Goal: Check status: Check status

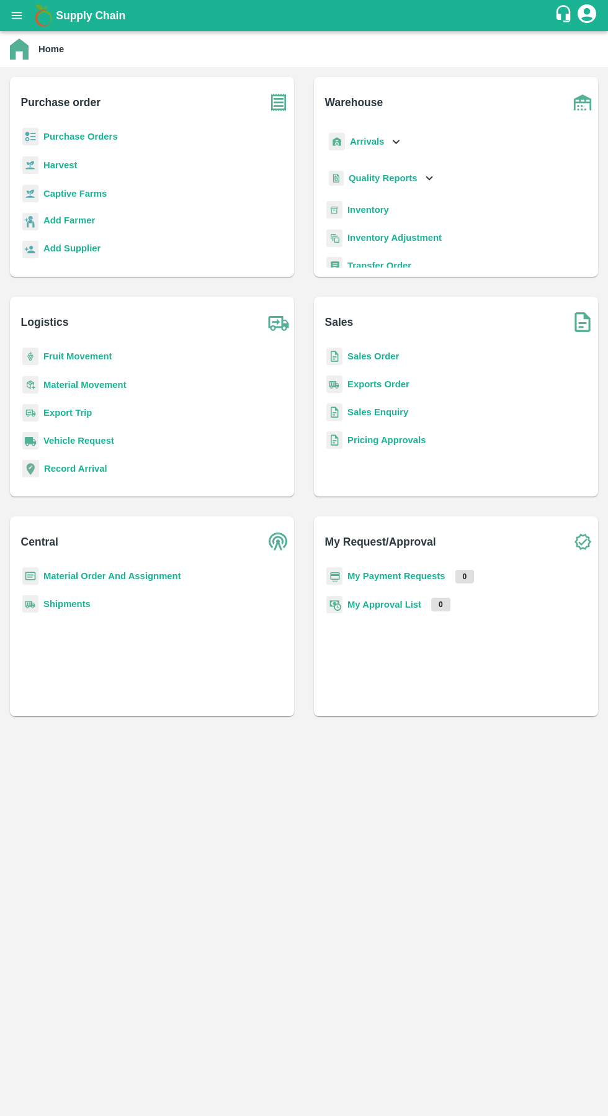
click at [392, 173] on b "Quality Reports" at bounding box center [383, 178] width 69 height 10
click at [382, 137] on b "Arrivals" at bounding box center [367, 142] width 34 height 10
click at [426, 199] on div "Arrivals Gate In DC Arrivals Cross Dock" at bounding box center [456, 190] width 264 height 124
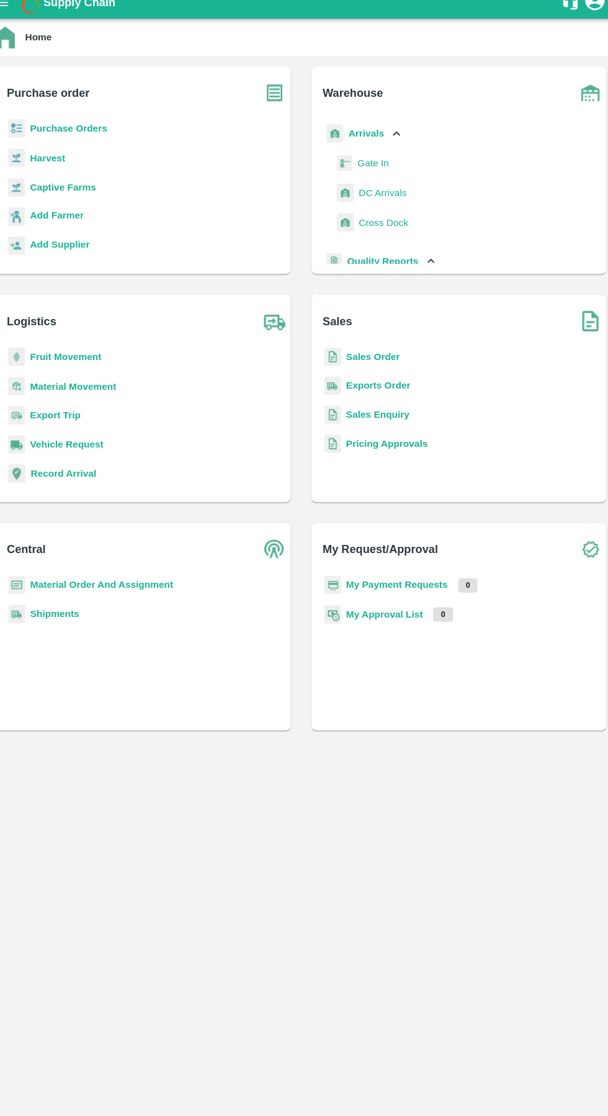
click at [387, 203] on span "DC Arrivals" at bounding box center [383, 199] width 46 height 14
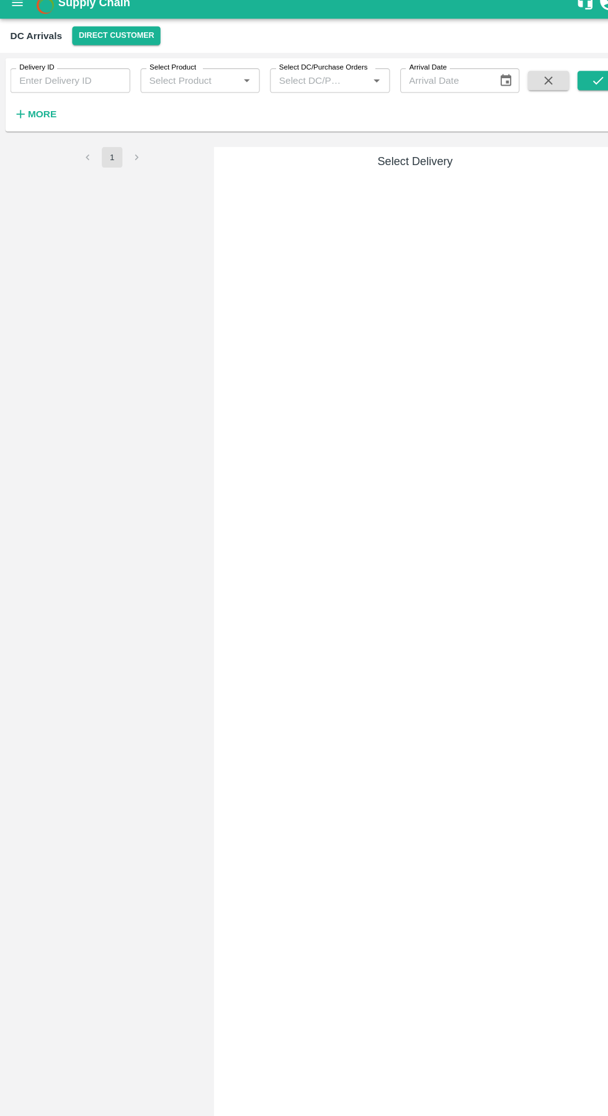
click at [107, 43] on button "Direct Customer" at bounding box center [112, 47] width 85 height 18
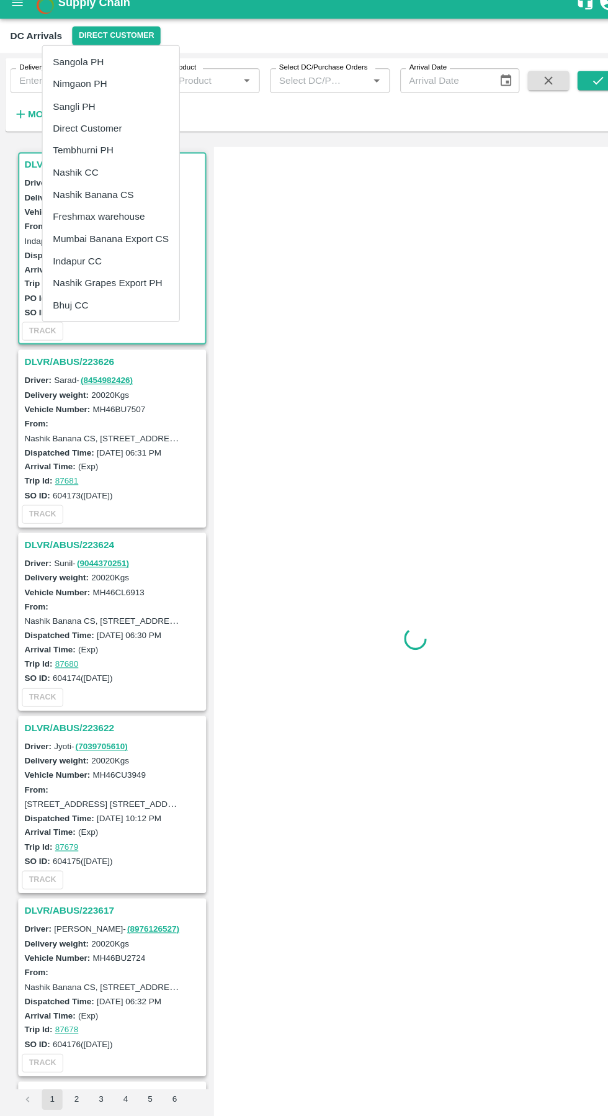
click at [117, 165] on li "Tembhurni PH" at bounding box center [107, 157] width 132 height 21
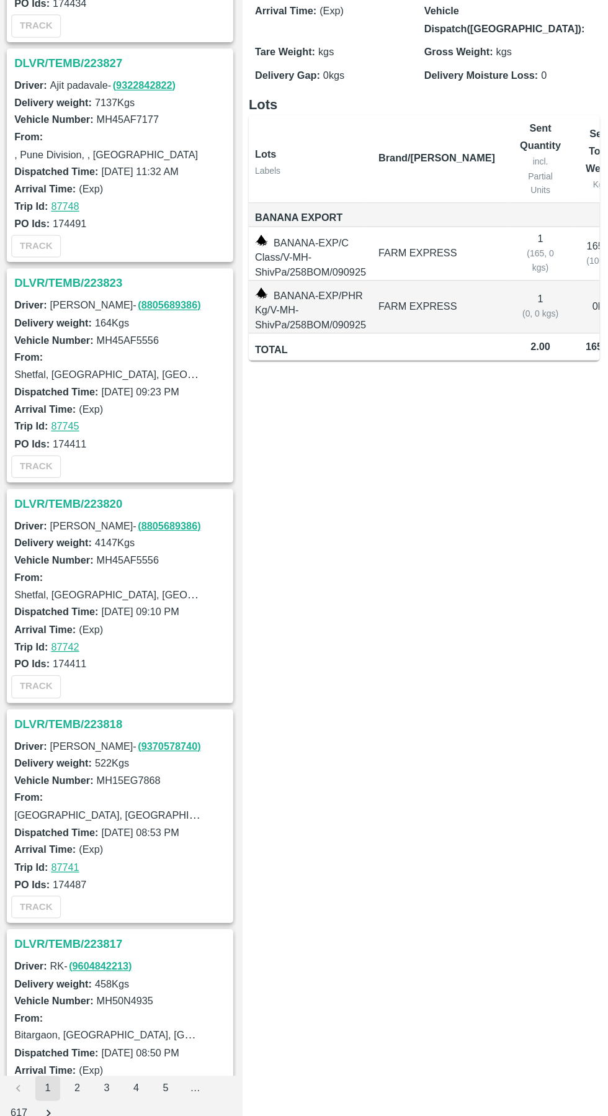
scroll to position [3519, 0]
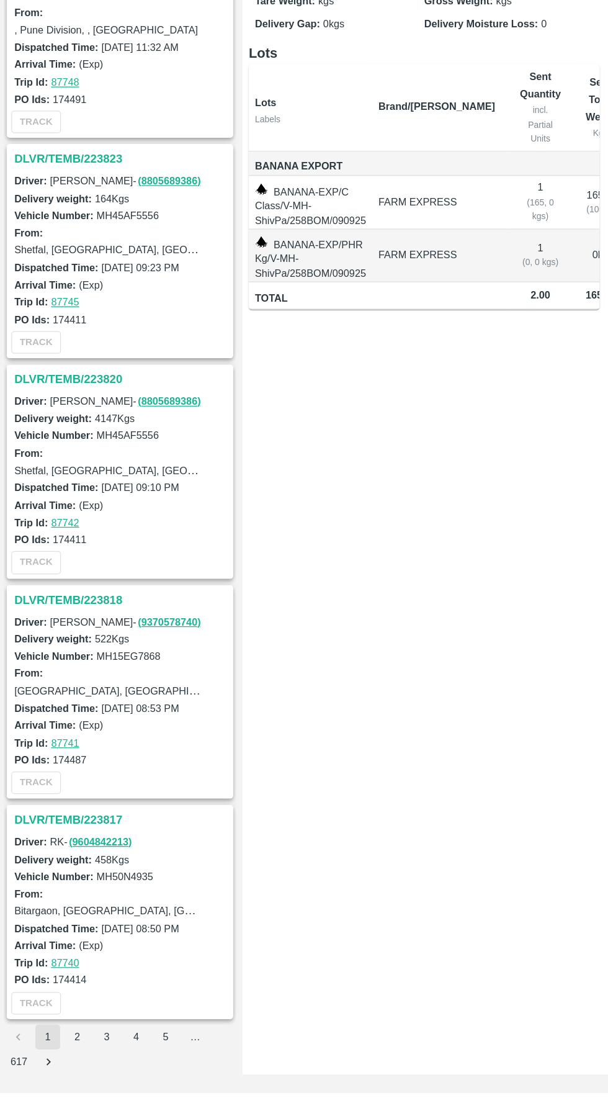
click at [74, 1070] on button "2" at bounding box center [74, 1071] width 20 height 20
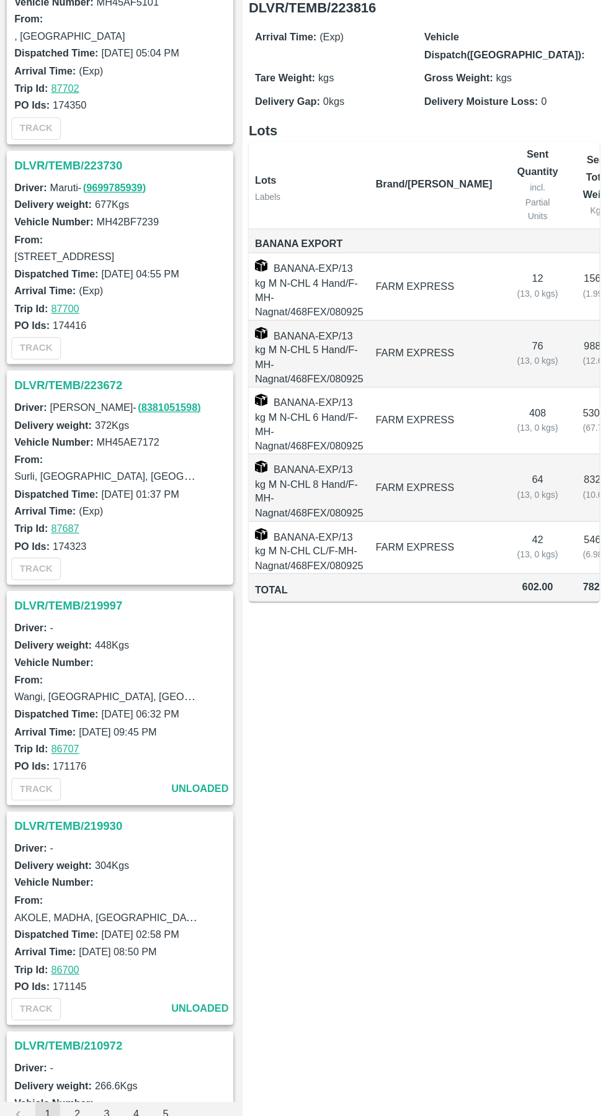
scroll to position [1810, 0]
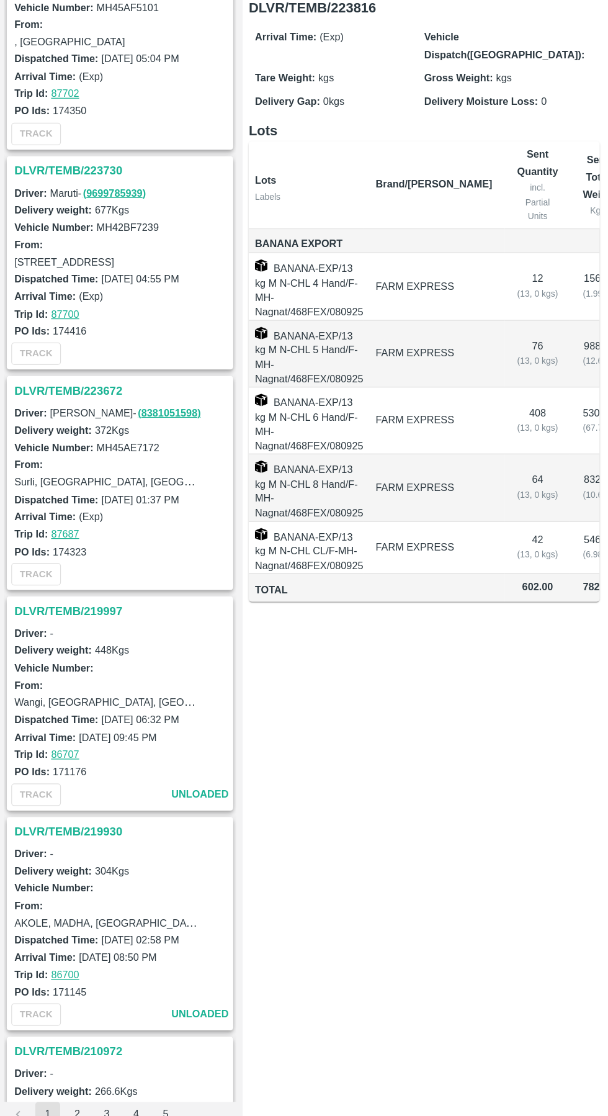
click at [96, 670] on h3 "DLVR/TEMB/219997" at bounding box center [110, 669] width 173 height 16
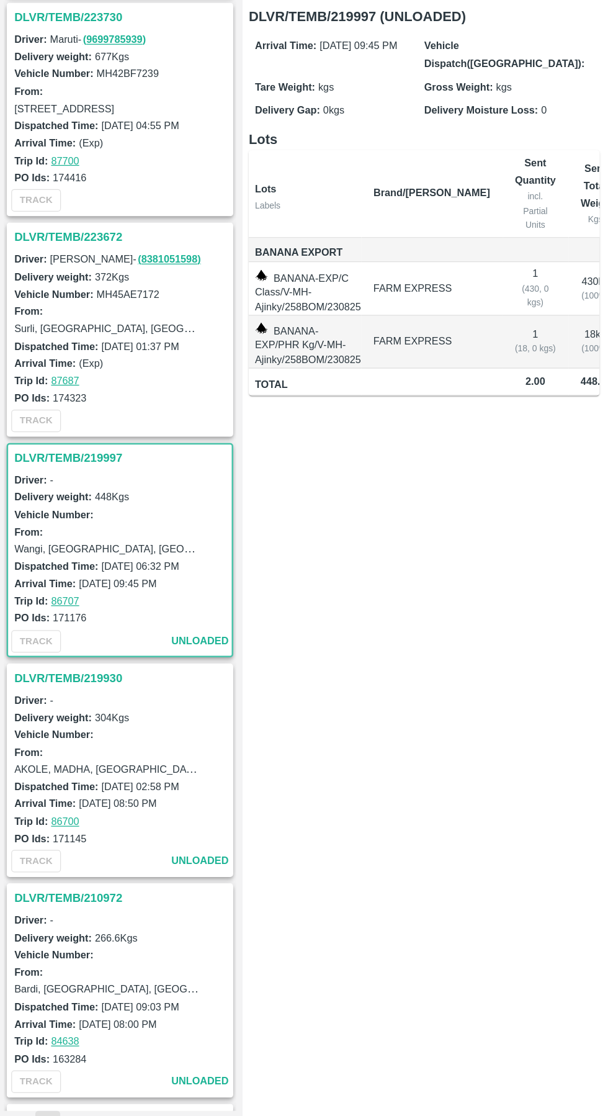
scroll to position [1929, 0]
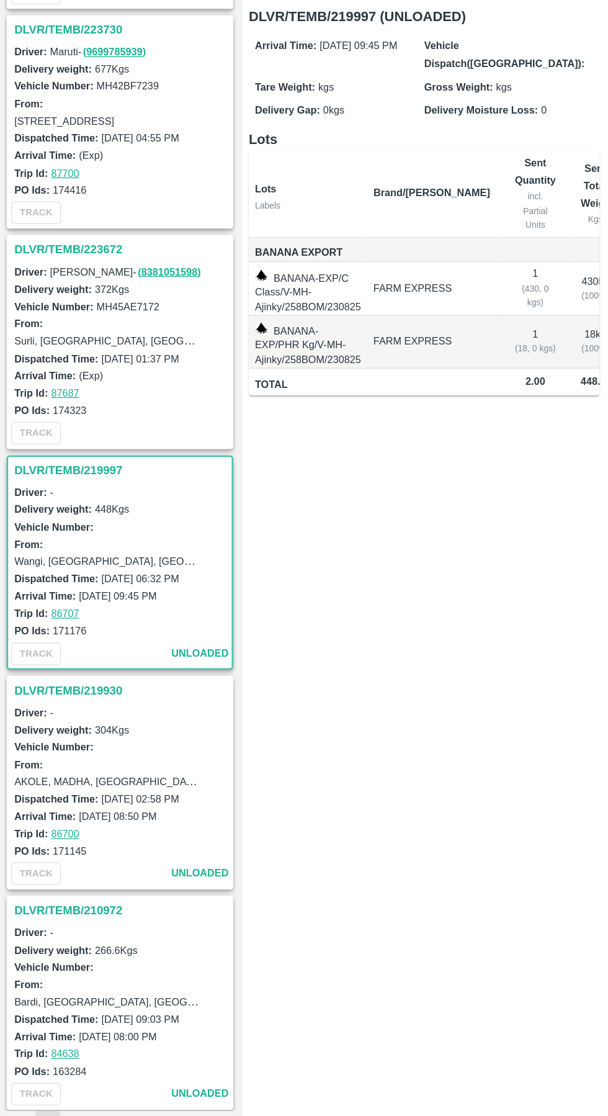
click at [81, 373] on h3 "DLVR/TEMB/223672" at bounding box center [110, 373] width 173 height 16
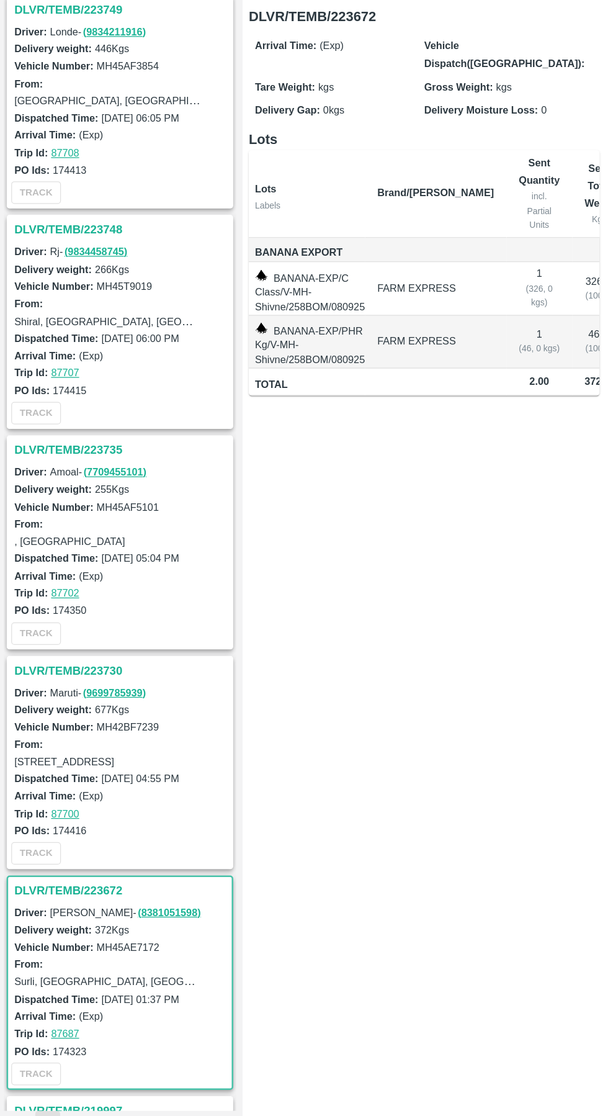
scroll to position [1409, 0]
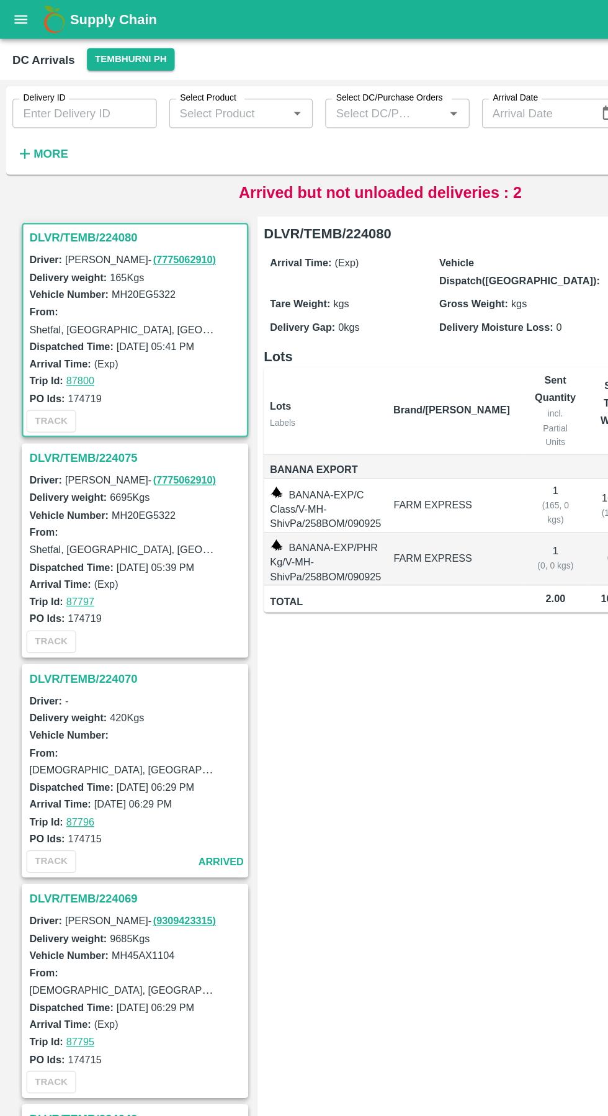
click at [36, 127] on strong "More" at bounding box center [41, 123] width 28 height 10
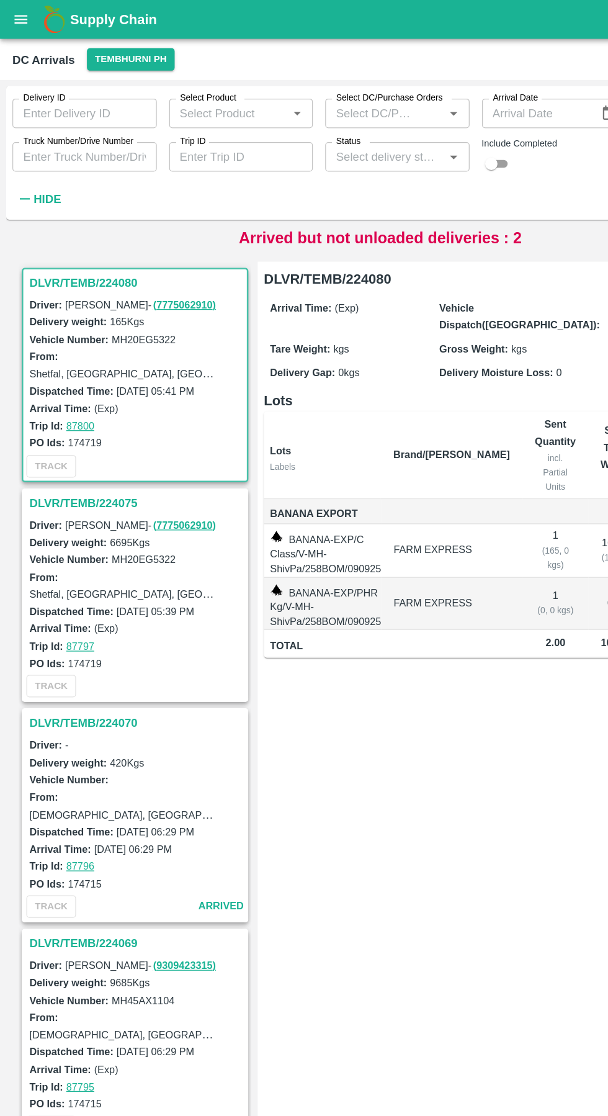
click at [410, 126] on div "Include Completed" at bounding box center [442, 125] width 115 height 26
click at [413, 132] on div "Include Completed" at bounding box center [442, 125] width 115 height 26
click at [410, 128] on div "Include Completed" at bounding box center [442, 125] width 115 height 26
click at [410, 132] on input "checkbox" at bounding box center [392, 130] width 45 height 15
checkbox input "true"
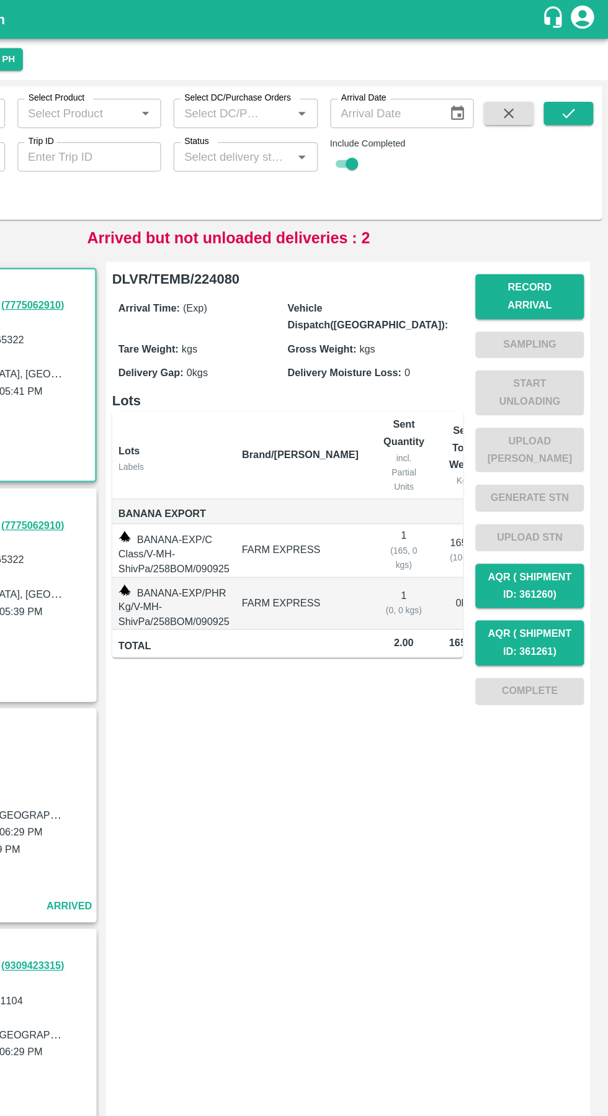
click at [578, 85] on icon "submit" at bounding box center [576, 91] width 14 height 14
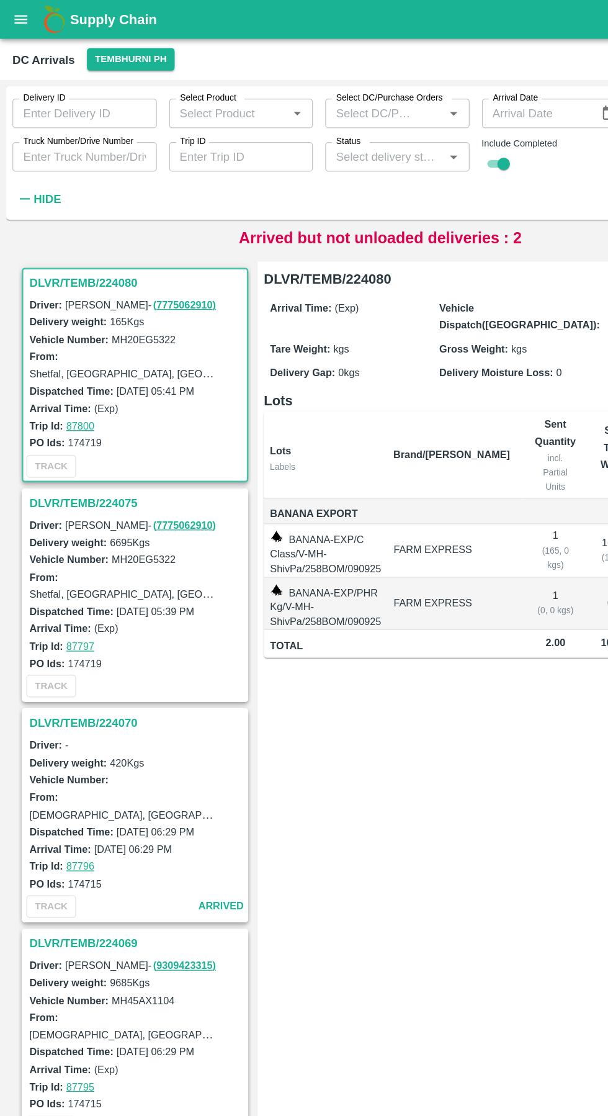
click at [362, 125] on icon "Open" at bounding box center [363, 125] width 6 height 3
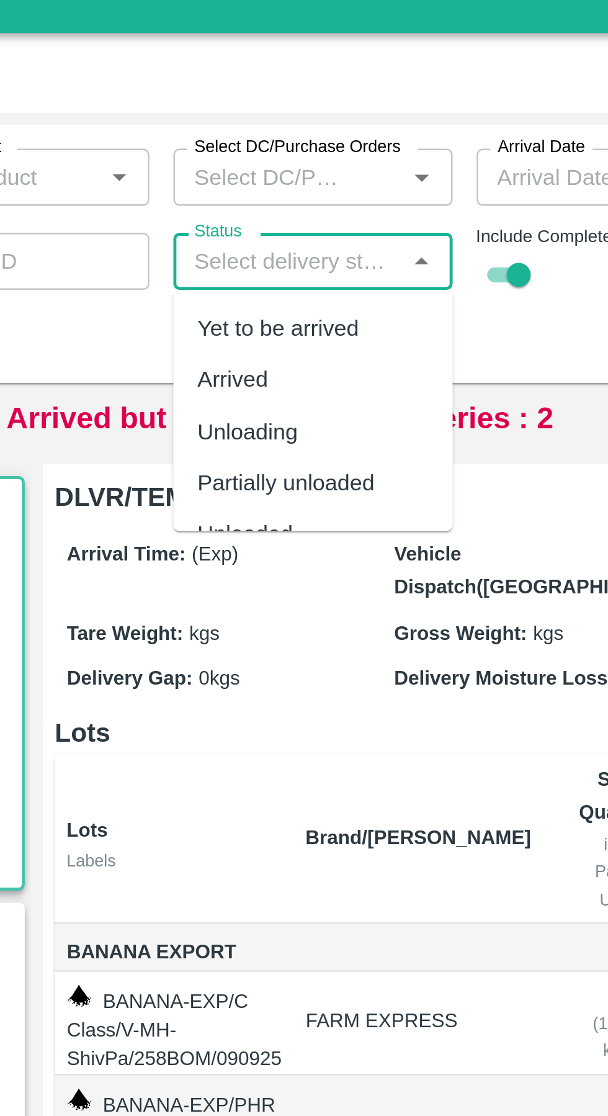
click at [330, 123] on input "Status" at bounding box center [307, 125] width 87 height 16
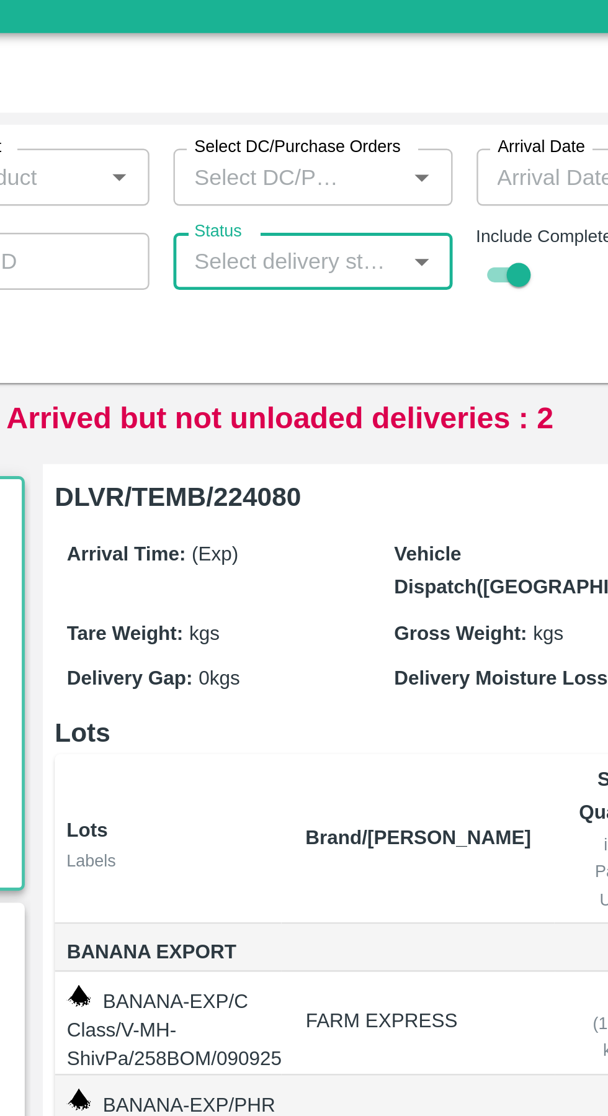
click at [311, 123] on input "Status" at bounding box center [307, 125] width 87 height 16
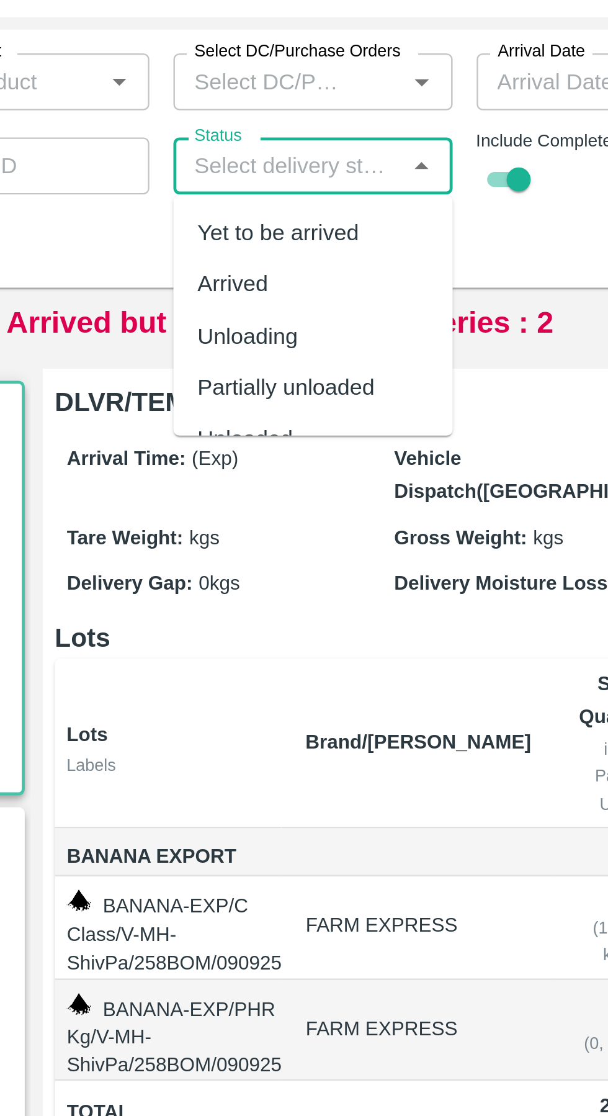
click at [325, 216] on div "Partially unloaded" at bounding box center [306, 217] width 73 height 14
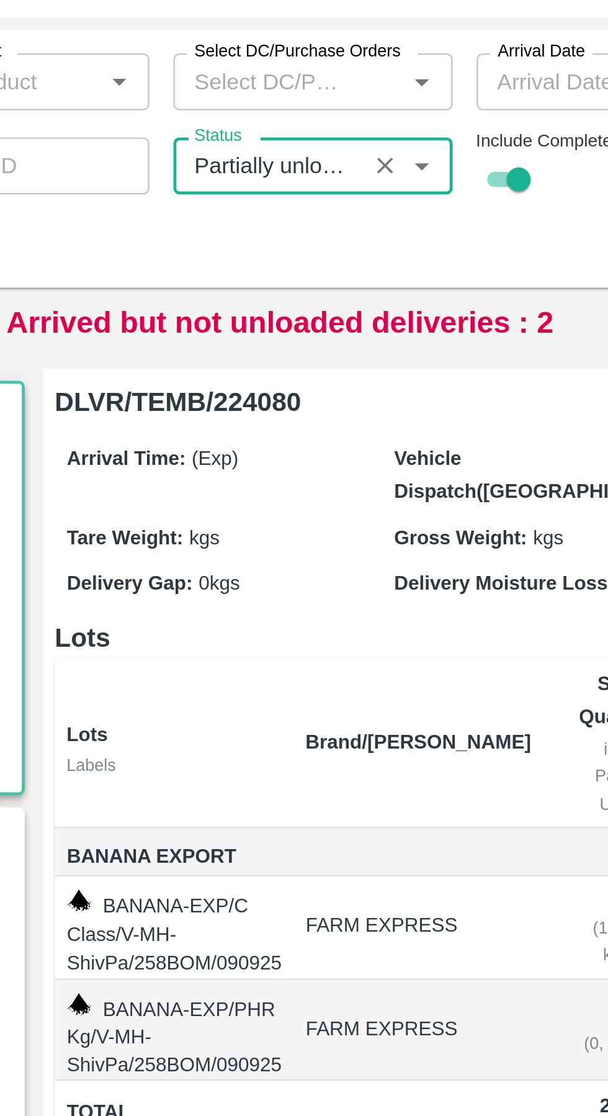
click at [308, 123] on input "Status" at bounding box center [299, 125] width 71 height 16
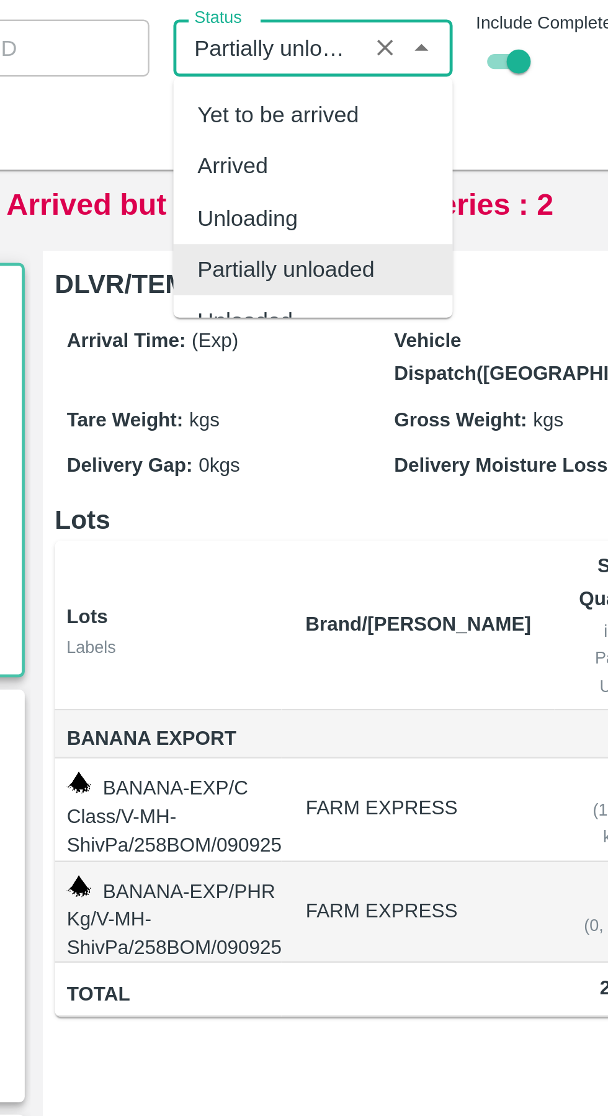
click at [377, 236] on div "Arrival Time: (Exp) Vehicle Dispatch([GEOGRAPHIC_DATA]): Tare Weight: kgs Gross…" at bounding box center [351, 271] width 280 height 80
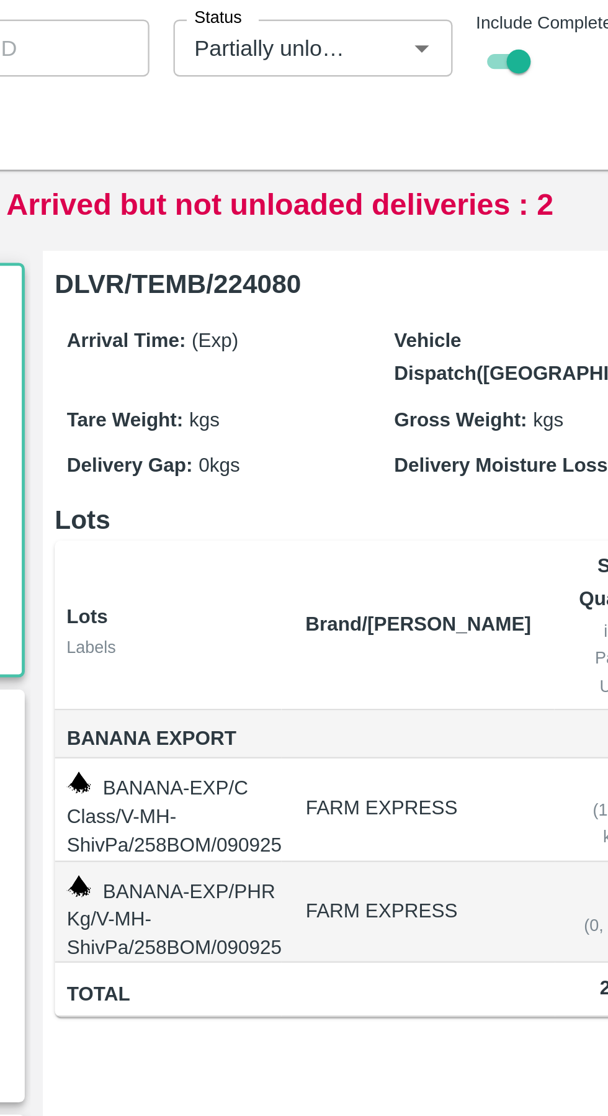
click at [372, 230] on h6 "DLVR/TEMB/224080" at bounding box center [351, 222] width 280 height 17
click at [356, 127] on icon "Open" at bounding box center [363, 126] width 14 height 14
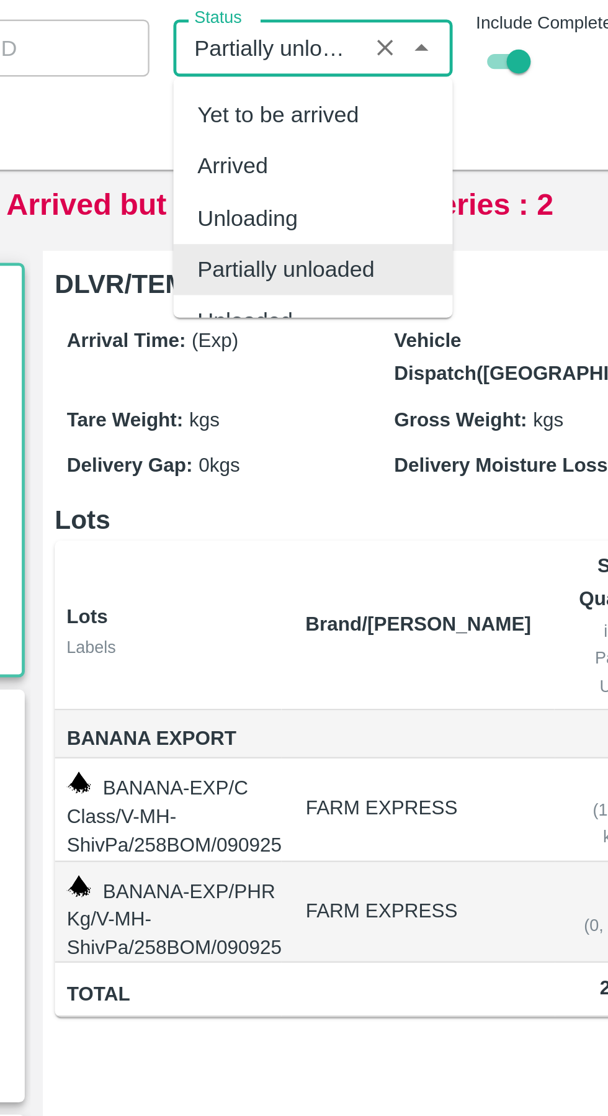
scroll to position [38, 0]
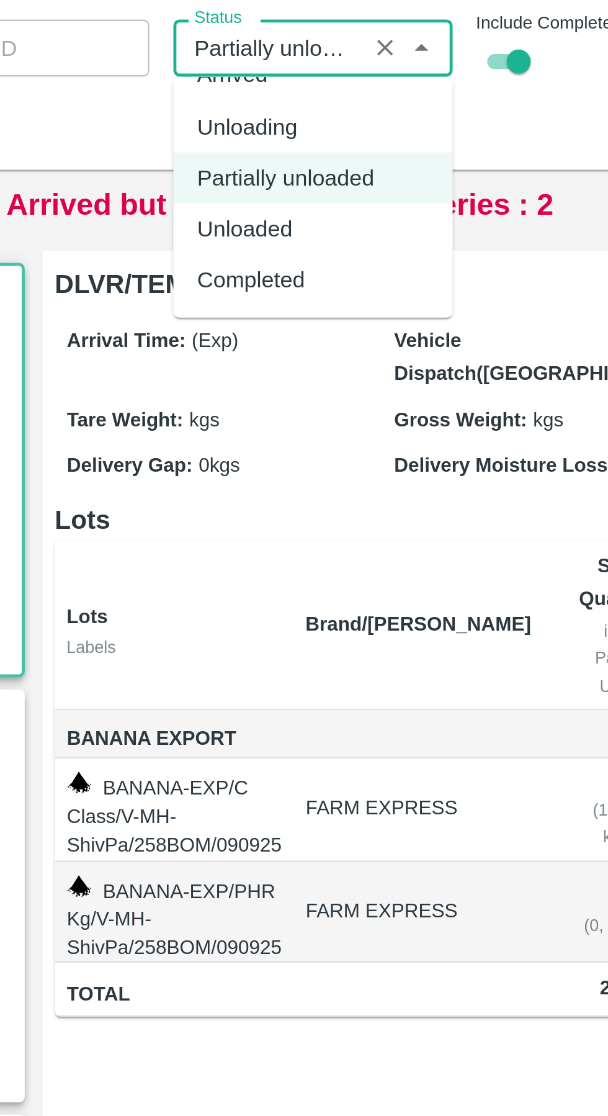
click at [328, 225] on div "Completed" at bounding box center [317, 221] width 115 height 21
type input "Completed"
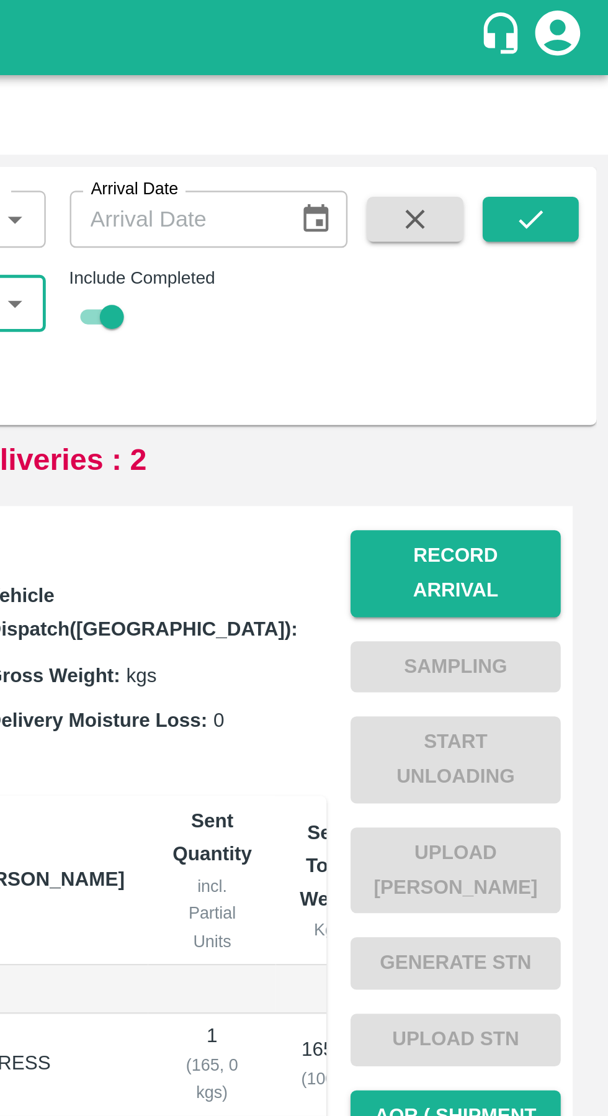
click at [575, 87] on icon "submit" at bounding box center [576, 91] width 14 height 14
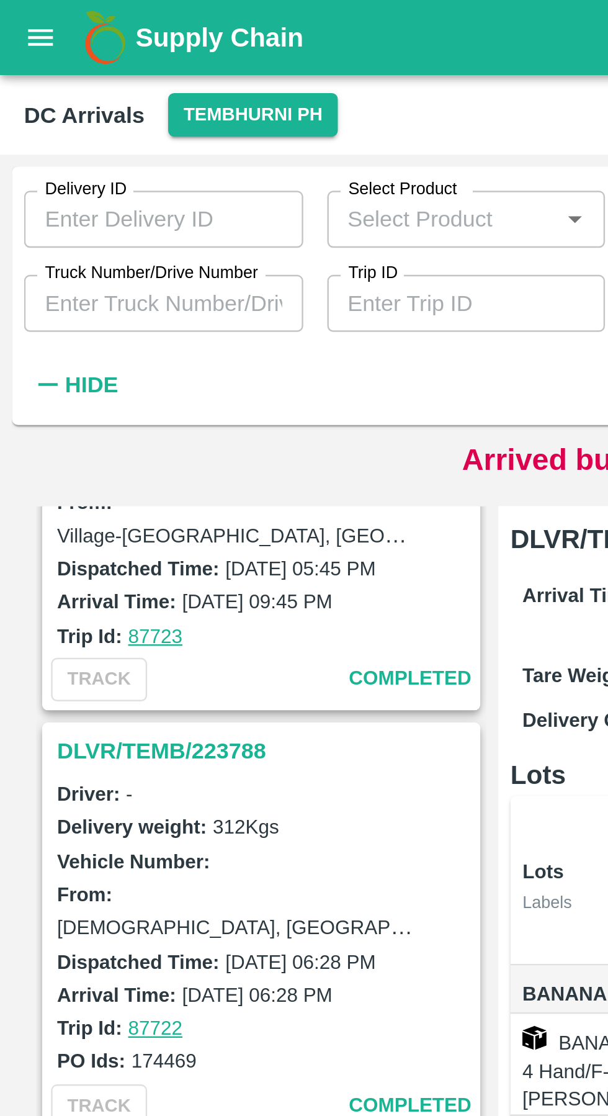
scroll to position [932, 0]
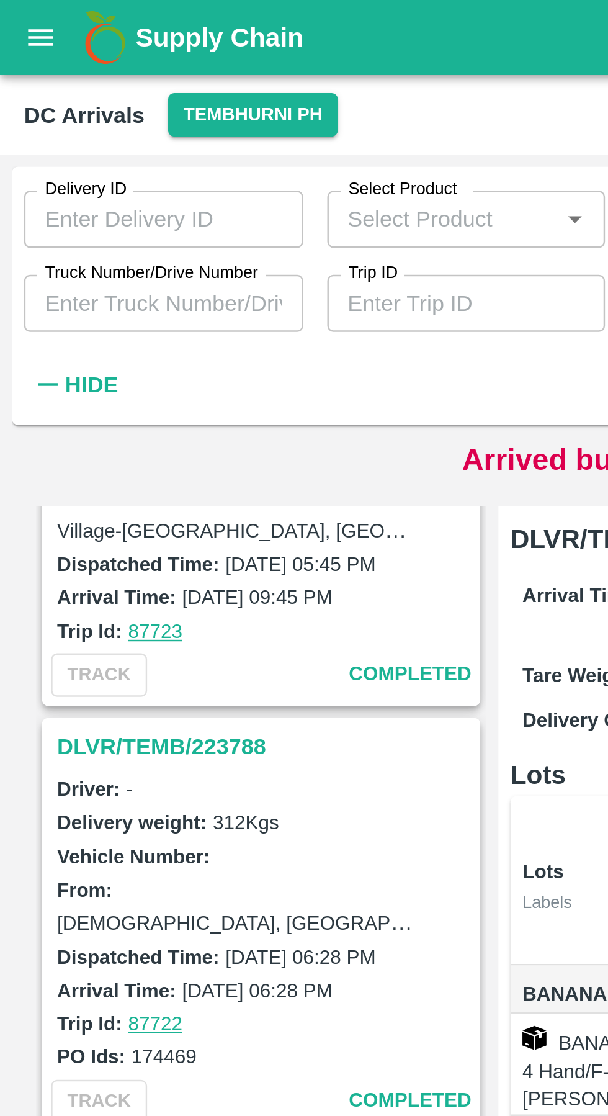
click at [106, 315] on h3 "DLVR/TEMB/223788" at bounding box center [110, 308] width 173 height 16
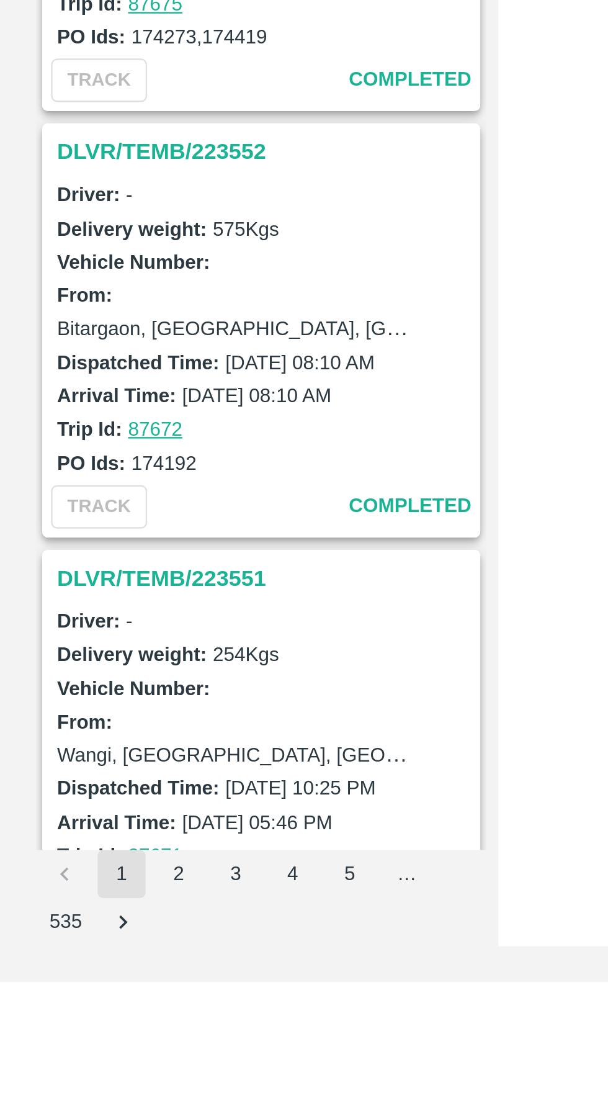
scroll to position [3513, 0]
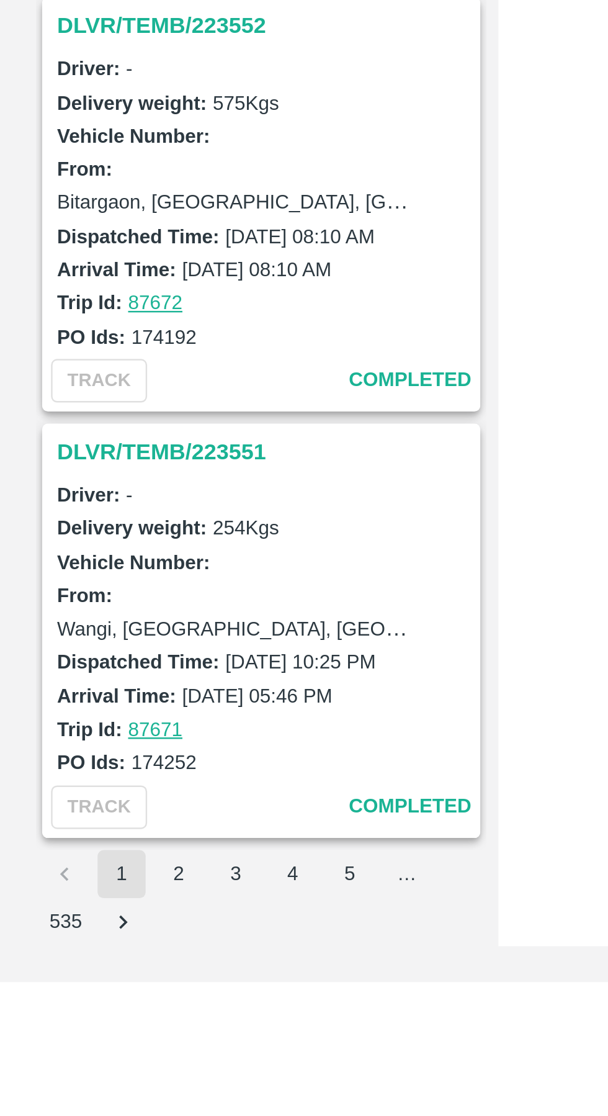
click at [73, 1073] on button "2" at bounding box center [74, 1071] width 20 height 20
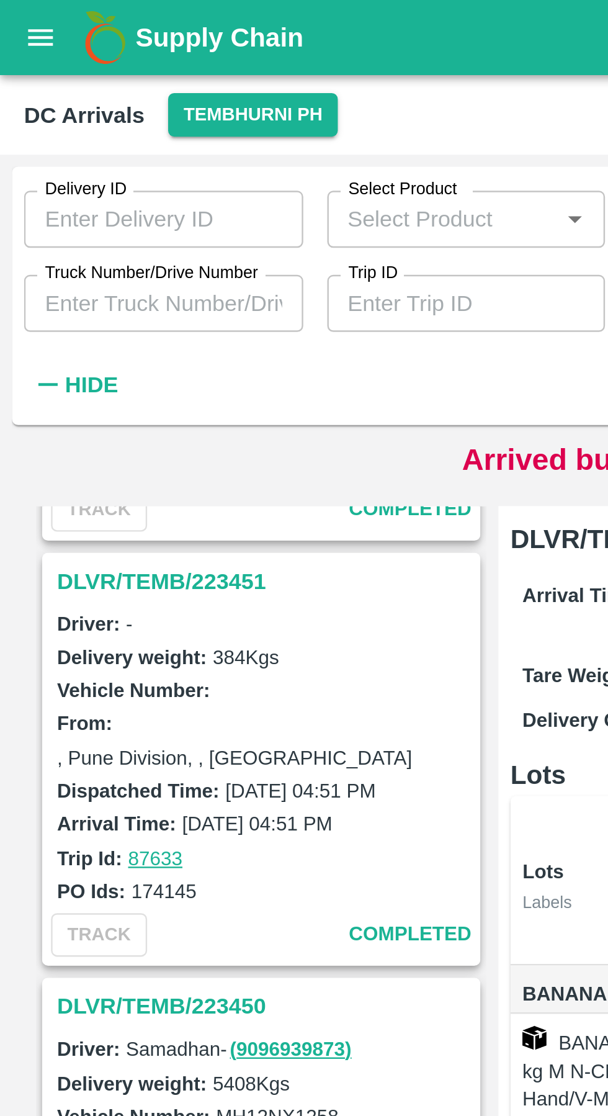
scroll to position [3513, 0]
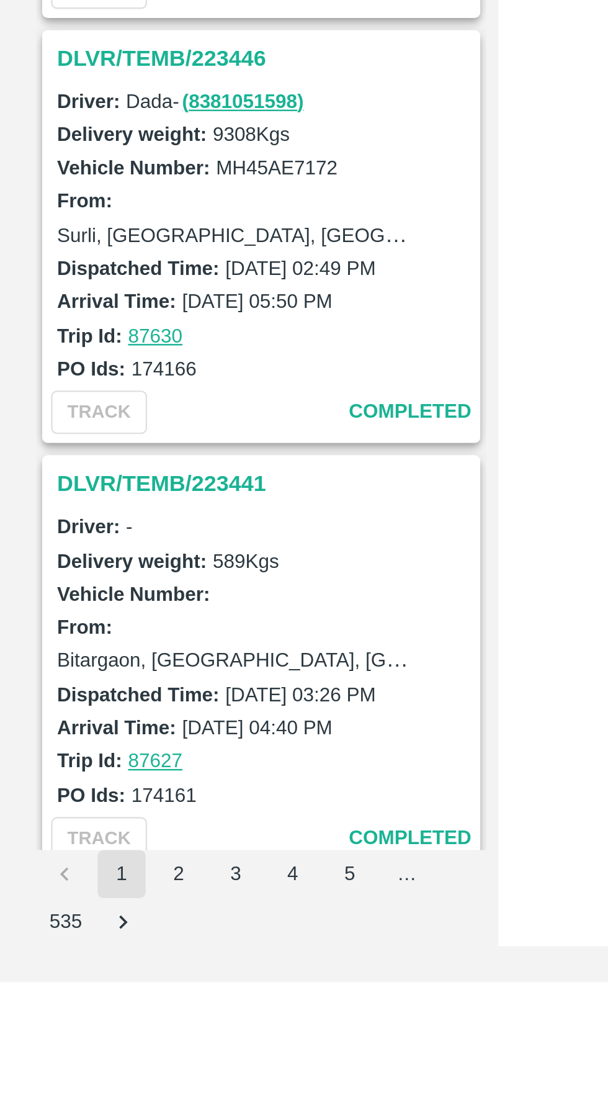
click at [47, 1068] on button "1" at bounding box center [50, 1071] width 20 height 20
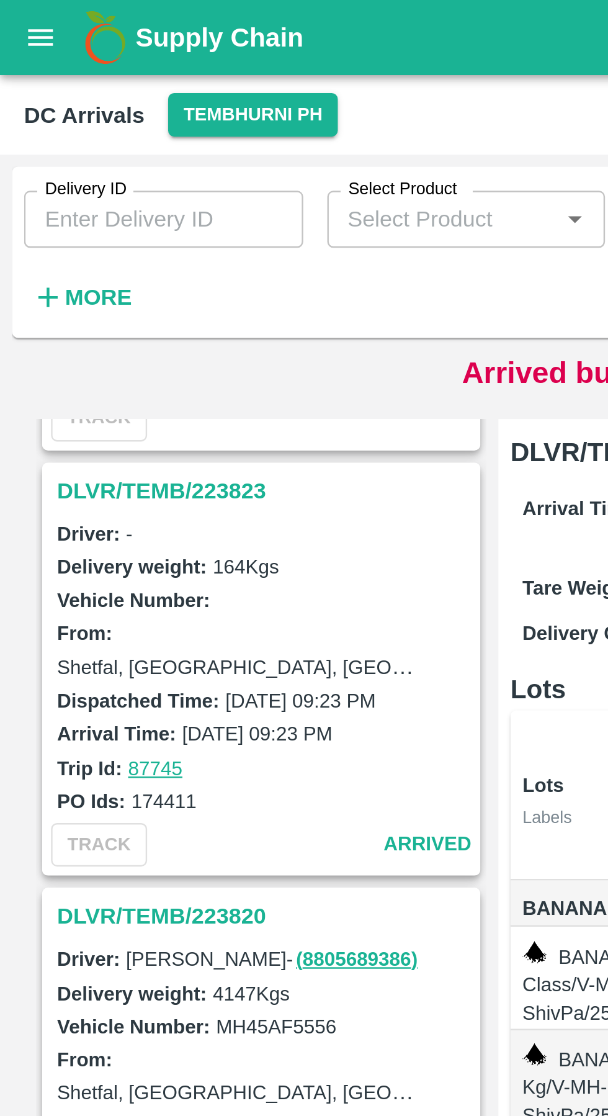
scroll to position [3519, 0]
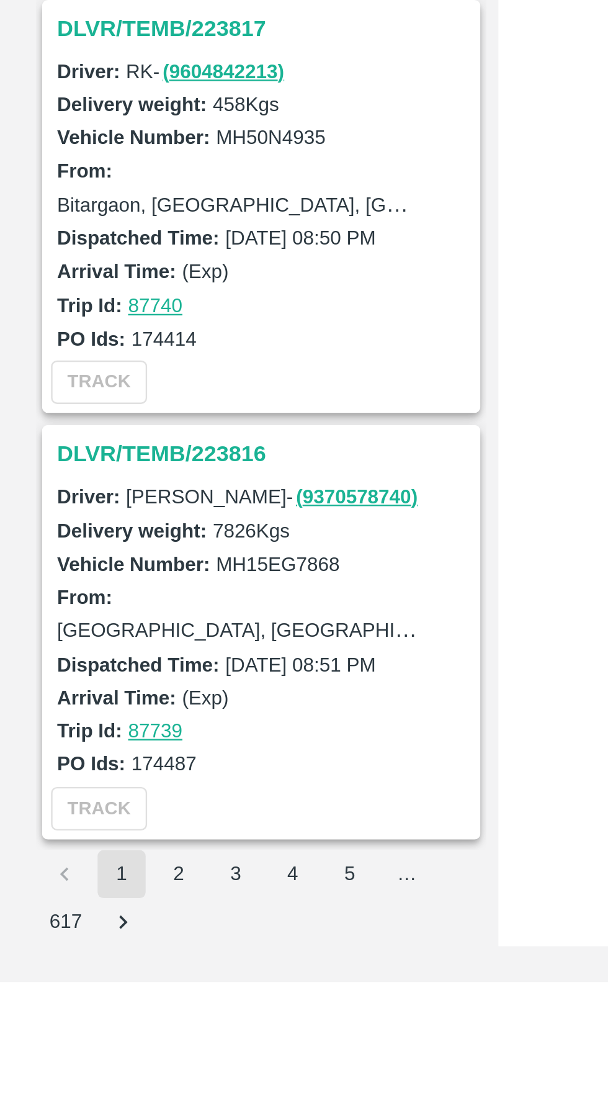
click at [74, 1070] on button "2" at bounding box center [74, 1071] width 20 height 20
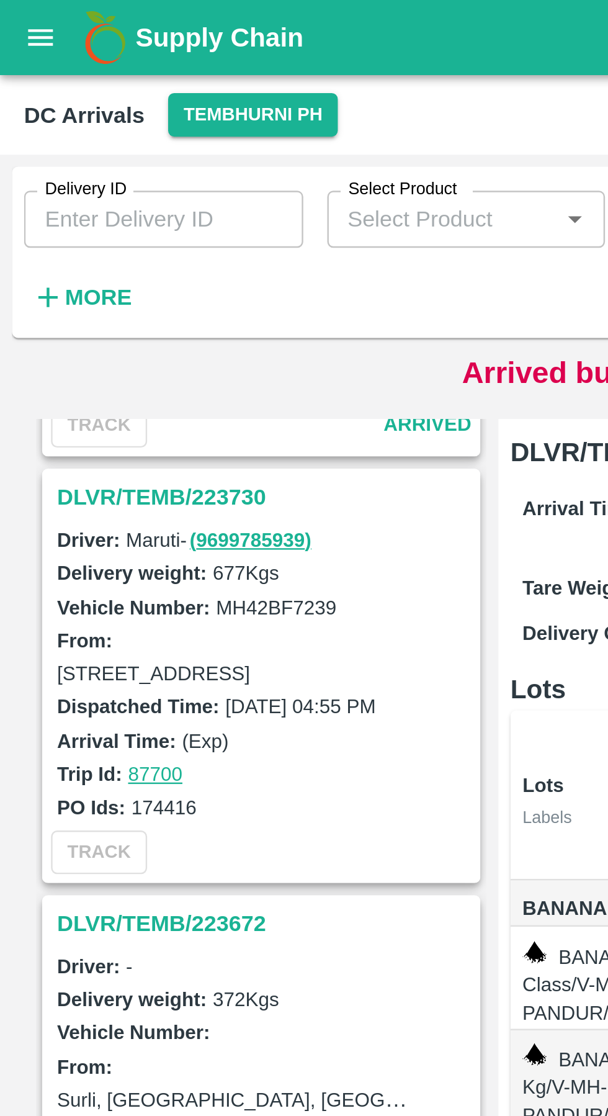
click at [45, 127] on strong "More" at bounding box center [41, 123] width 28 height 10
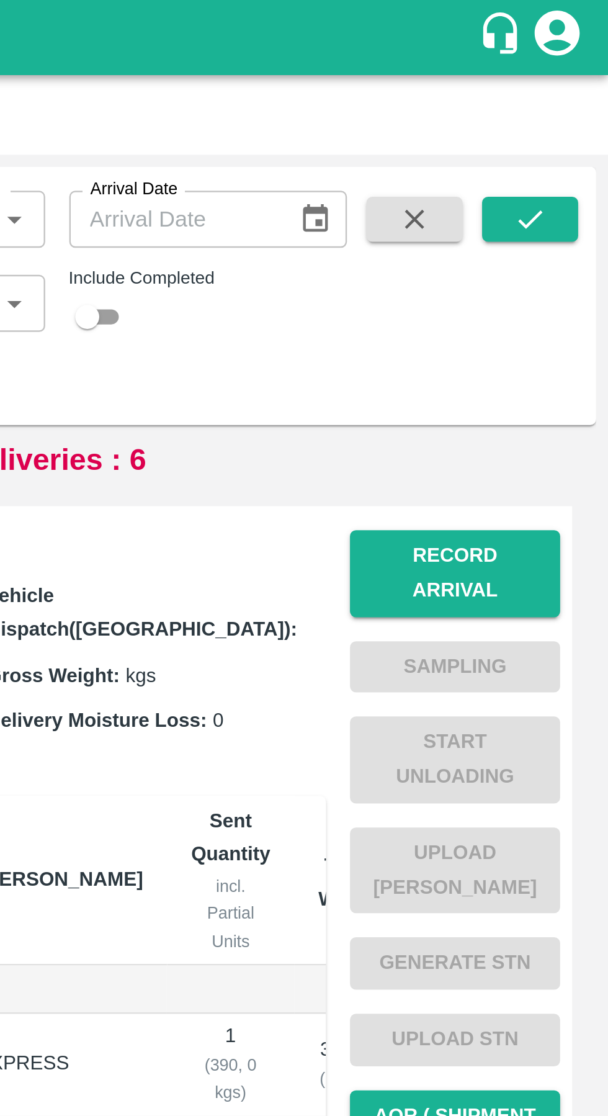
click at [409, 128] on input "checkbox" at bounding box center [392, 130] width 45 height 15
checkbox input "true"
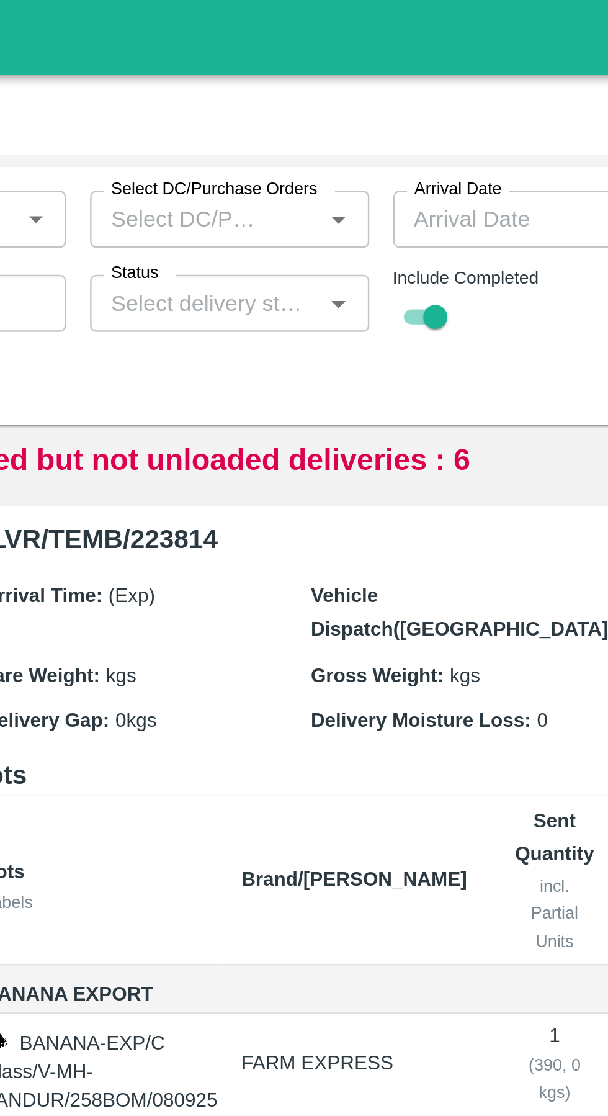
click at [326, 123] on input "Status" at bounding box center [307, 125] width 87 height 16
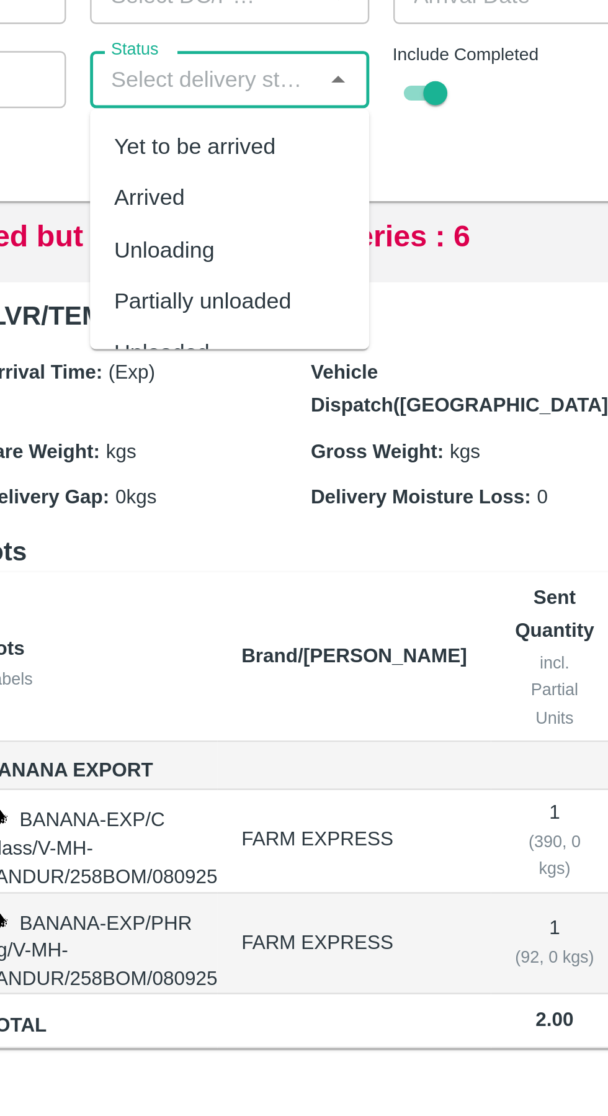
click at [372, 214] on div "Partially unloaded" at bounding box center [317, 216] width 115 height 21
type input "Partially unloaded"
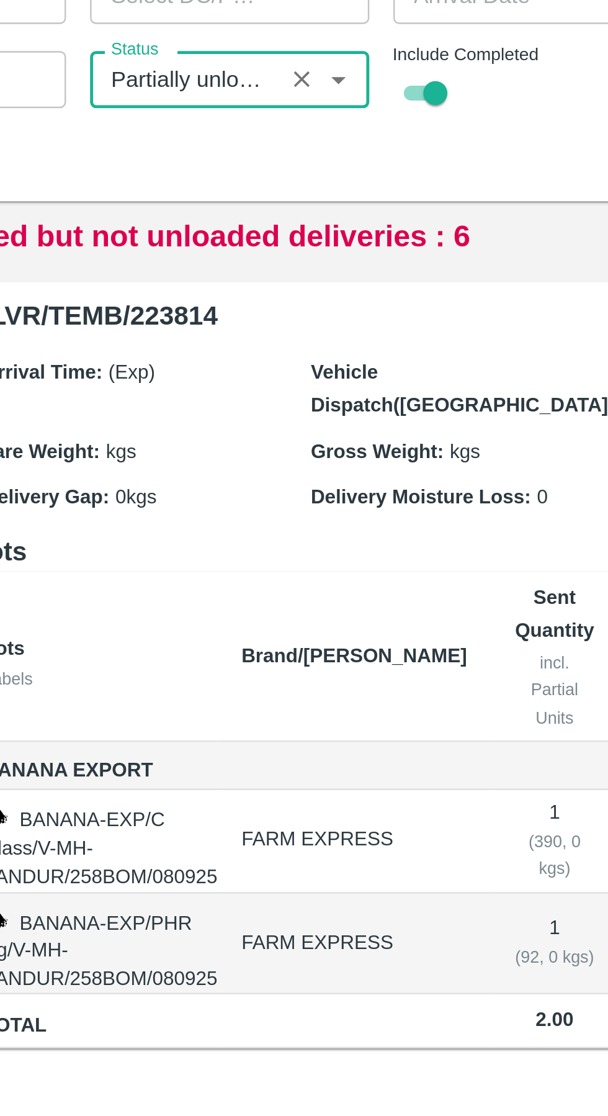
click at [363, 125] on icon "Open" at bounding box center [363, 125] width 6 height 3
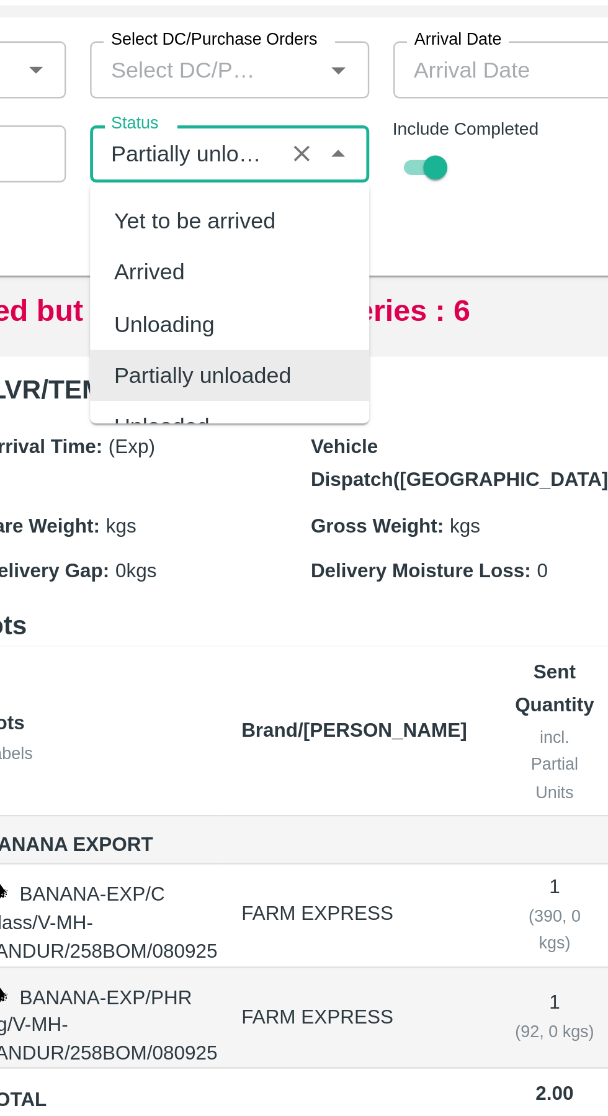
click at [380, 235] on div "Arrival Time: (Exp) Vehicle Dispatch([GEOGRAPHIC_DATA]): Tare Weight: kgs Gross…" at bounding box center [351, 271] width 280 height 80
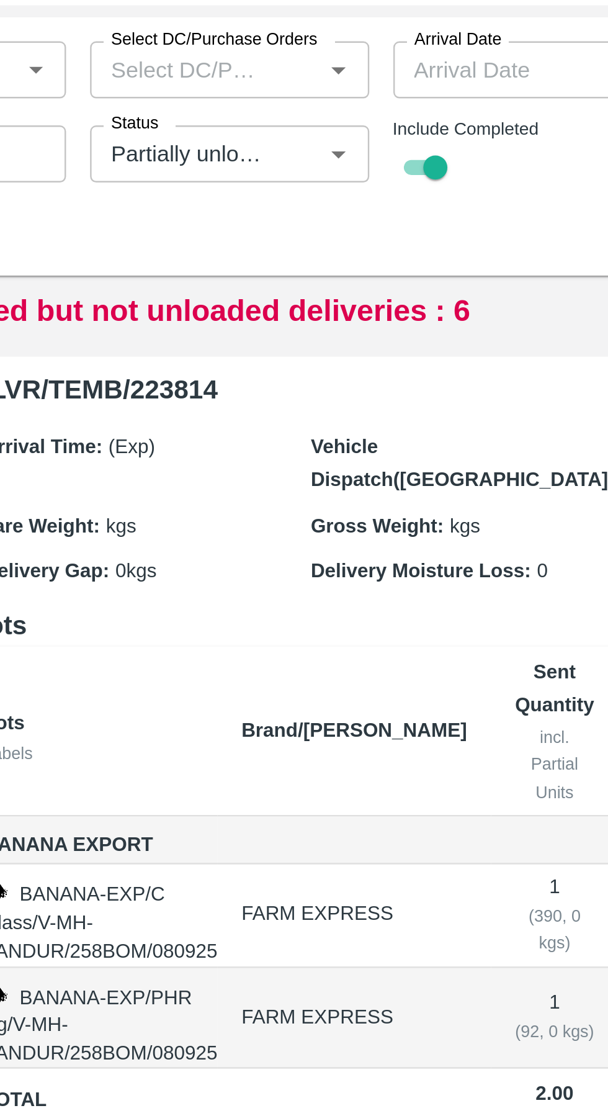
click at [362, 125] on icon "Open" at bounding box center [363, 125] width 6 height 3
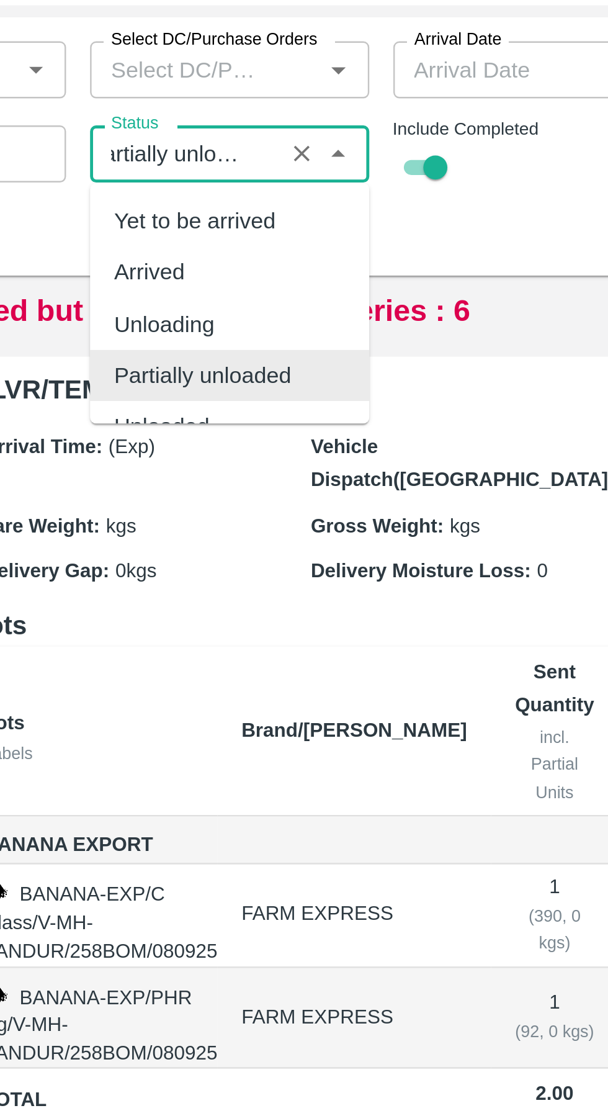
click at [377, 236] on div "Arrival Time: (Exp) Vehicle Dispatch([GEOGRAPHIC_DATA]): Tare Weight: kgs Gross…" at bounding box center [351, 271] width 280 height 80
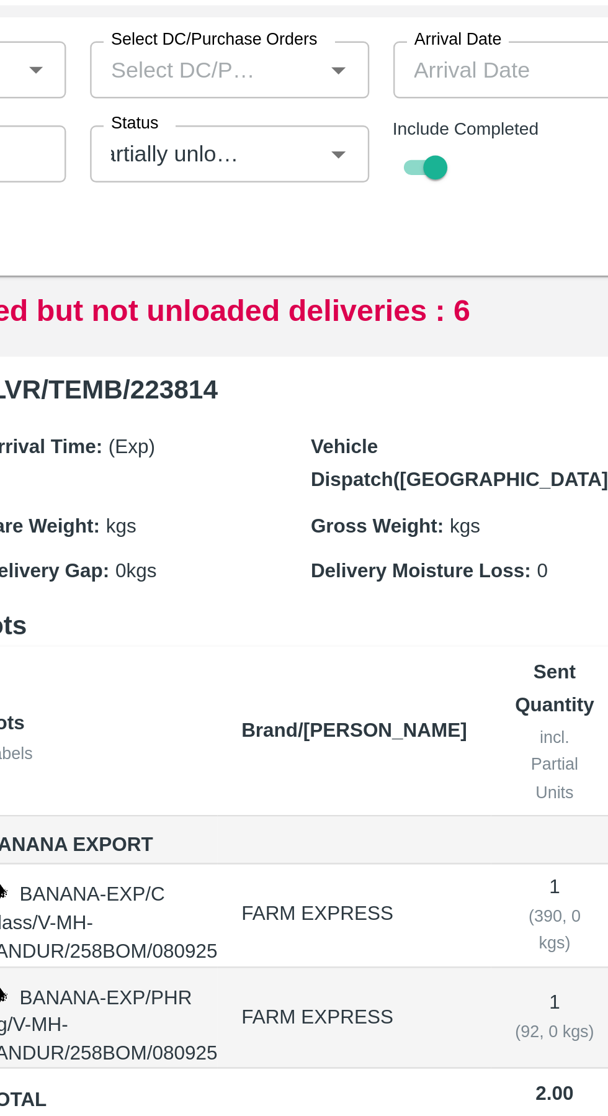
scroll to position [0, 0]
click at [363, 125] on icon "Open" at bounding box center [363, 125] width 6 height 3
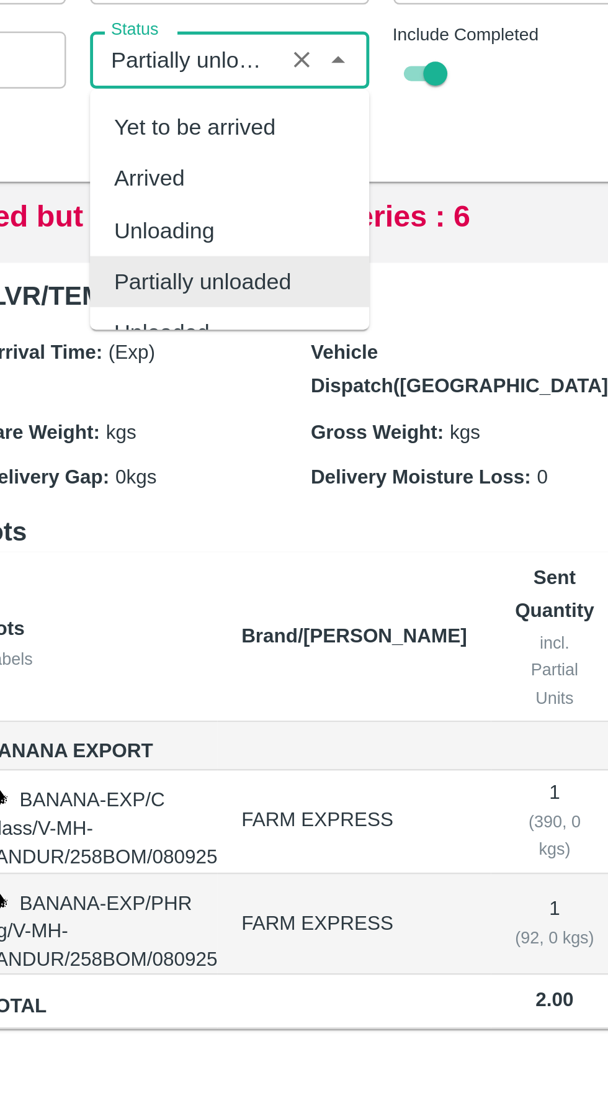
click at [377, 233] on div "Arrival Time: (Exp) Vehicle Dispatch([GEOGRAPHIC_DATA]): Tare Weight: kgs Gross…" at bounding box center [351, 271] width 280 height 80
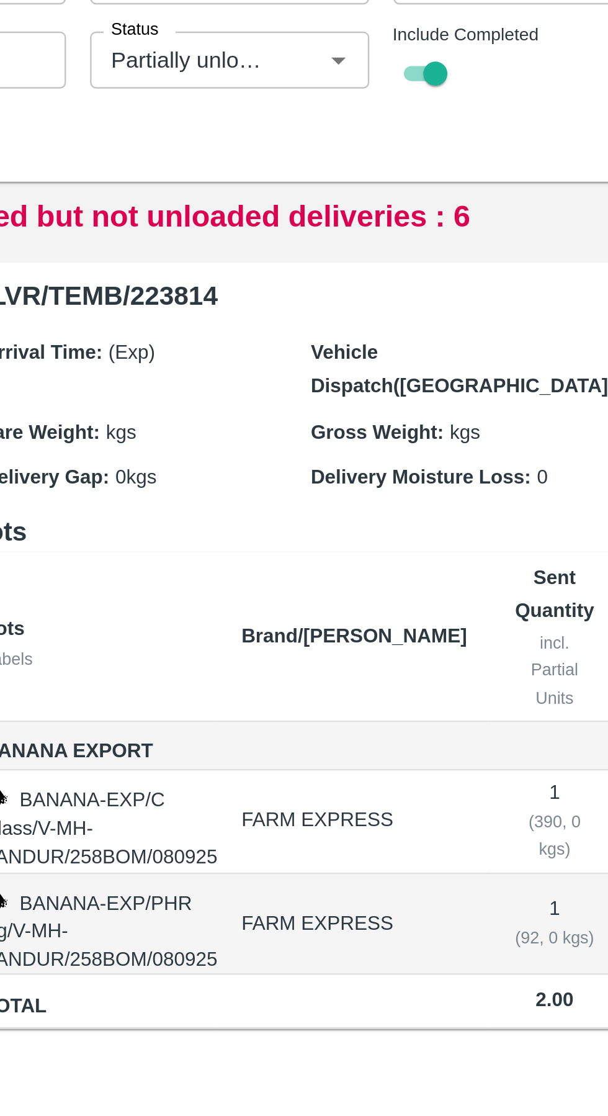
click at [362, 125] on icon "Open" at bounding box center [363, 125] width 6 height 3
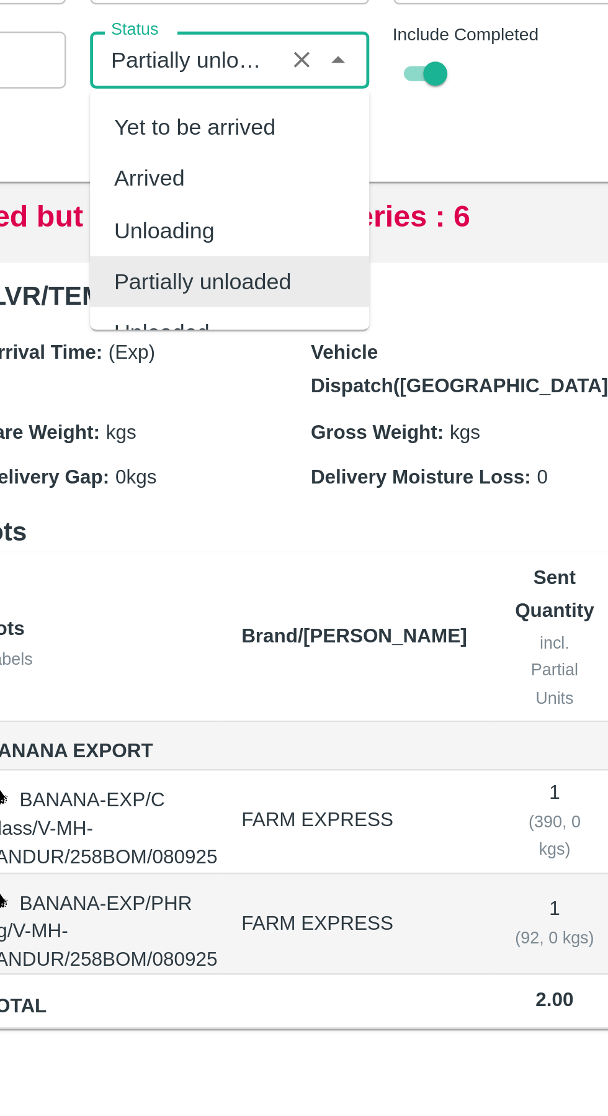
click at [376, 215] on h6 "DLVR/TEMB/223814" at bounding box center [351, 222] width 280 height 17
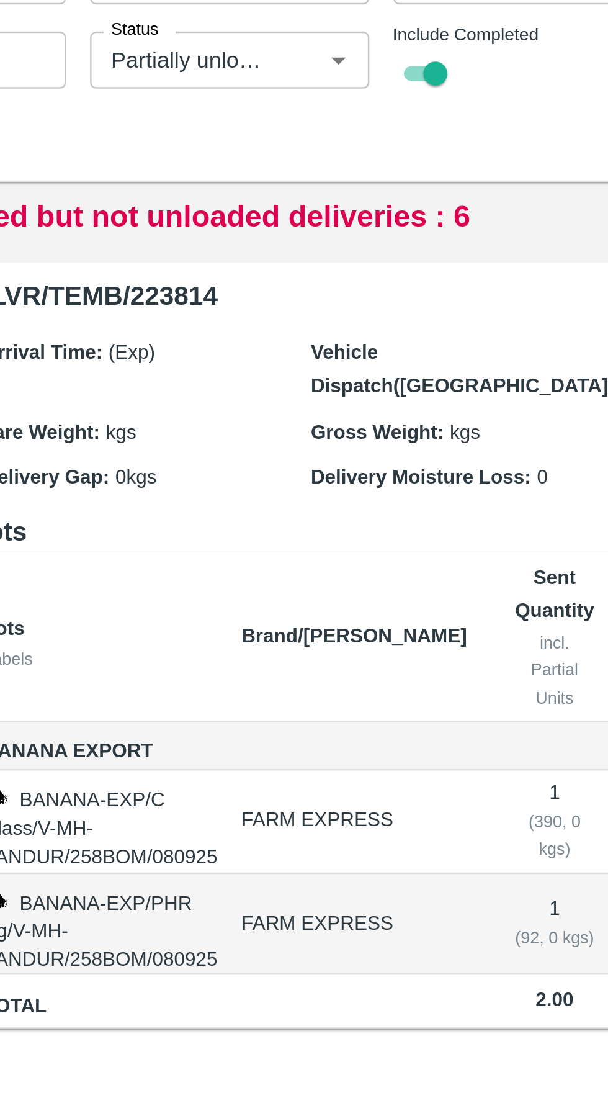
click at [362, 127] on icon "Open" at bounding box center [363, 126] width 14 height 14
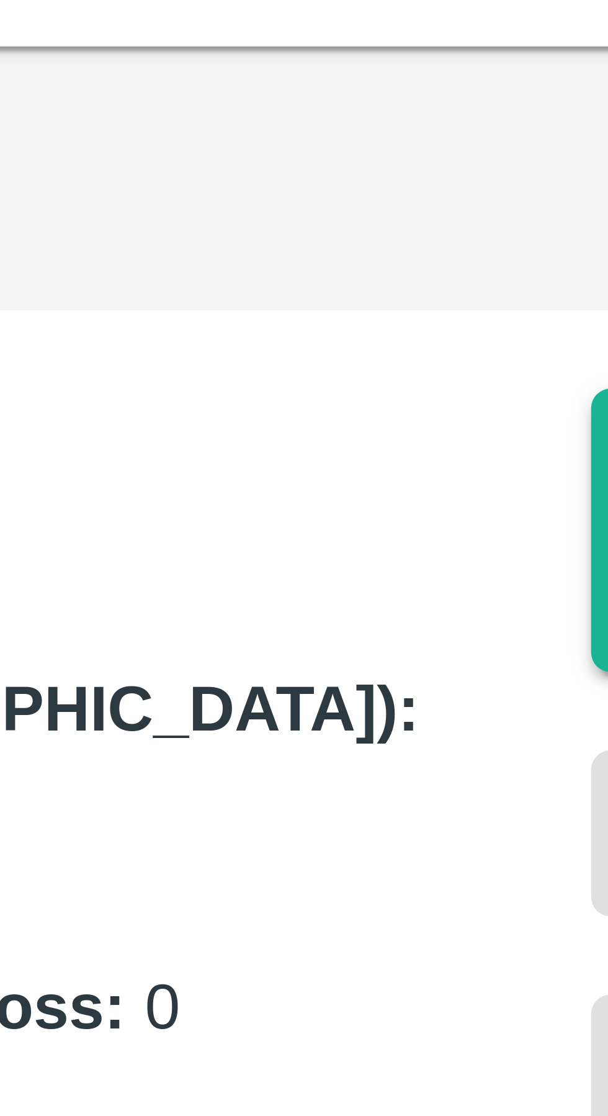
scroll to position [38, 0]
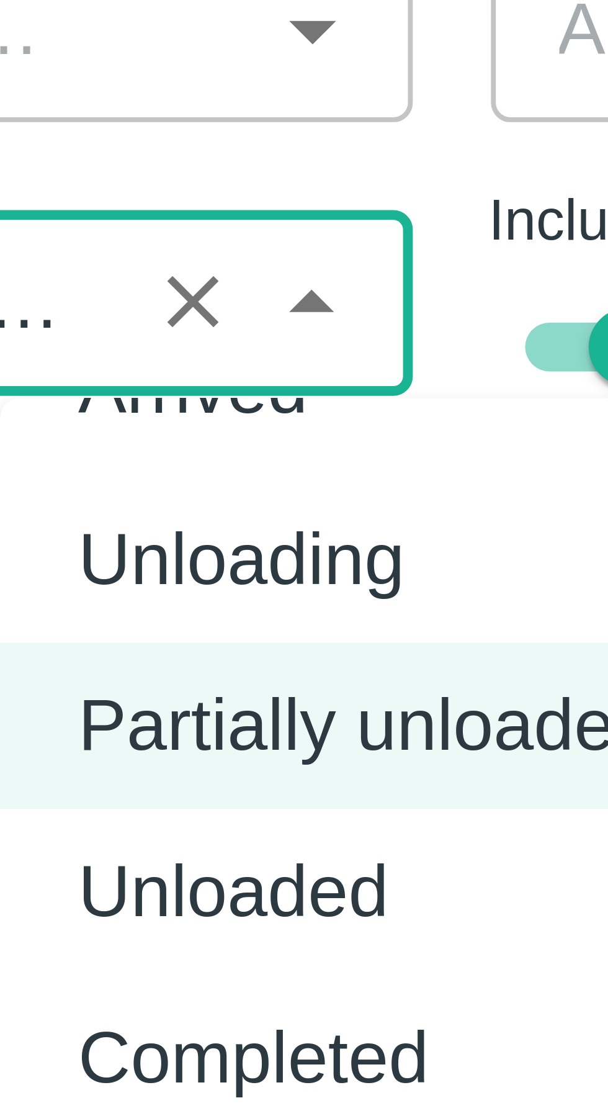
click at [364, 126] on icon "Close" at bounding box center [363, 124] width 6 height 3
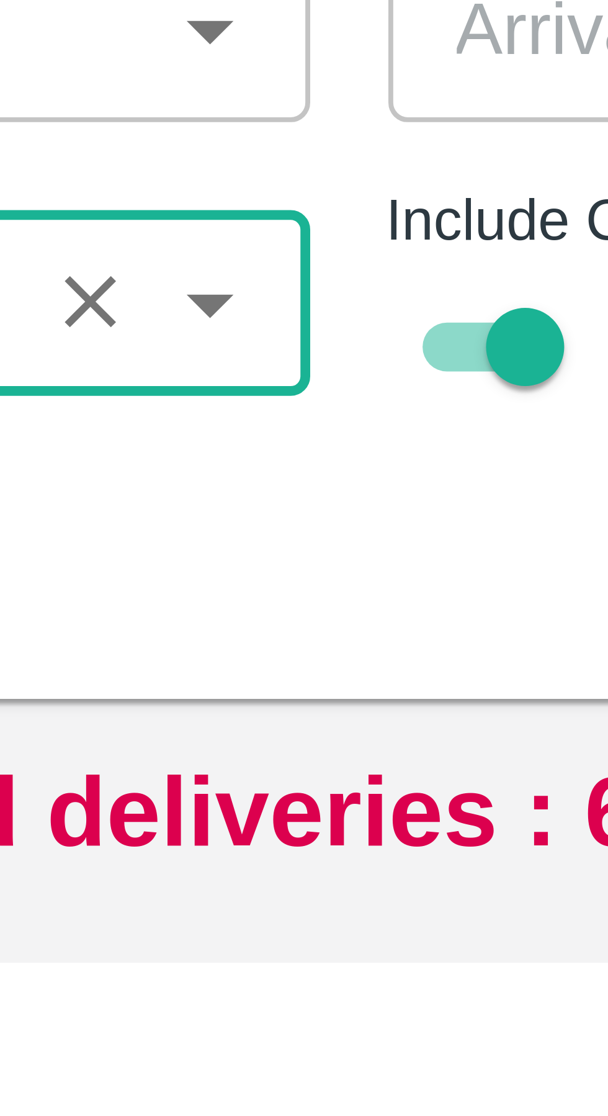
click at [348, 122] on icon "Clear" at bounding box center [348, 126] width 12 height 12
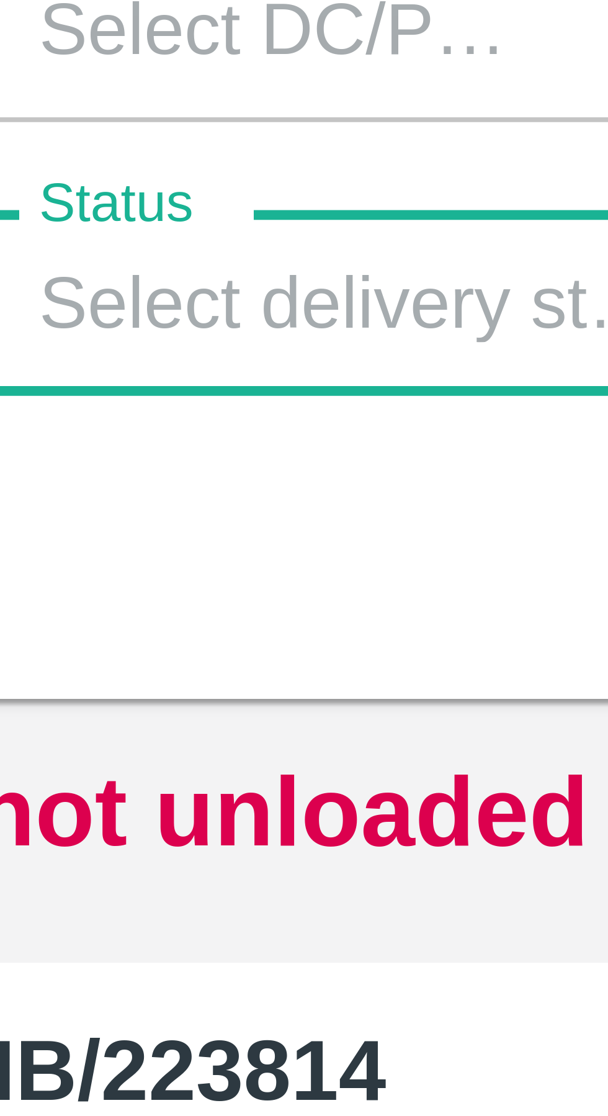
click at [326, 128] on input "Status" at bounding box center [307, 125] width 87 height 16
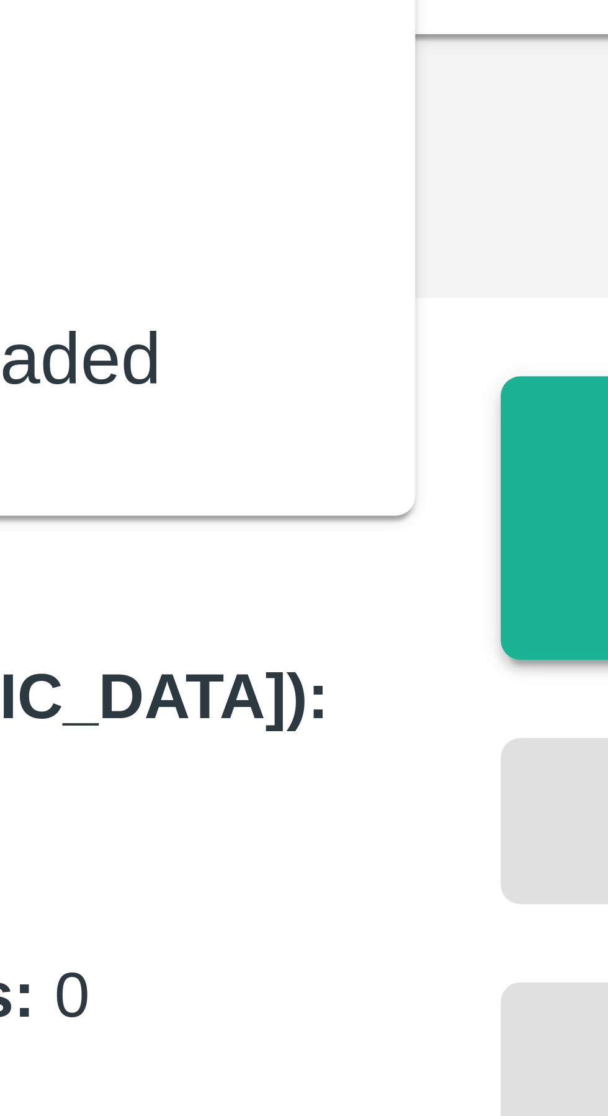
click at [491, 228] on div "Record Arrival Sampling Start Unloading Upload Tare Weight Generate STN Upload …" at bounding box center [539, 386] width 97 height 364
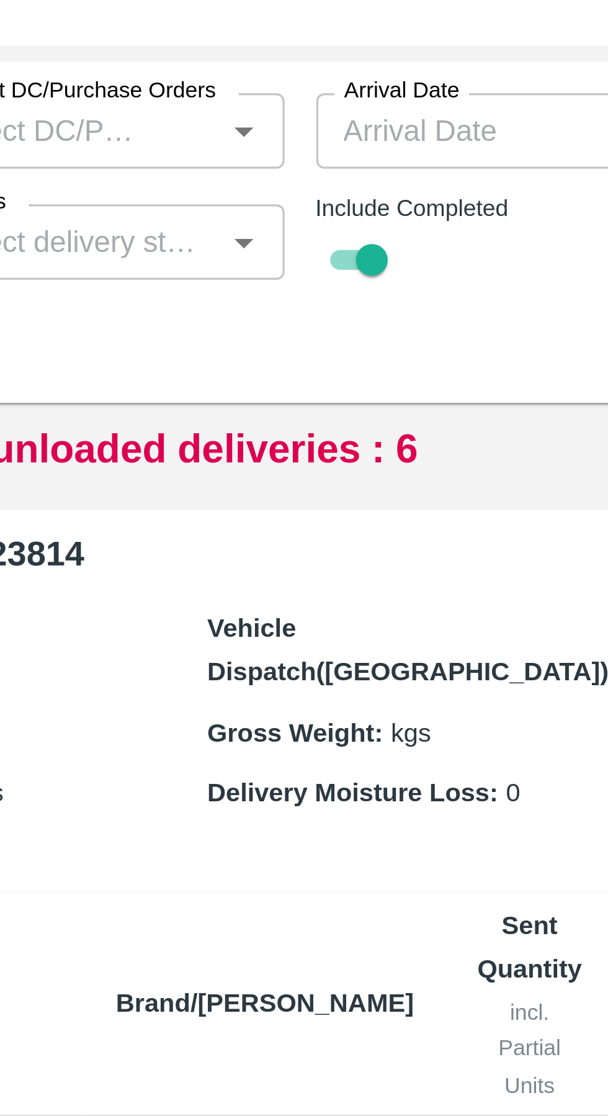
click at [369, 127] on icon "Open" at bounding box center [363, 126] width 14 height 14
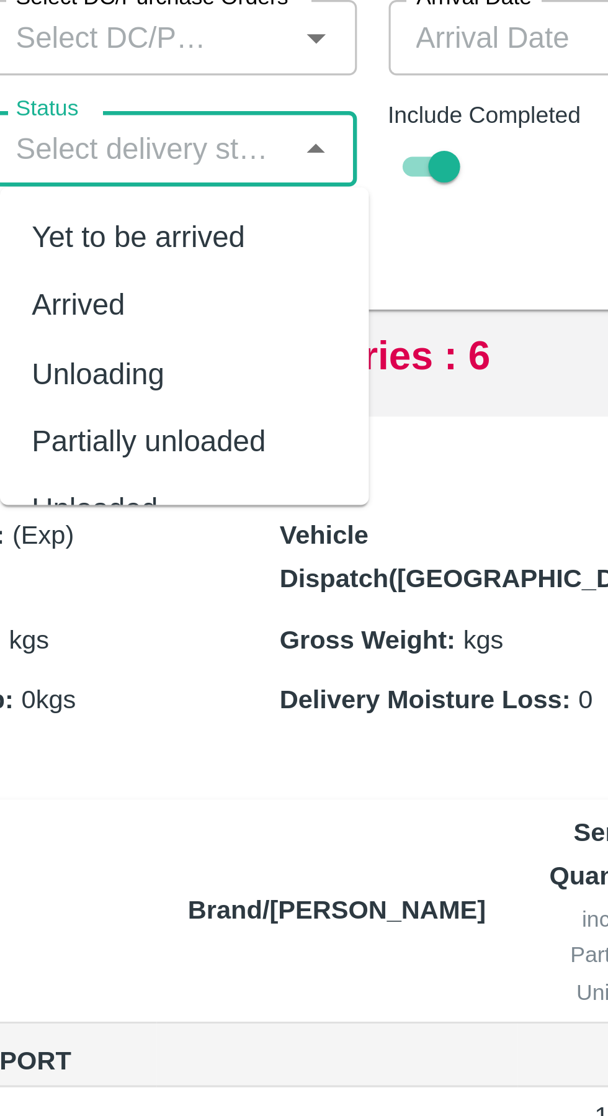
click at [379, 225] on h6 "DLVR/TEMB/223814" at bounding box center [351, 222] width 280 height 17
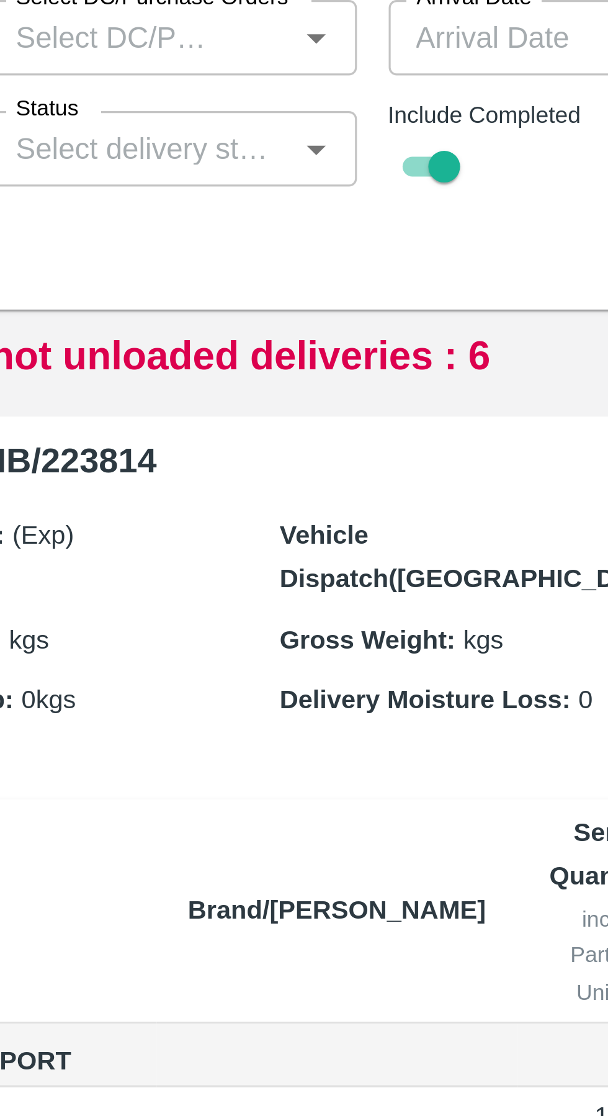
click at [362, 122] on icon "Open" at bounding box center [363, 126] width 14 height 14
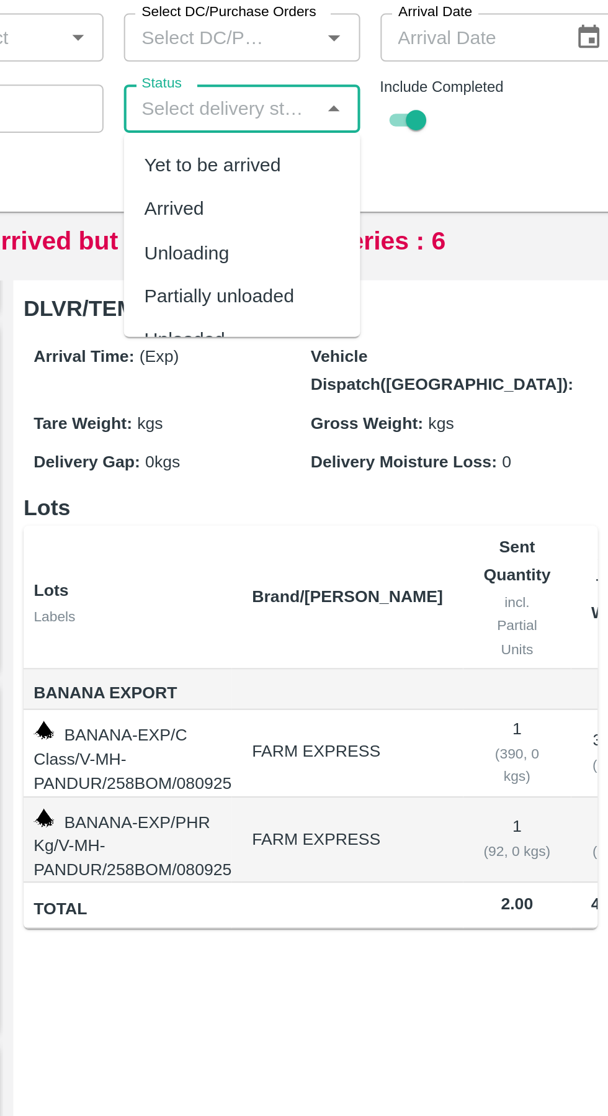
click at [382, 225] on h6 "DLVR/TEMB/223814" at bounding box center [351, 222] width 280 height 17
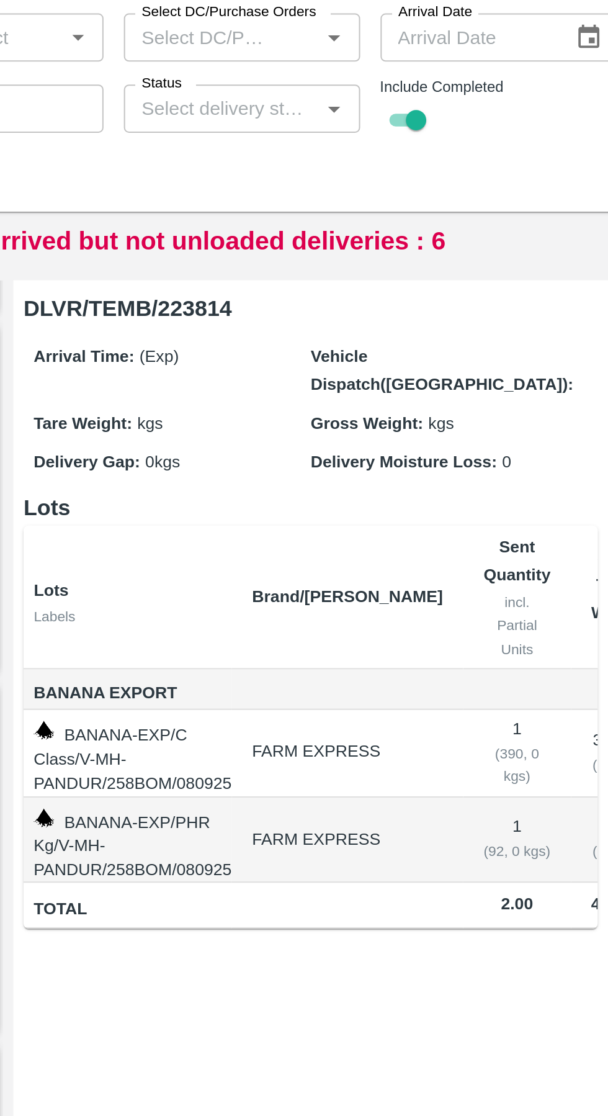
click at [362, 125] on icon "Open" at bounding box center [363, 125] width 6 height 3
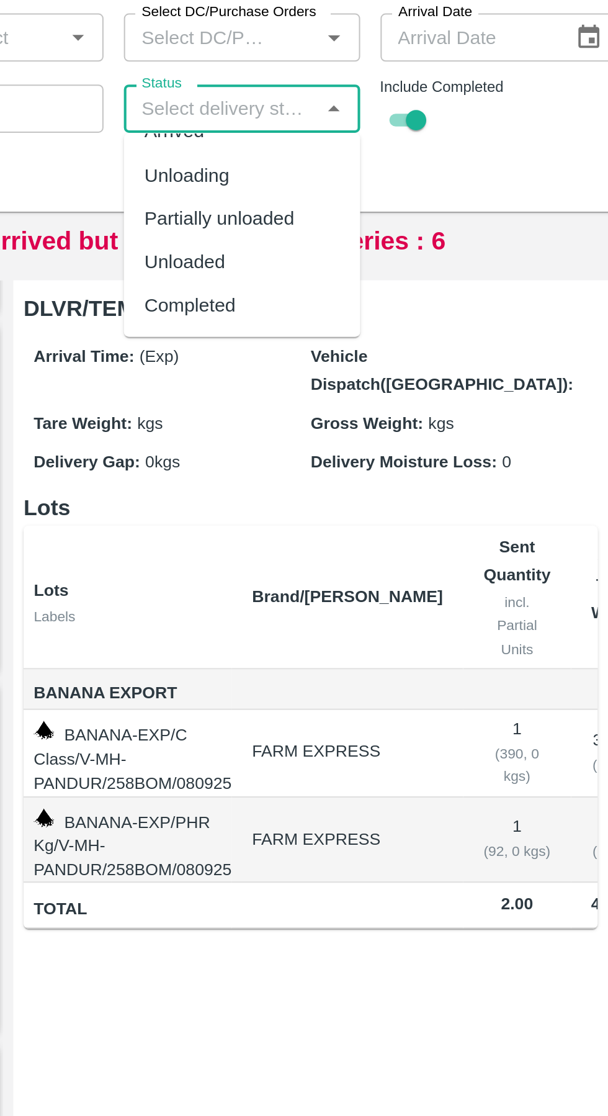
click at [320, 223] on div "Completed" at bounding box center [317, 221] width 115 height 21
type input "Completed"
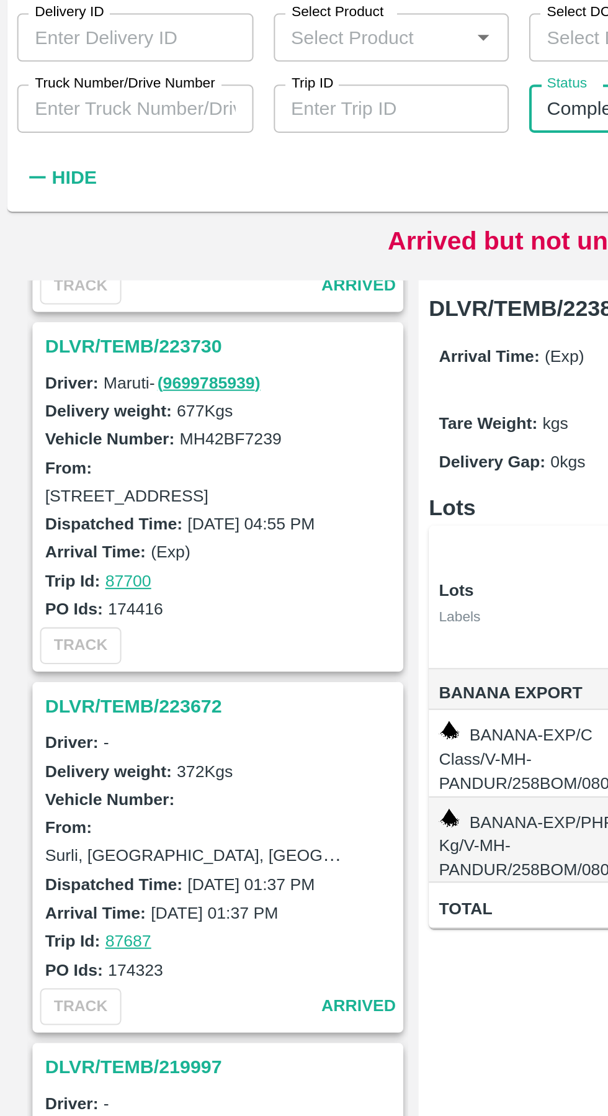
click at [136, 163] on div "Delivery ID Delivery ID Select Product Select Product   * Select DC/Purchase Or…" at bounding box center [250, 119] width 500 height 101
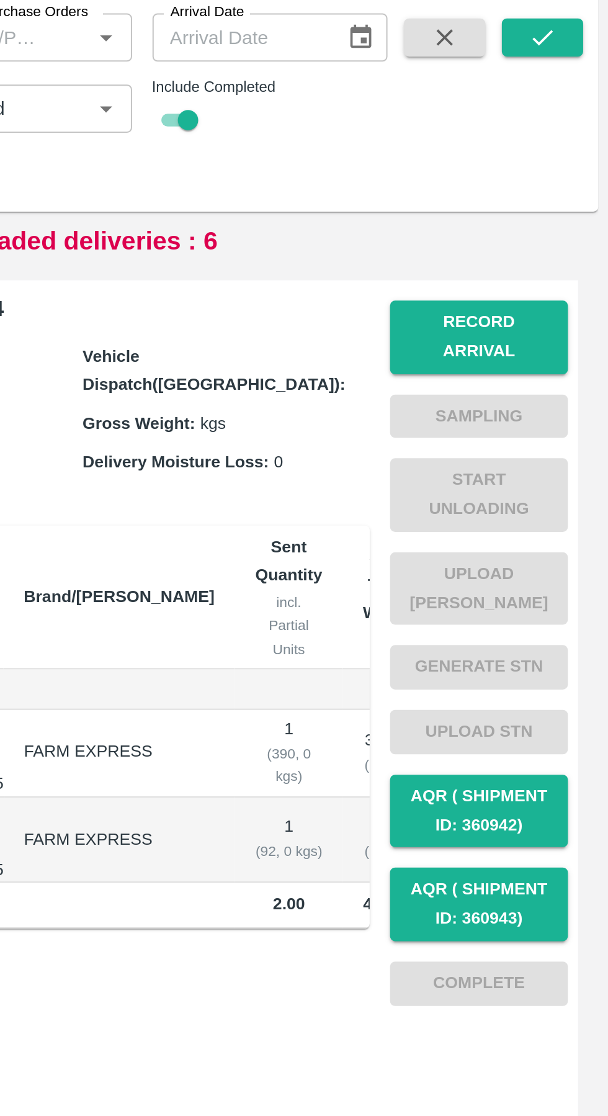
click at [580, 93] on icon "submit" at bounding box center [576, 91] width 14 height 14
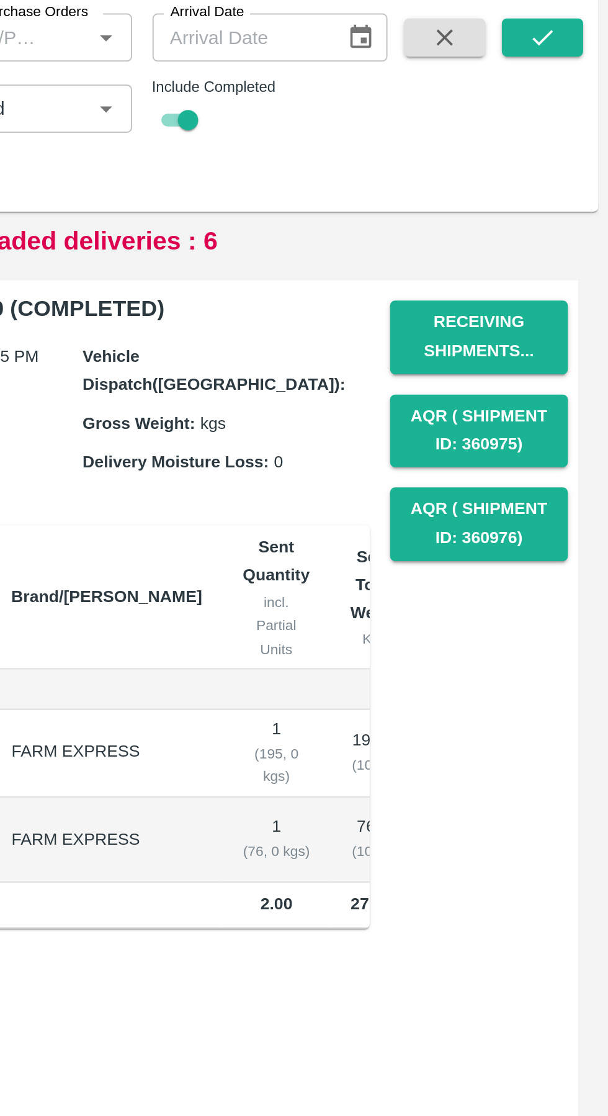
click at [578, 89] on icon "submit" at bounding box center [576, 91] width 14 height 14
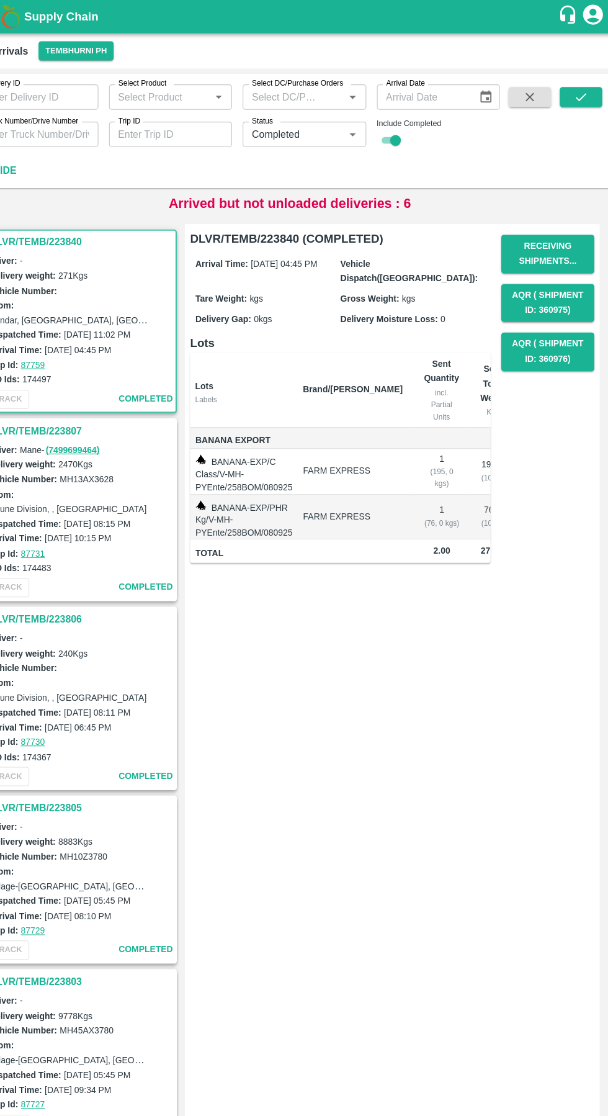
click at [571, 93] on icon "submit" at bounding box center [576, 91] width 14 height 14
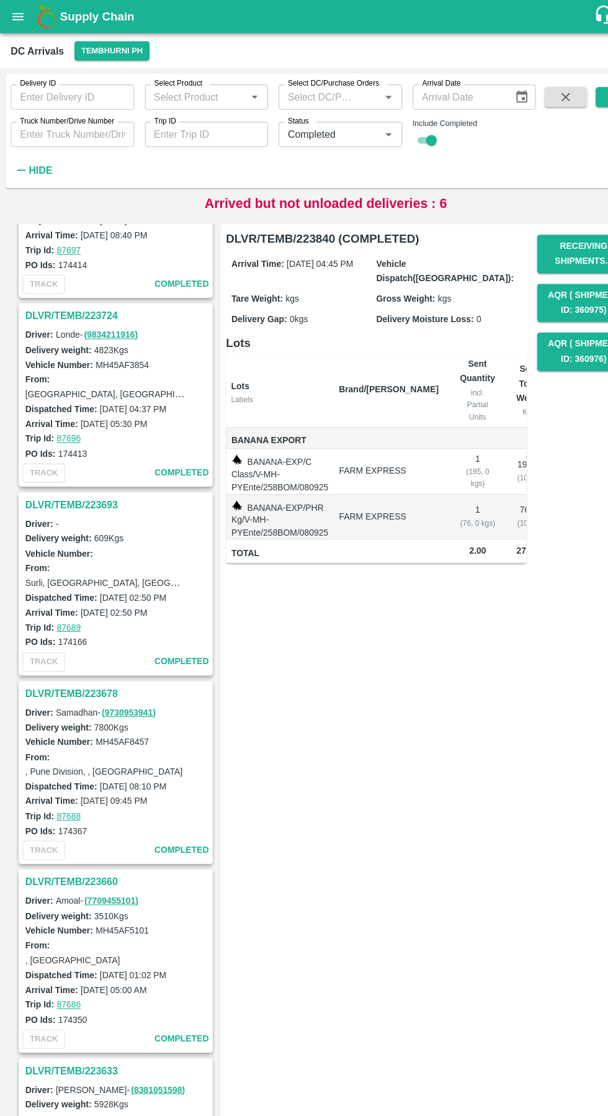
scroll to position [3513, 0]
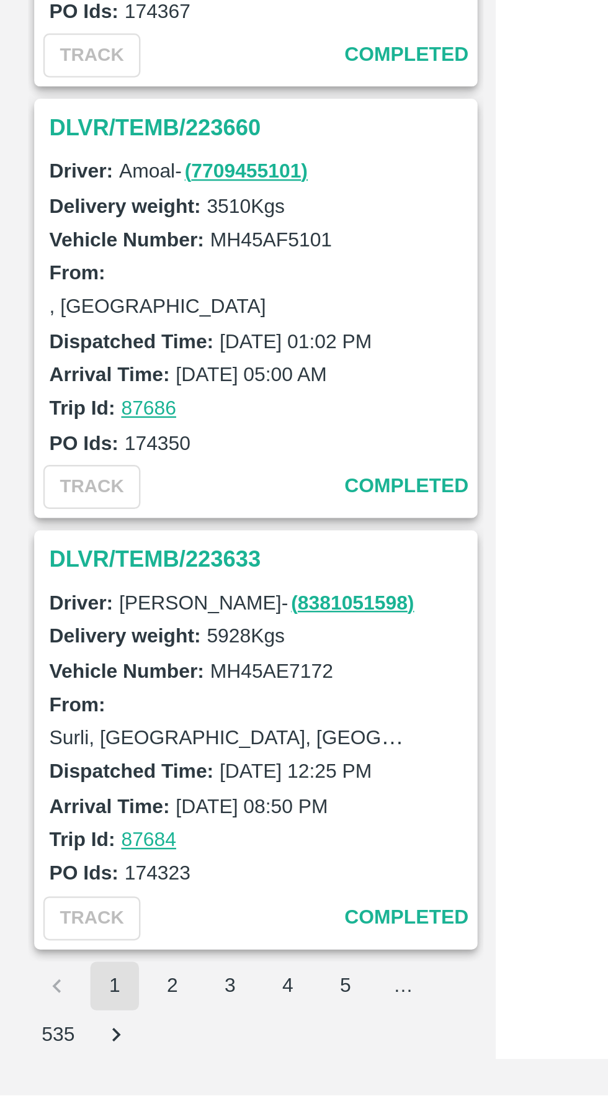
click at [74, 1071] on button "2" at bounding box center [74, 1071] width 20 height 20
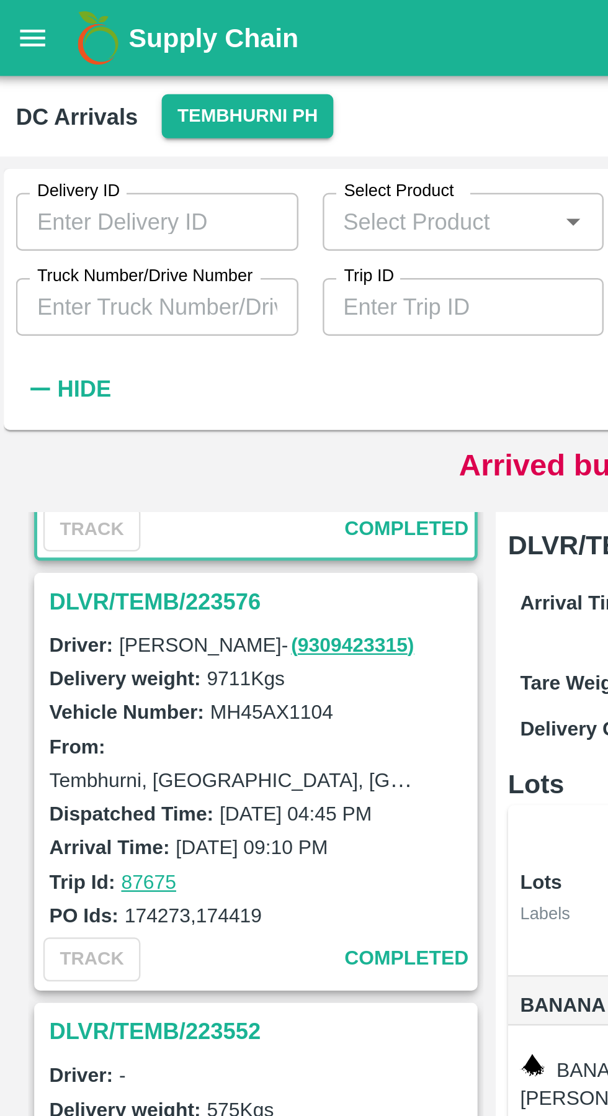
scroll to position [156, 0]
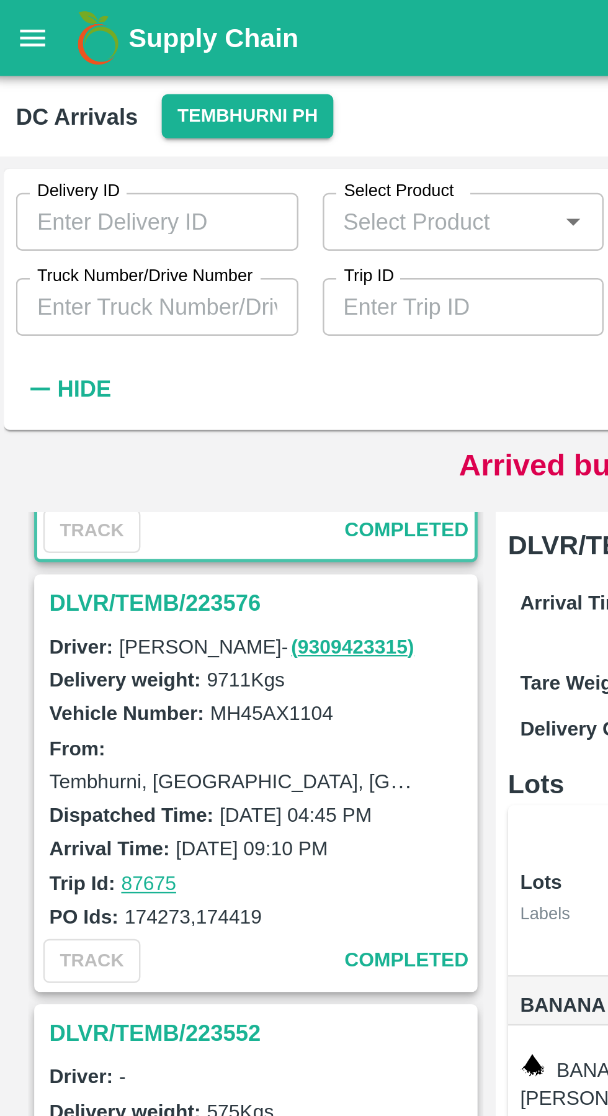
click at [66, 243] on h3 "DLVR/TEMB/223576" at bounding box center [110, 246] width 173 height 16
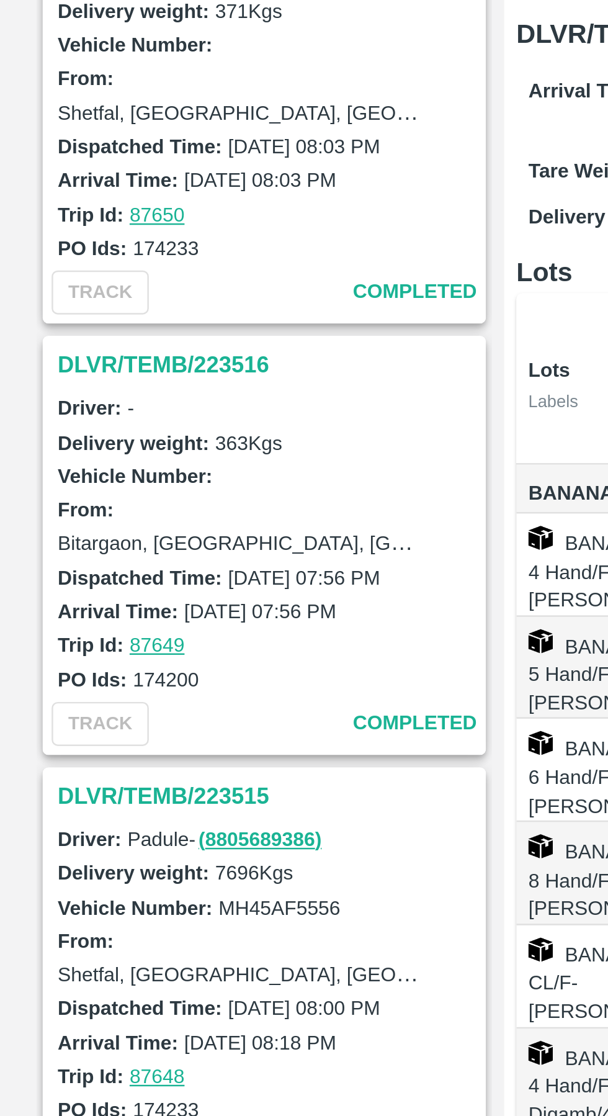
scroll to position [1812, 0]
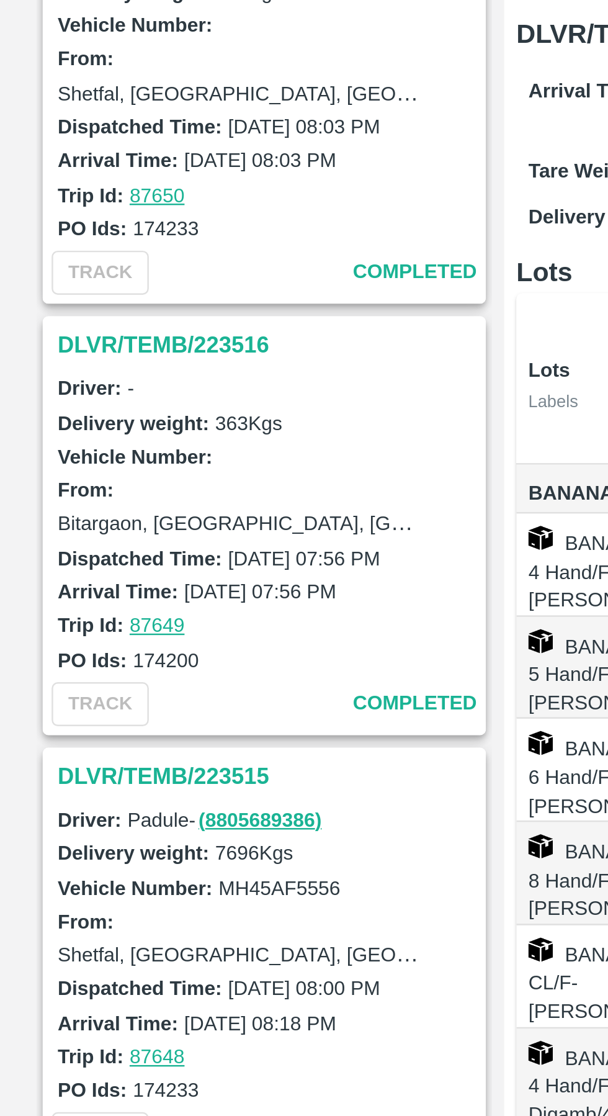
click at [53, 346] on h3 "DLVR/TEMB/223516" at bounding box center [110, 350] width 173 height 16
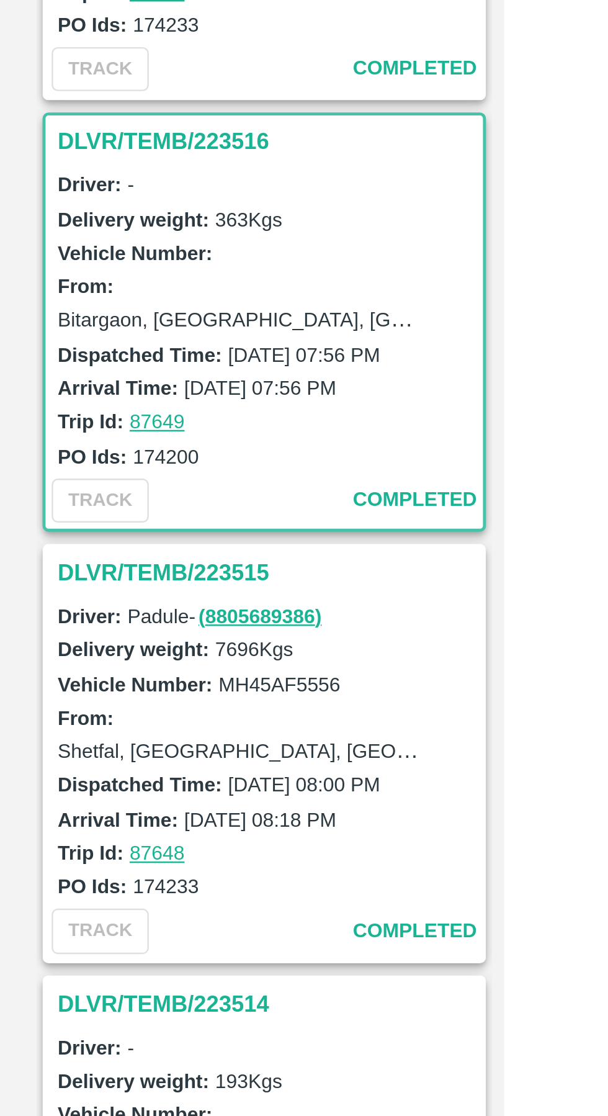
scroll to position [1942, 0]
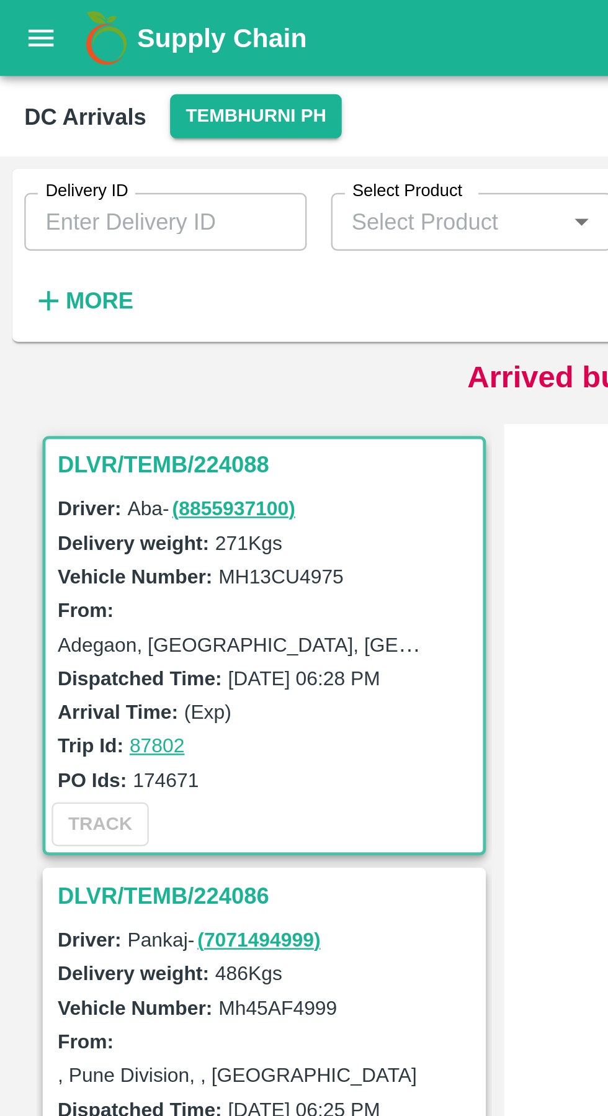
click at [40, 123] on strong "More" at bounding box center [41, 123] width 28 height 10
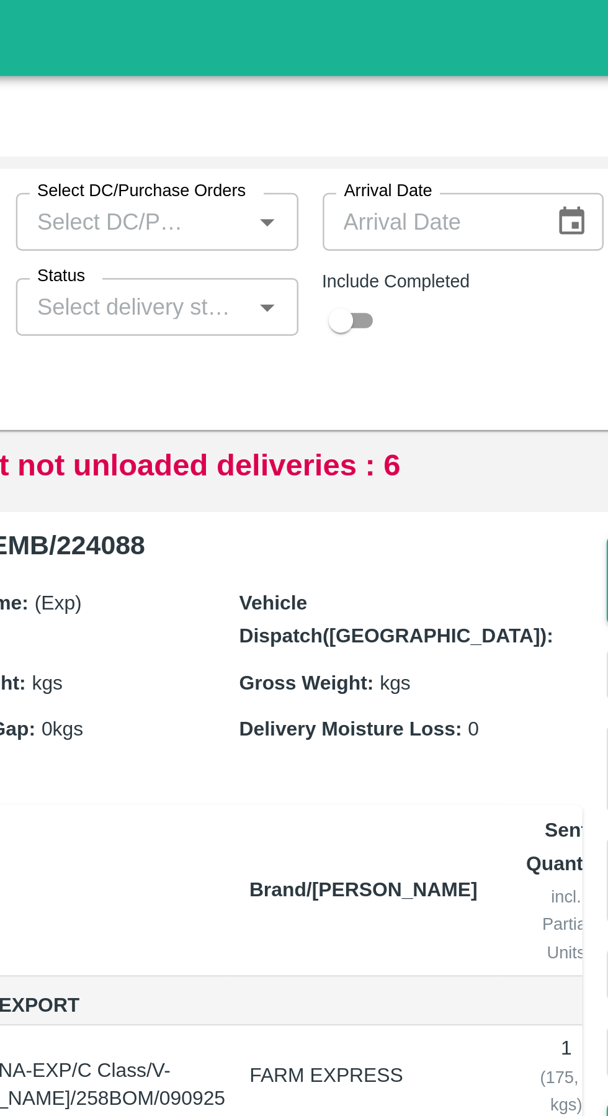
click at [369, 127] on icon "Open" at bounding box center [363, 126] width 14 height 14
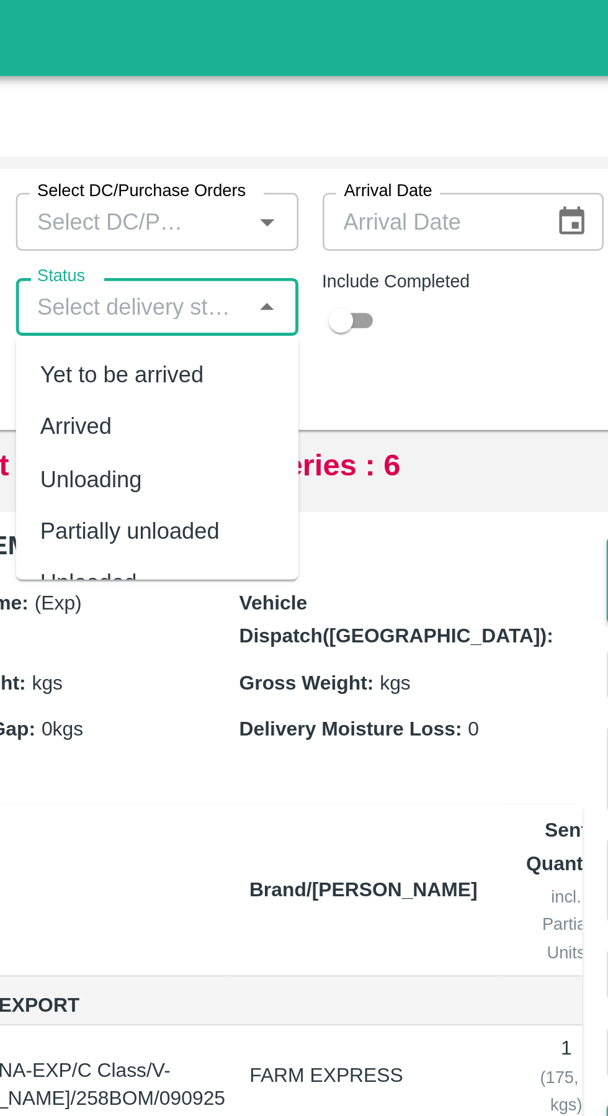
scroll to position [24, 0]
click at [375, 229] on h6 "DLVR/TEMB/224088" at bounding box center [351, 222] width 280 height 17
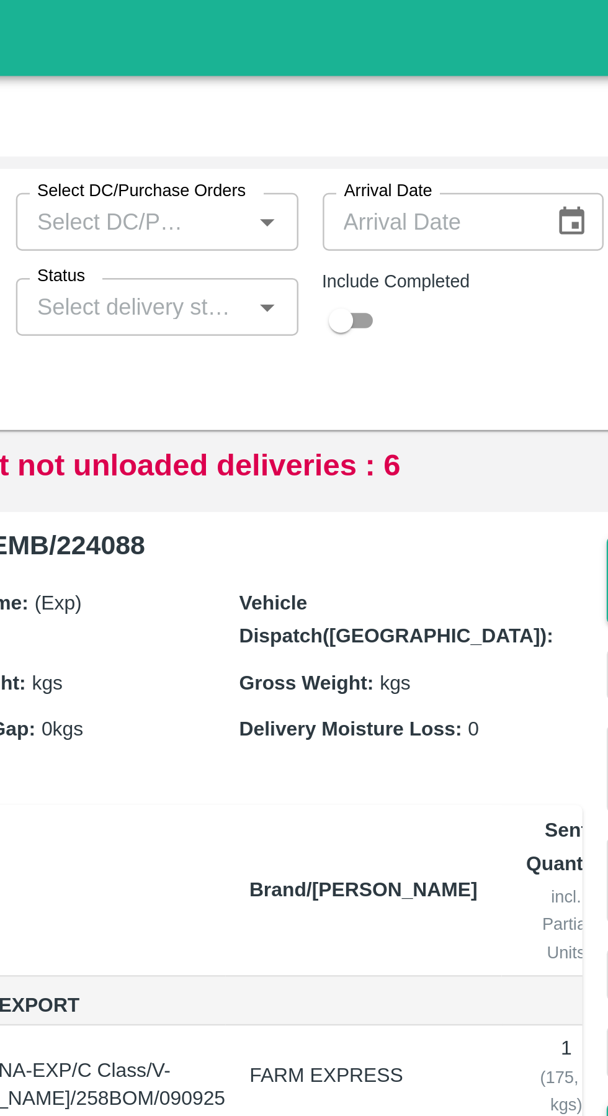
click at [362, 125] on icon "Open" at bounding box center [363, 125] width 6 height 3
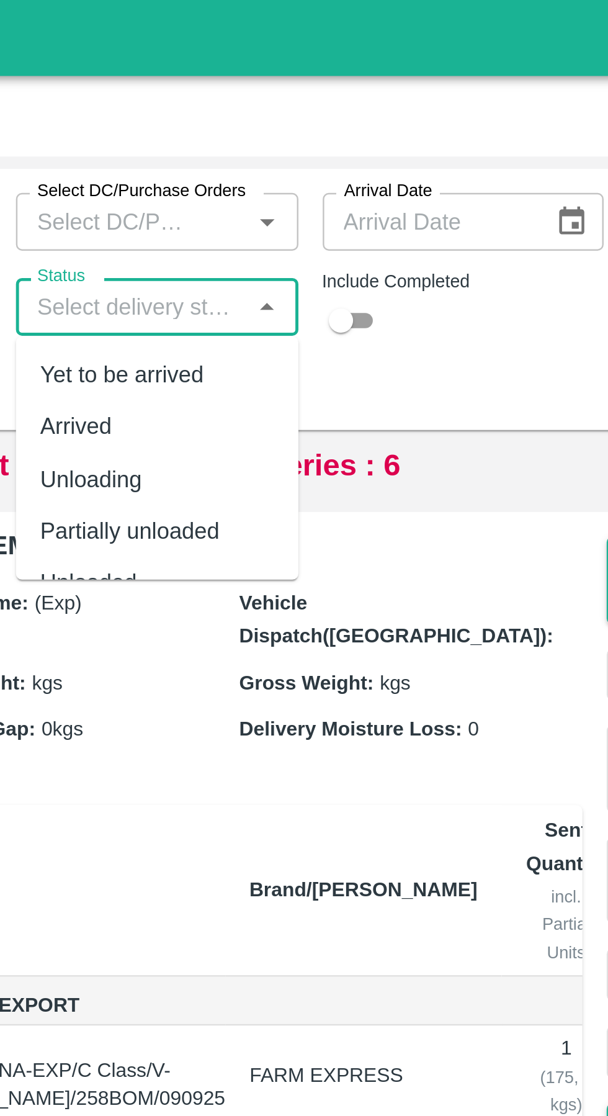
click at [380, 227] on h6 "DLVR/TEMB/224088" at bounding box center [351, 222] width 280 height 17
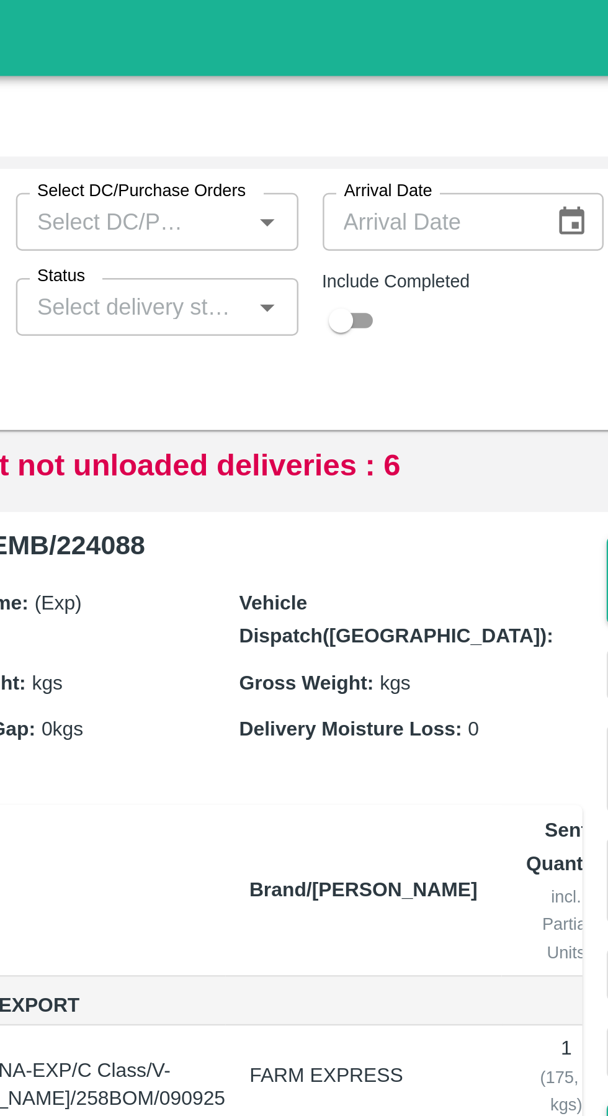
click at [362, 125] on icon "Open" at bounding box center [363, 125] width 6 height 3
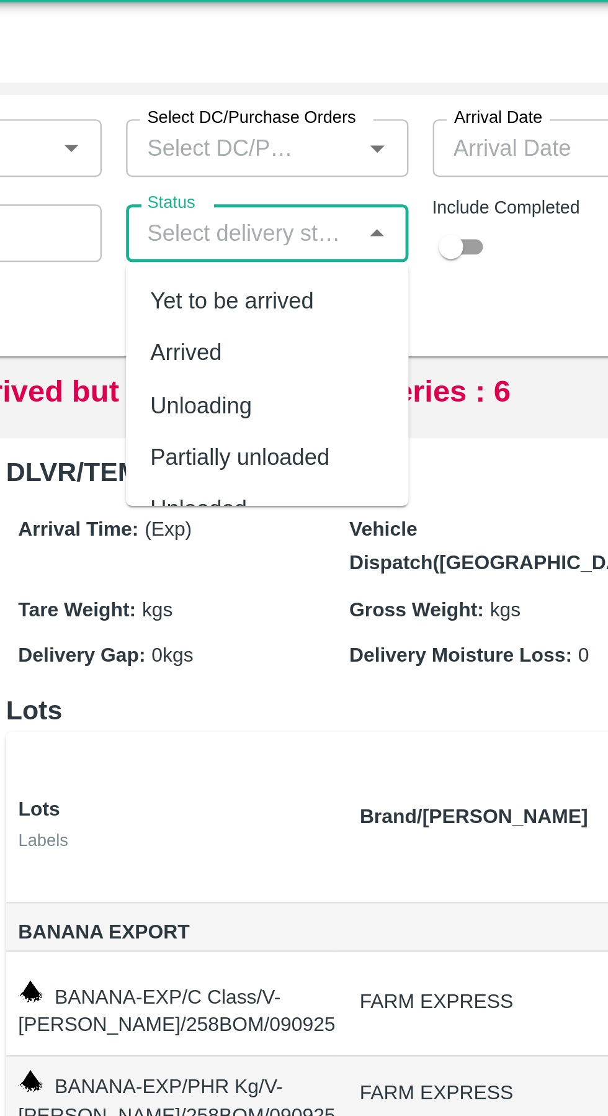
click at [379, 230] on h6 "DLVR/TEMB/224088" at bounding box center [351, 222] width 280 height 17
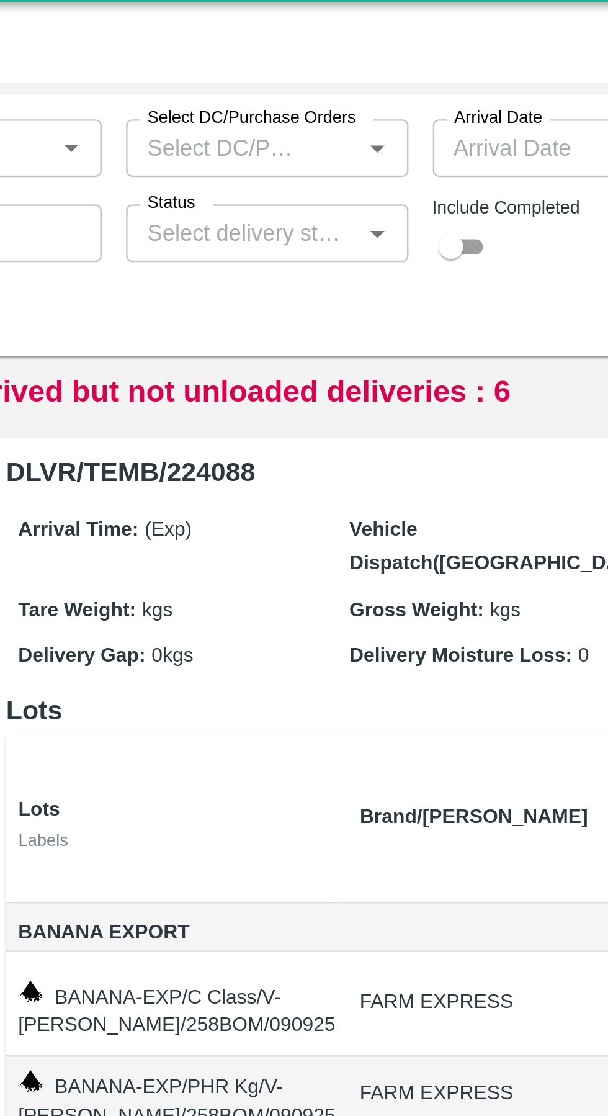
click at [363, 127] on icon "Open" at bounding box center [363, 126] width 14 height 14
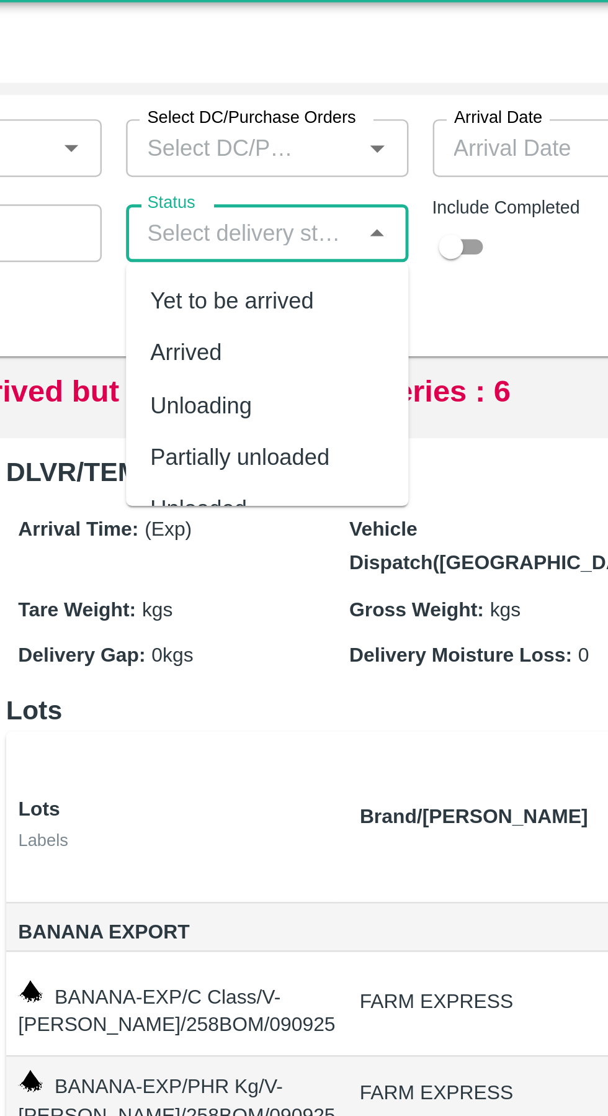
click at [377, 234] on div "Arrival Time: (Exp) Vehicle Dispatch([GEOGRAPHIC_DATA]): Tare Weight: kgs Gross…" at bounding box center [351, 271] width 280 height 80
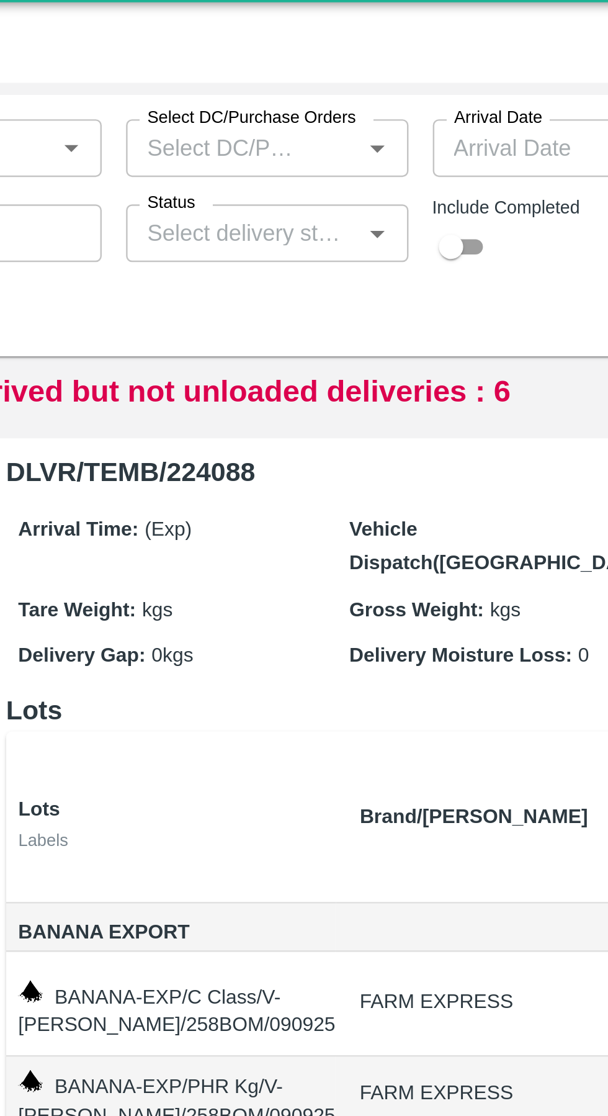
click at [362, 125] on icon "Open" at bounding box center [363, 125] width 6 height 3
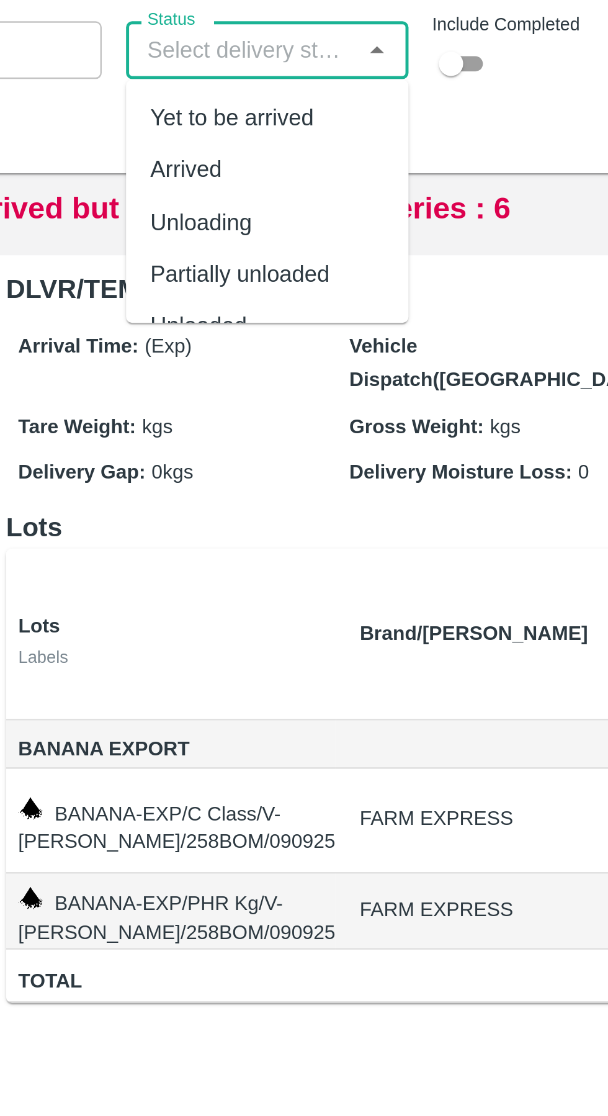
click at [380, 230] on h6 "DLVR/TEMB/224088" at bounding box center [351, 222] width 280 height 17
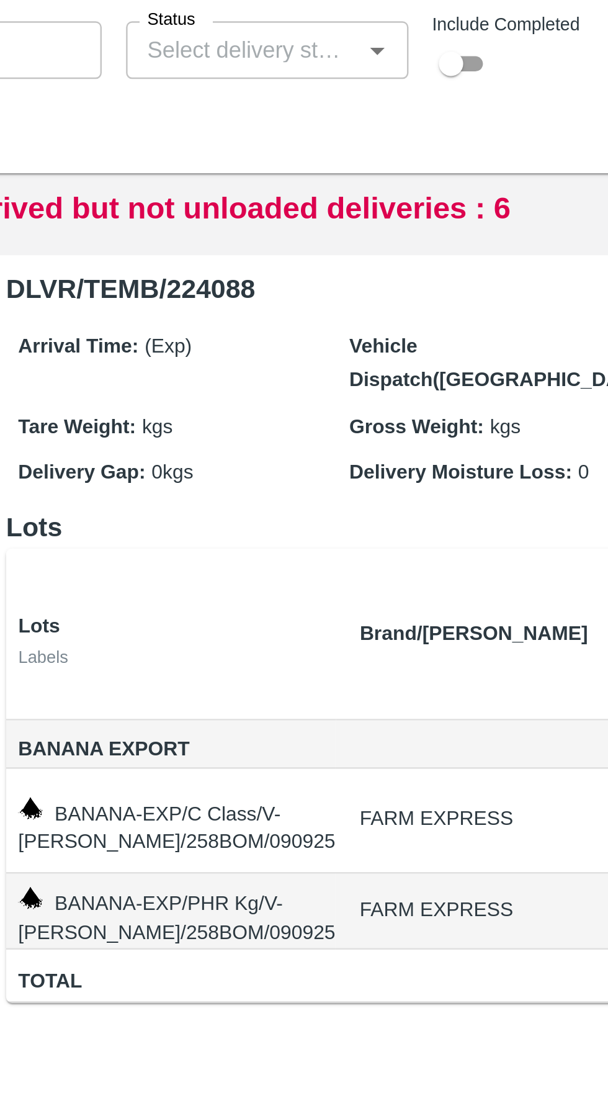
click at [360, 126] on icon "Open" at bounding box center [363, 126] width 14 height 14
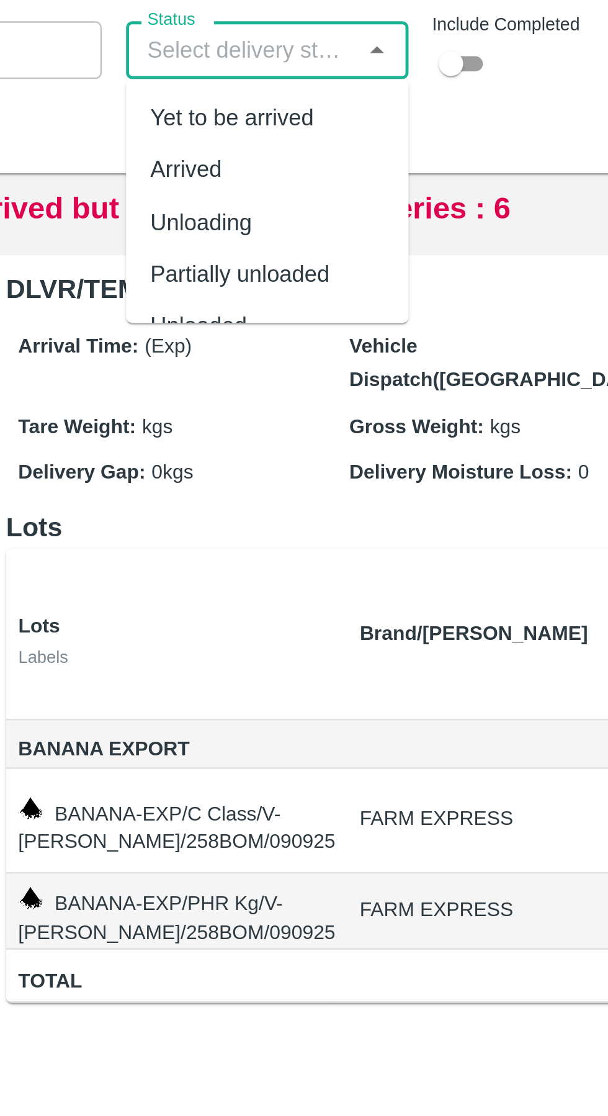
click at [379, 232] on div "Arrival Time: (Exp) Vehicle Dispatch([GEOGRAPHIC_DATA]): Tare Weight: kgs Gross…" at bounding box center [351, 271] width 280 height 80
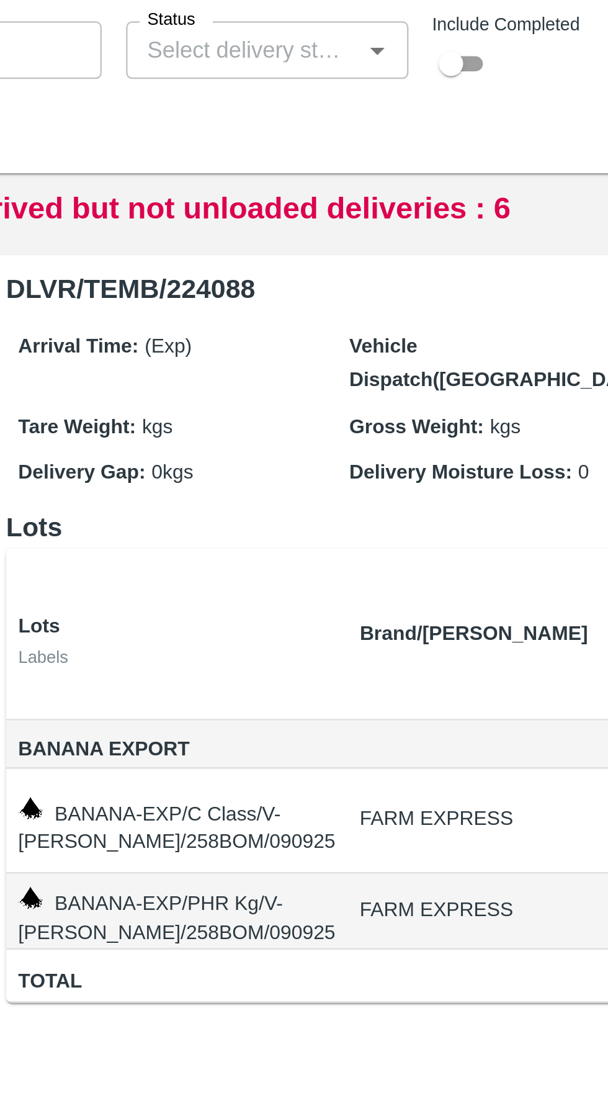
click at [362, 125] on icon "Open" at bounding box center [363, 125] width 6 height 3
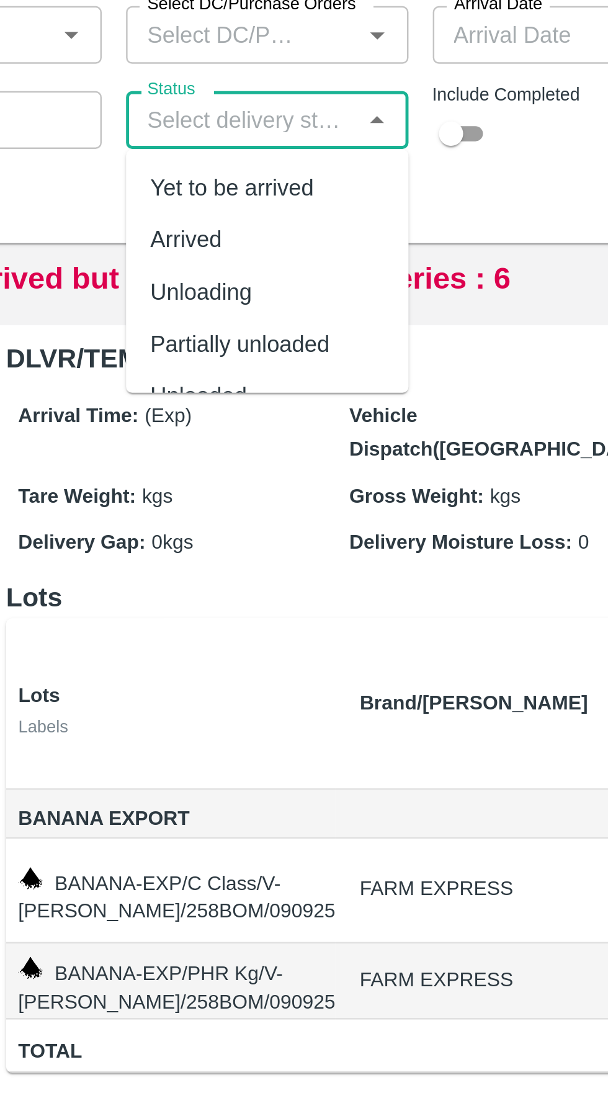
click at [380, 230] on h6 "DLVR/TEMB/224088" at bounding box center [351, 222] width 280 height 17
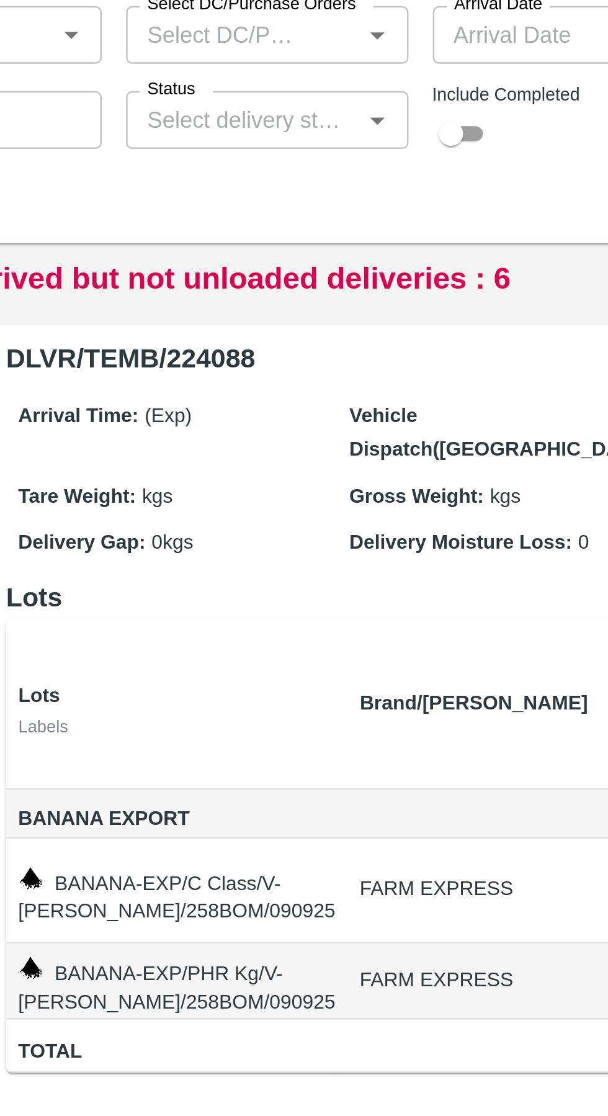
click at [365, 125] on icon "Open" at bounding box center [363, 125] width 6 height 3
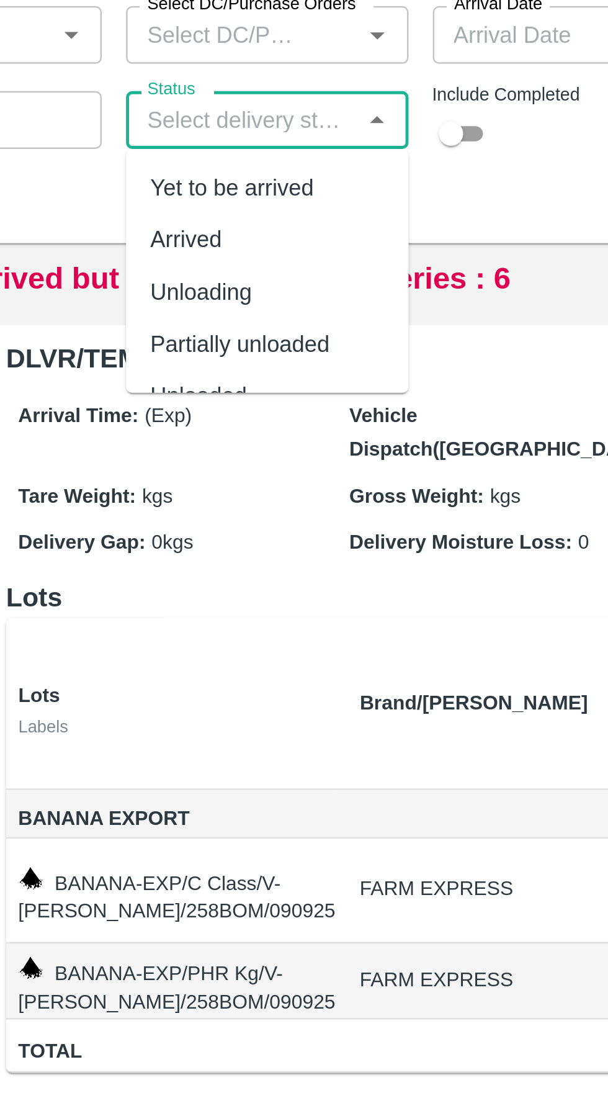
click at [378, 232] on div "Arrival Time: (Exp) Vehicle Dispatch([GEOGRAPHIC_DATA]): Tare Weight: kgs Gross…" at bounding box center [351, 271] width 280 height 80
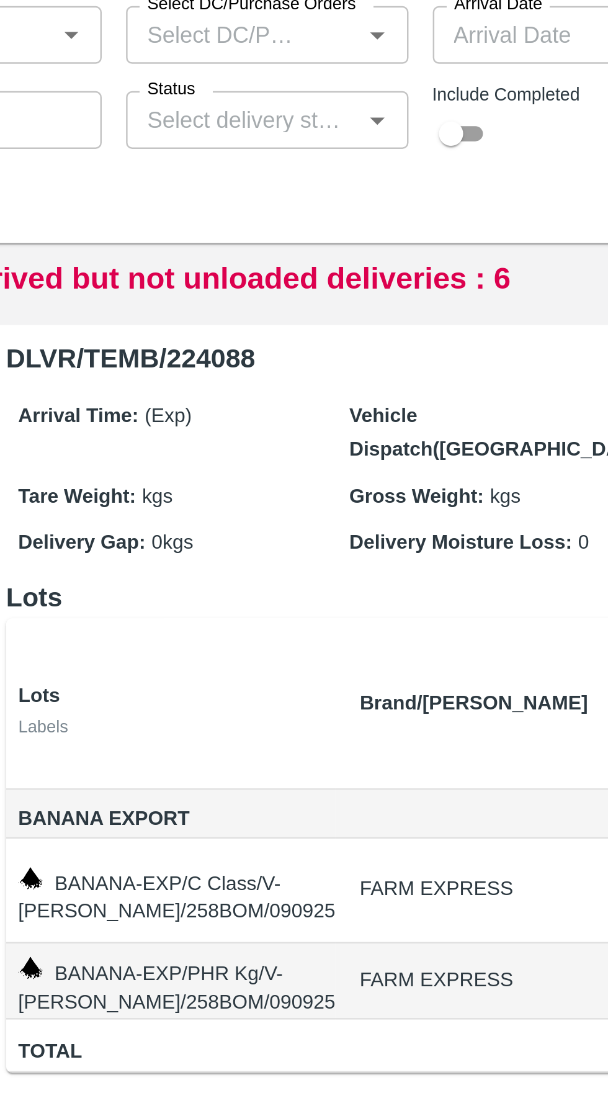
click at [362, 125] on icon "Open" at bounding box center [363, 125] width 6 height 3
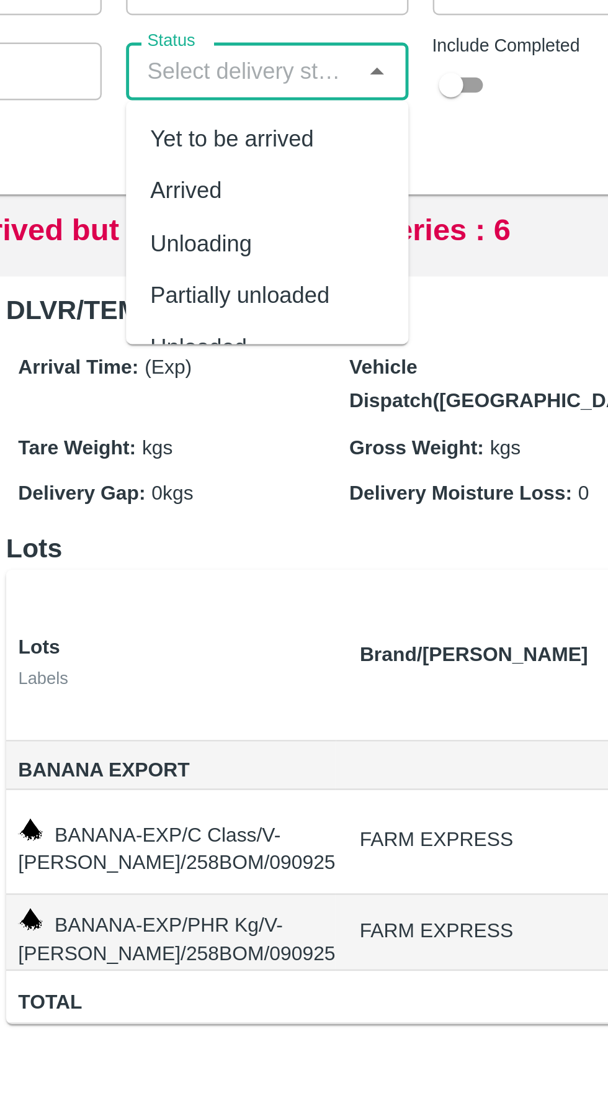
click at [379, 230] on h6 "DLVR/TEMB/224088" at bounding box center [351, 222] width 280 height 17
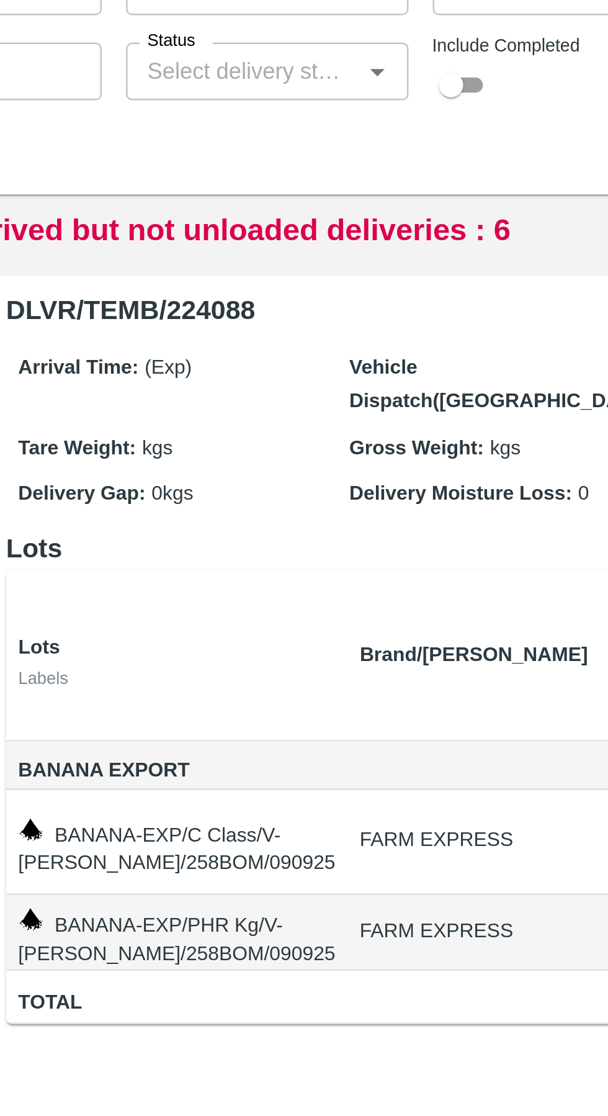
click at [362, 132] on icon "Open" at bounding box center [363, 126] width 14 height 14
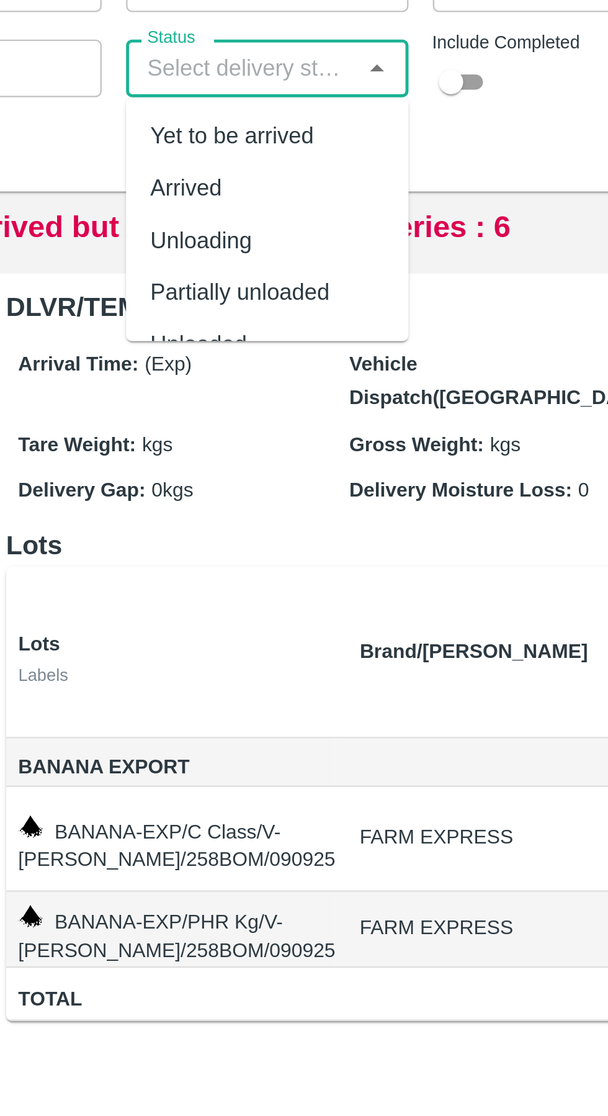
click at [380, 231] on div "Arrival Time: (Exp) Vehicle Dispatch([GEOGRAPHIC_DATA]): Tare Weight: kgs Gross…" at bounding box center [351, 271] width 280 height 80
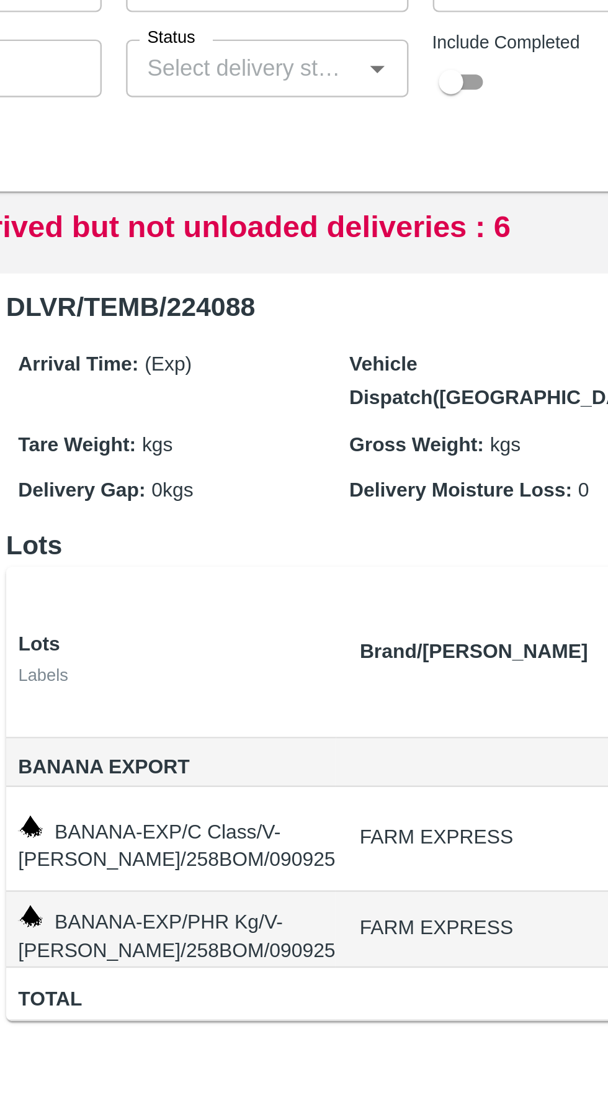
click at [362, 125] on icon "Open" at bounding box center [363, 125] width 6 height 3
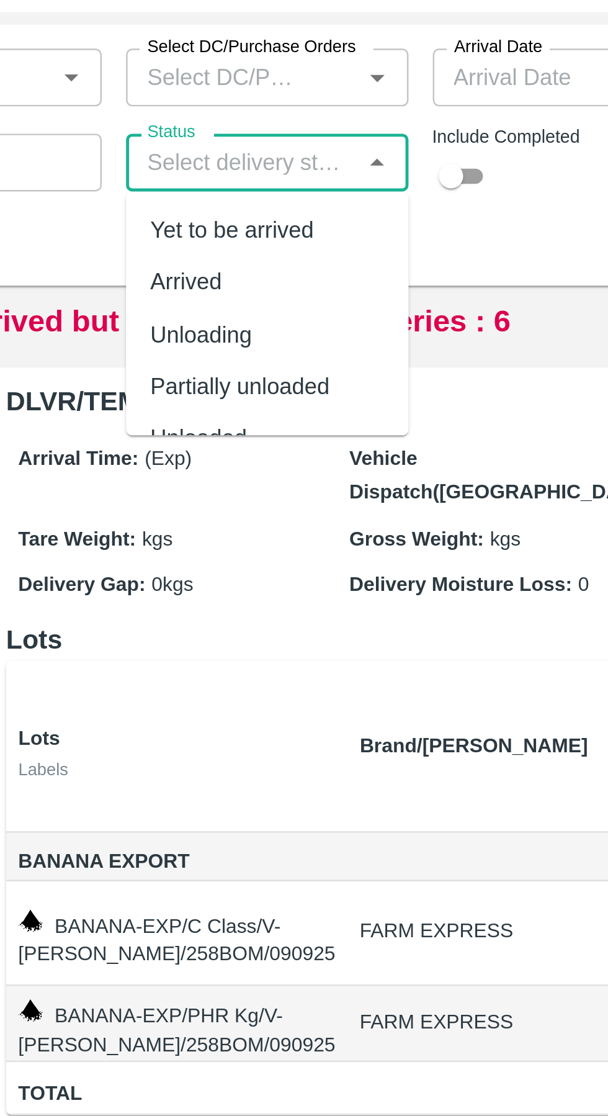
click at [380, 235] on div "Arrival Time: (Exp) Vehicle Dispatch([GEOGRAPHIC_DATA]): Tare Weight: kgs Gross…" at bounding box center [351, 271] width 280 height 80
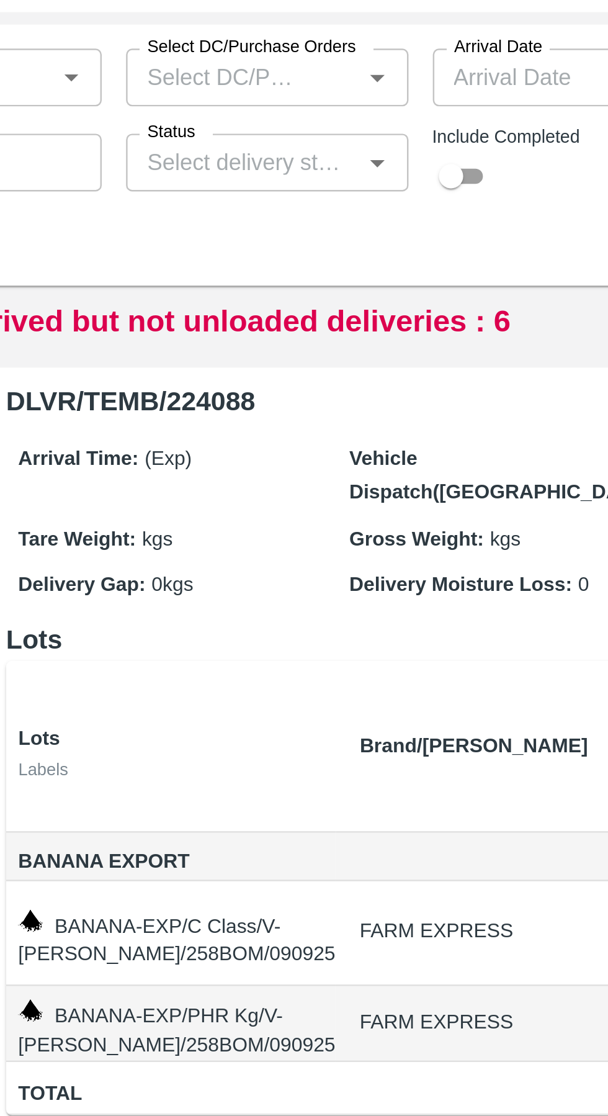
click at [362, 132] on icon "Open" at bounding box center [363, 126] width 14 height 14
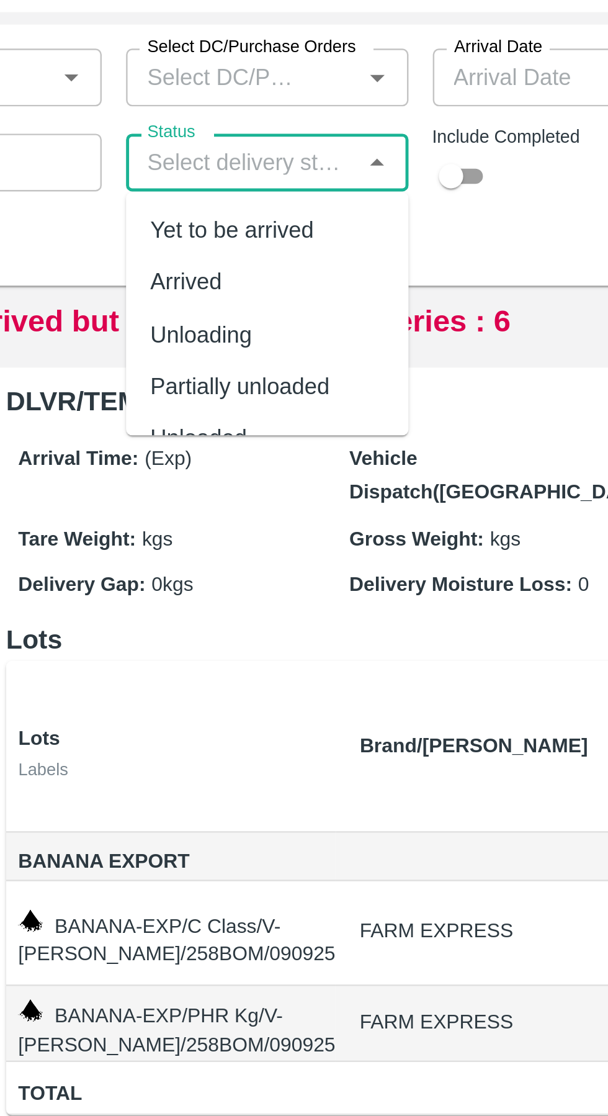
click at [384, 228] on h6 "DLVR/TEMB/224088" at bounding box center [351, 222] width 280 height 17
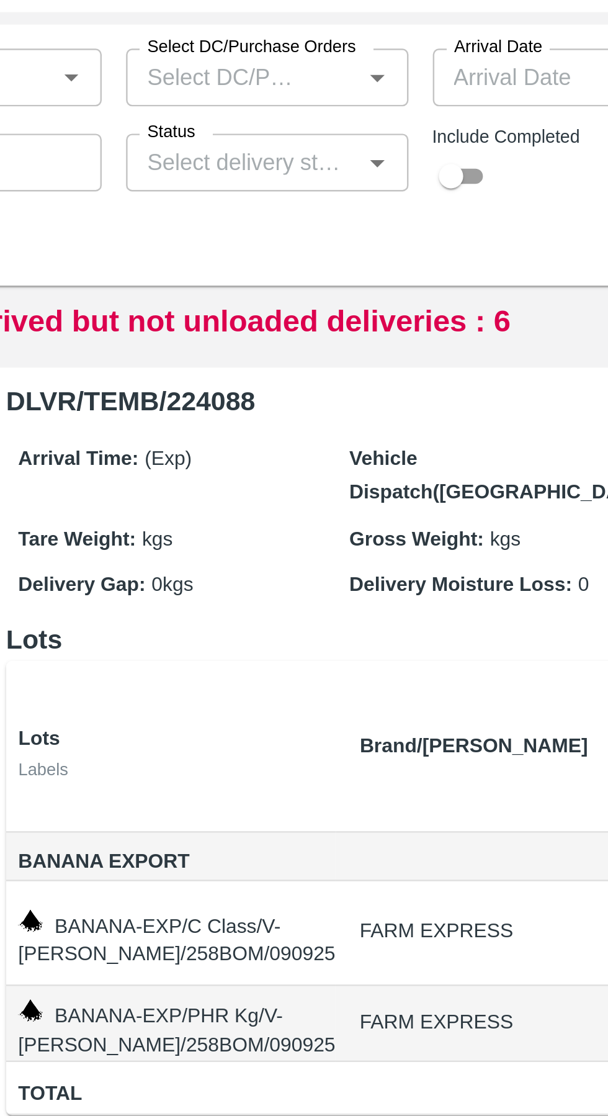
click at [369, 126] on icon "Open" at bounding box center [363, 126] width 14 height 14
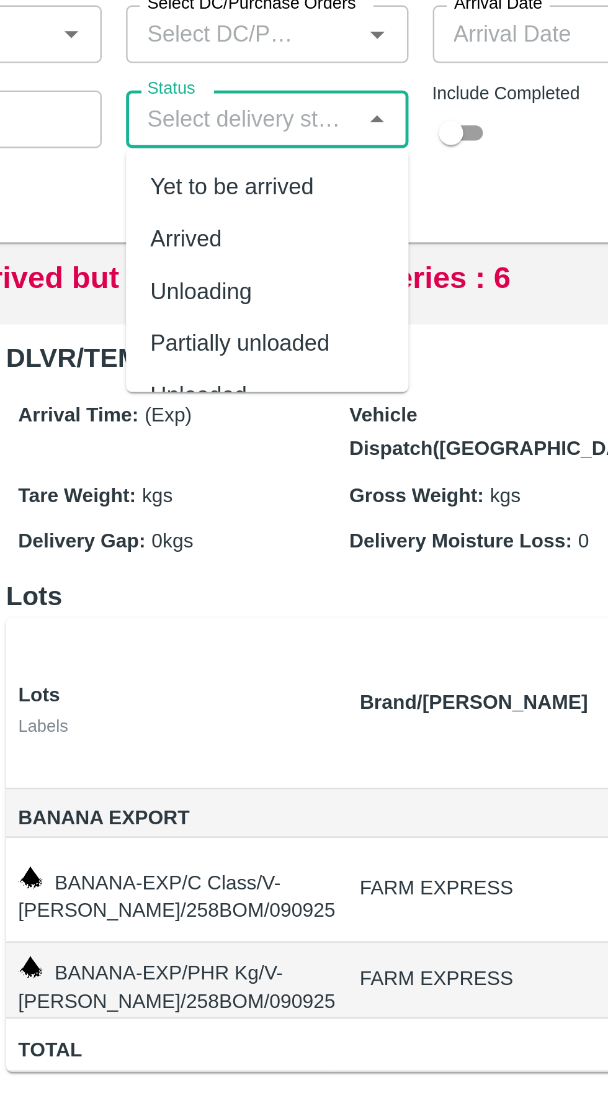
scroll to position [38, 0]
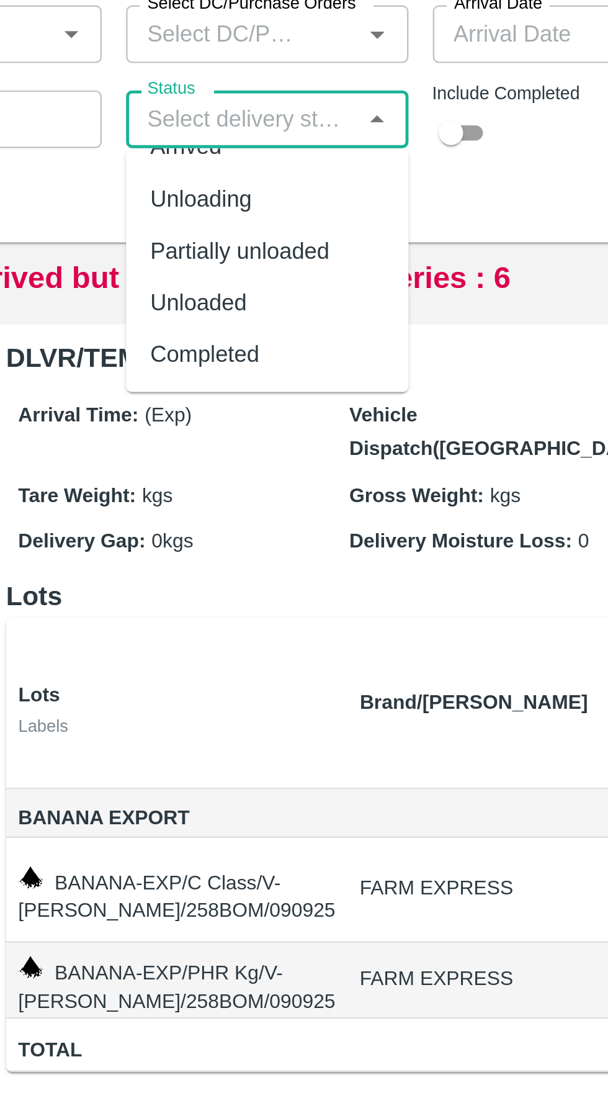
click at [294, 221] on div "Completed" at bounding box center [292, 222] width 45 height 14
type input "Completed"
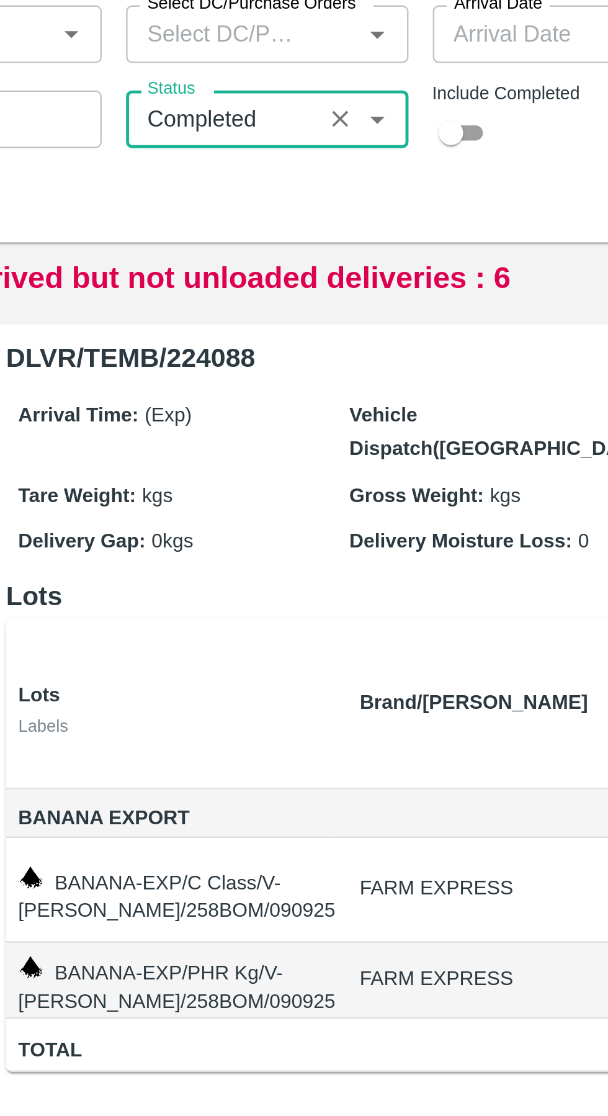
click at [403, 134] on input "checkbox" at bounding box center [392, 130] width 45 height 15
checkbox input "true"
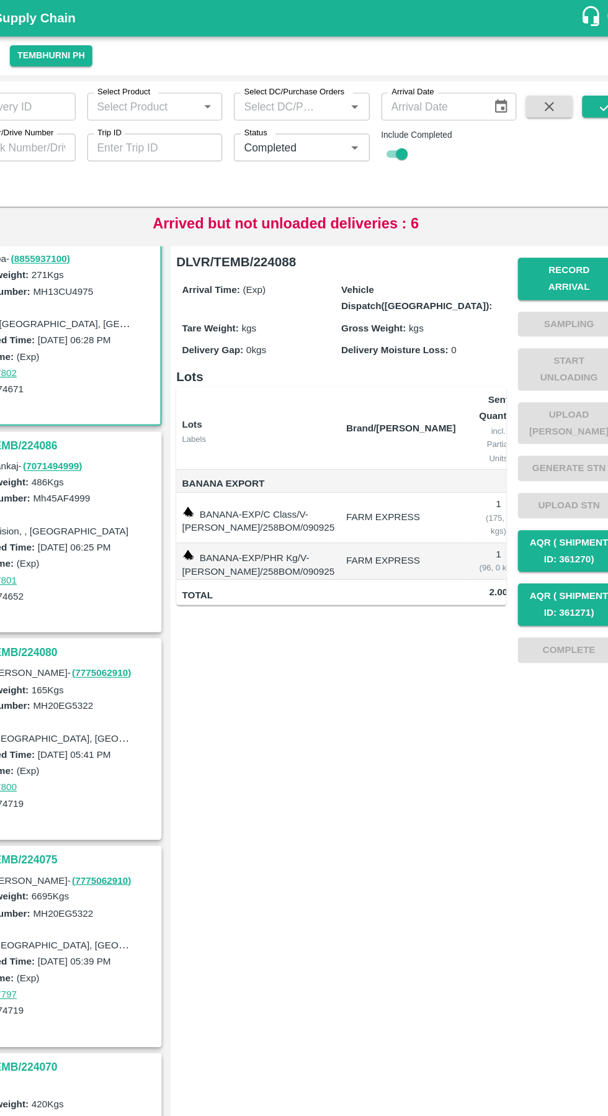
scroll to position [0, 0]
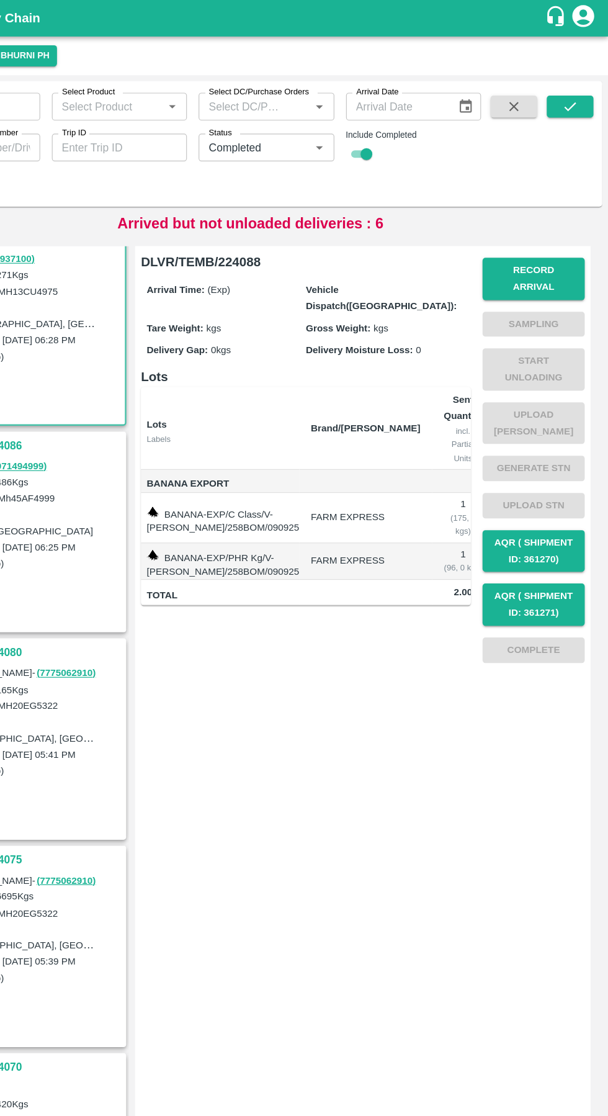
click at [573, 86] on icon "submit" at bounding box center [576, 91] width 14 height 14
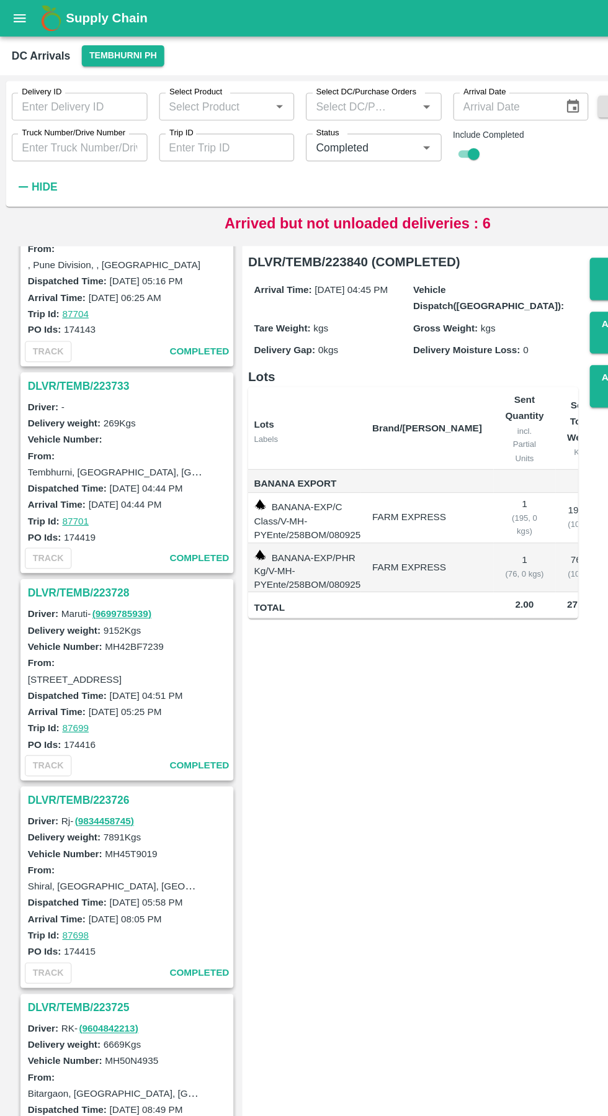
scroll to position [3513, 0]
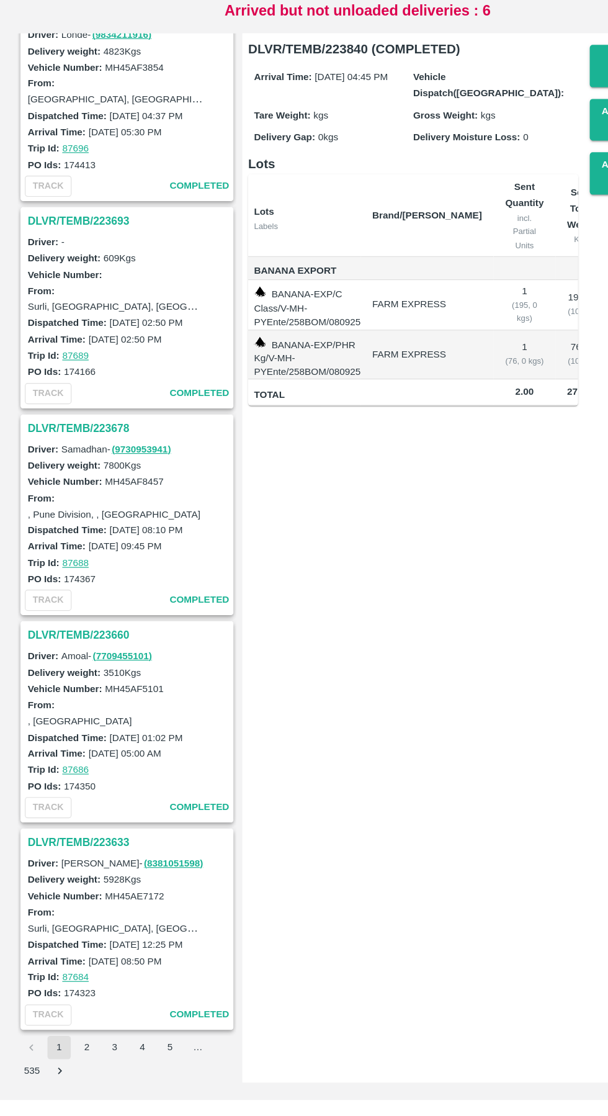
click at [74, 1070] on button "2" at bounding box center [74, 1071] width 20 height 20
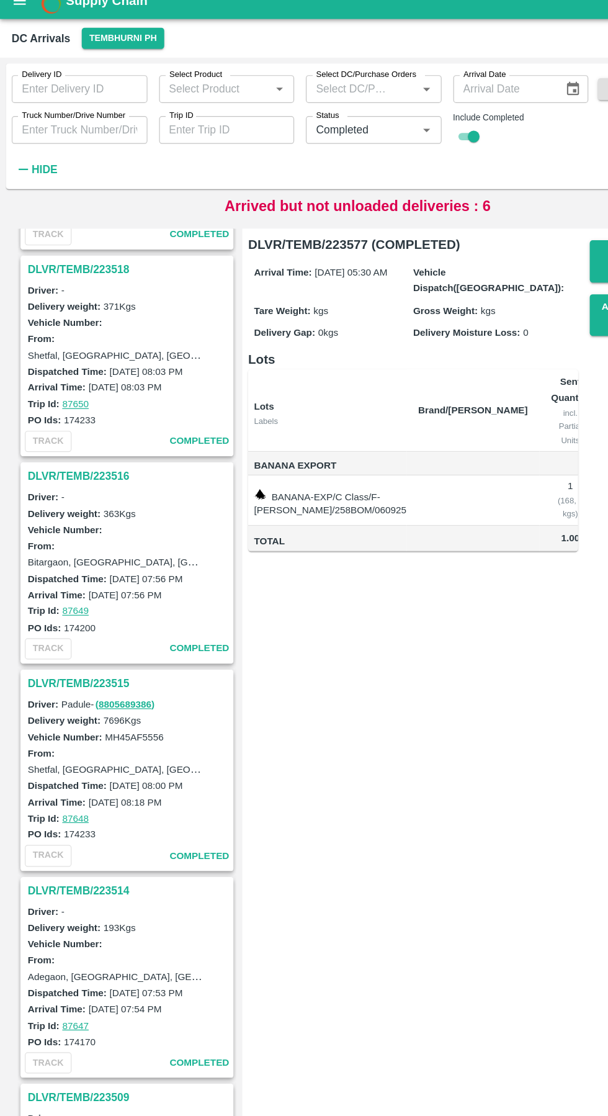
scroll to position [1751, 0]
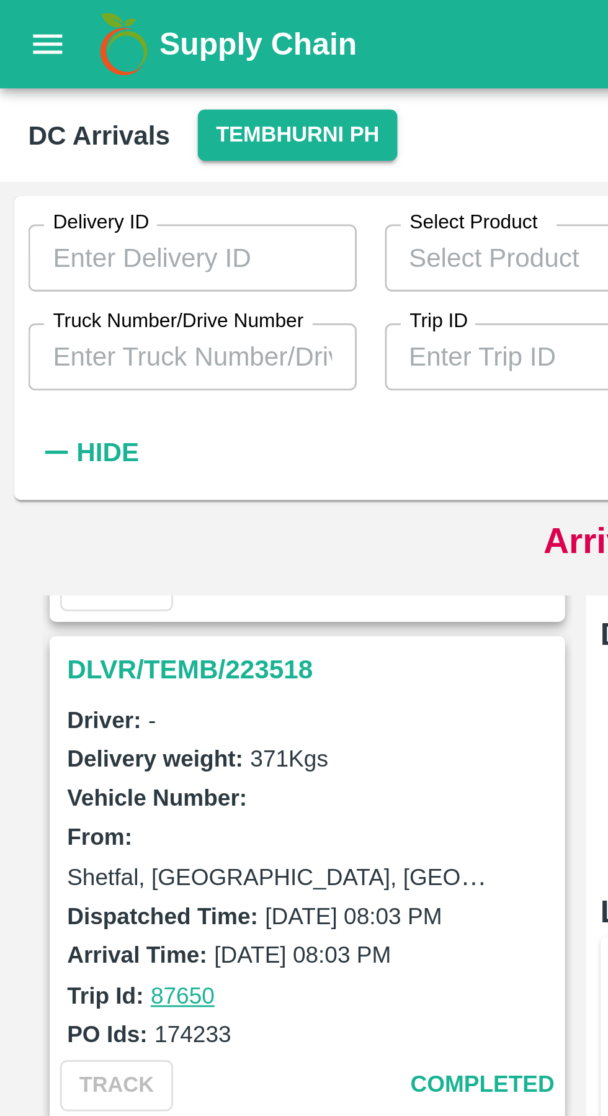
click at [93, 48] on button "Tembhurni PH" at bounding box center [105, 47] width 70 height 18
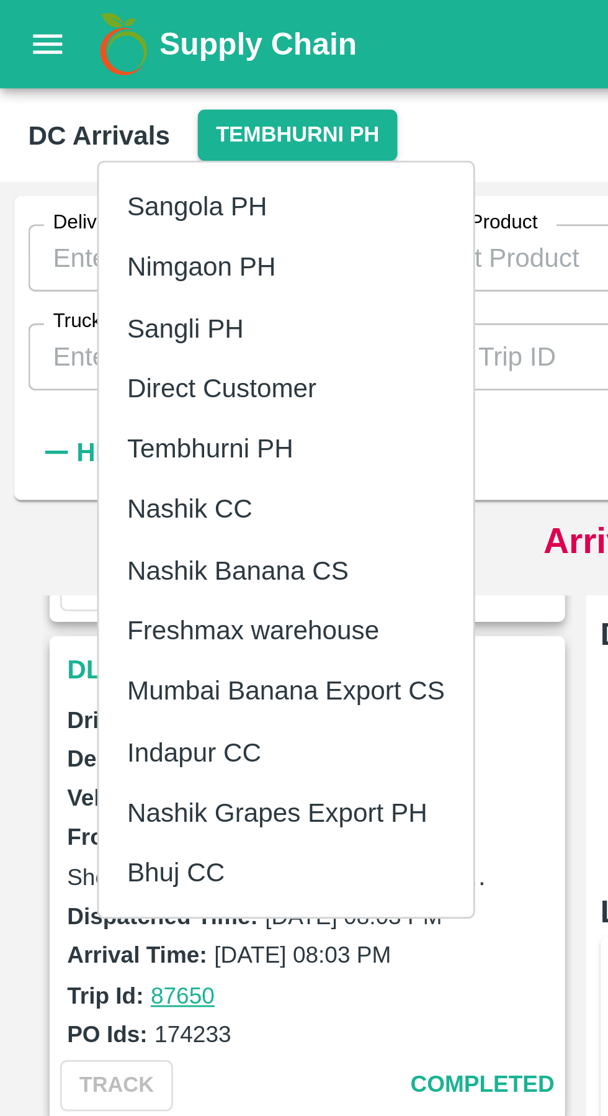
click at [97, 202] on li "Nashik Banana CS" at bounding box center [101, 200] width 132 height 21
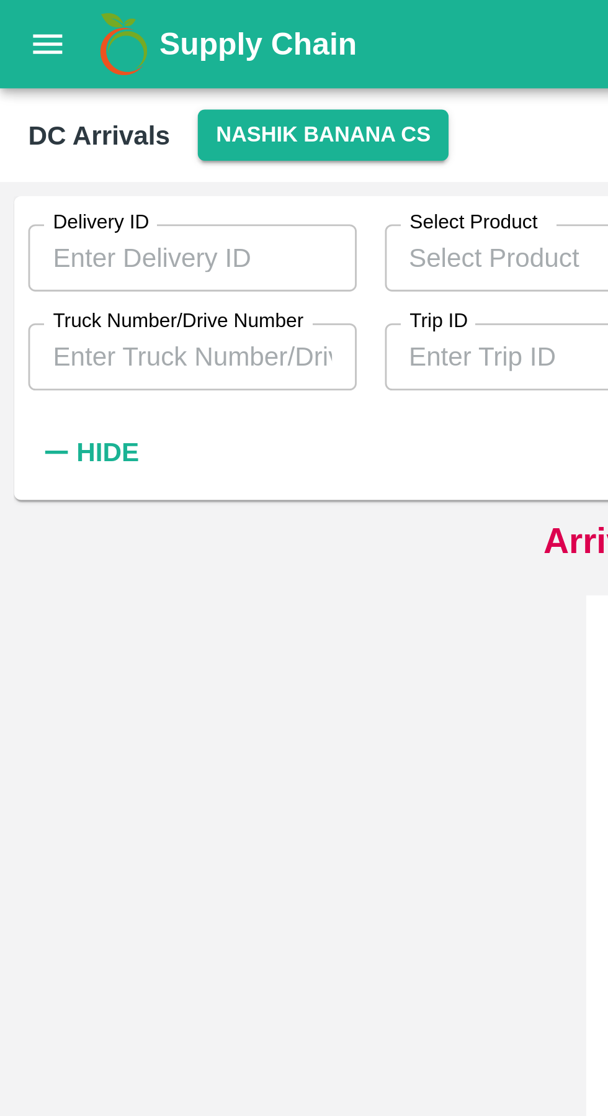
scroll to position [0, 0]
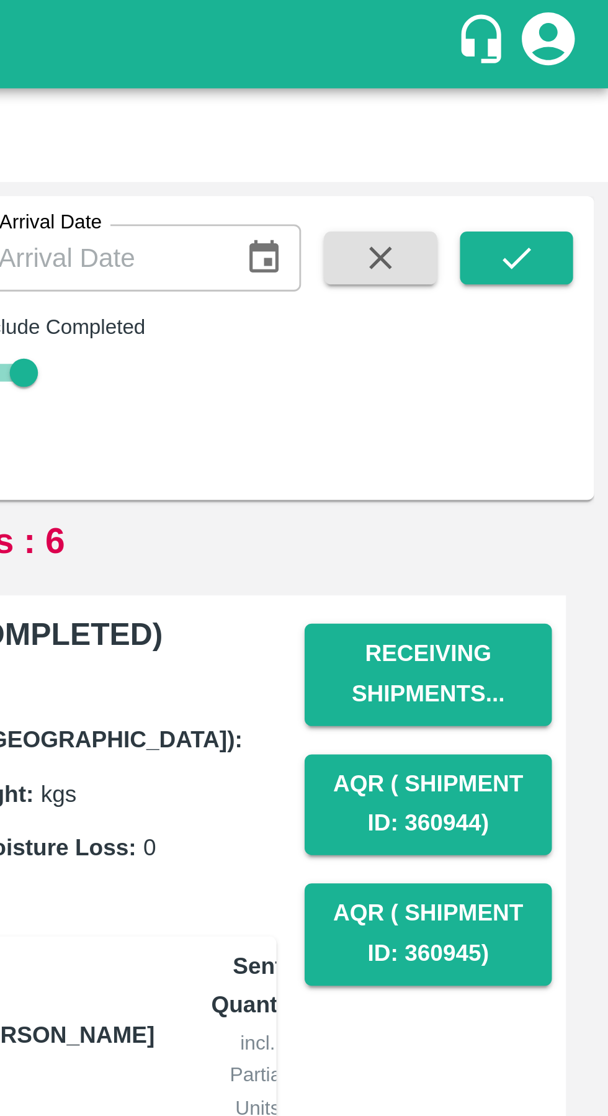
click at [580, 96] on icon "submit" at bounding box center [576, 91] width 14 height 14
click at [577, 89] on icon "submit" at bounding box center [576, 91] width 14 height 14
click at [572, 92] on icon "submit" at bounding box center [576, 90] width 10 height 7
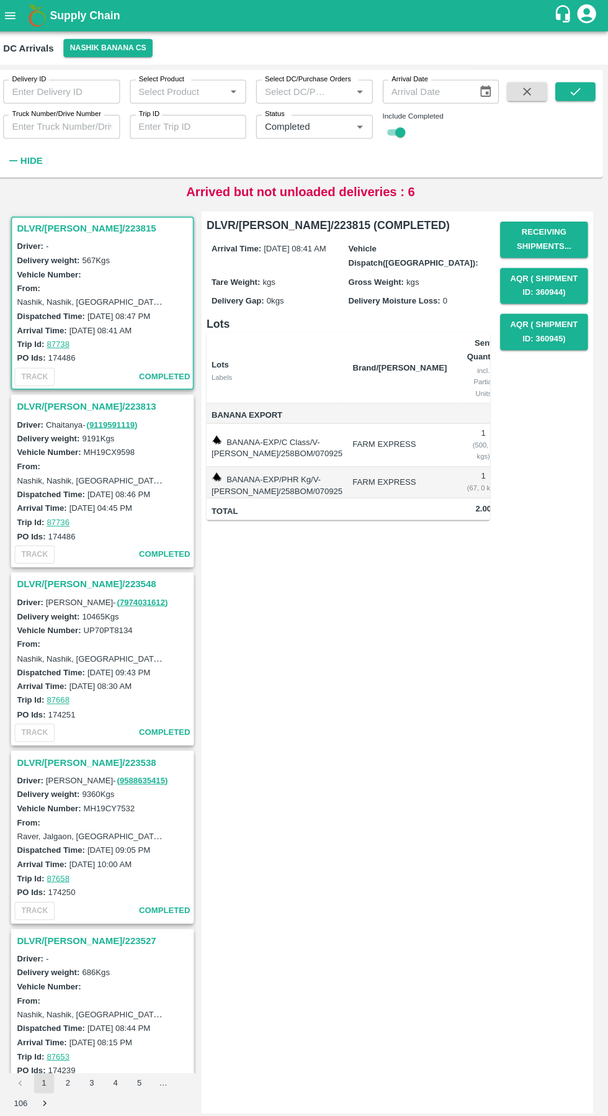
click at [576, 91] on icon "submit" at bounding box center [576, 91] width 14 height 14
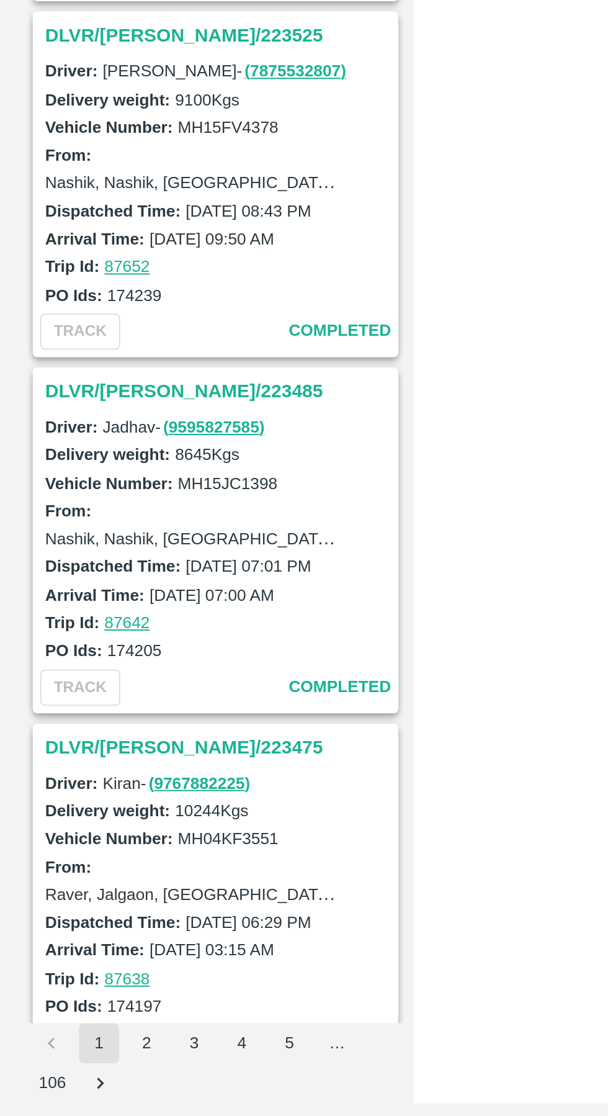
scroll to position [533, 0]
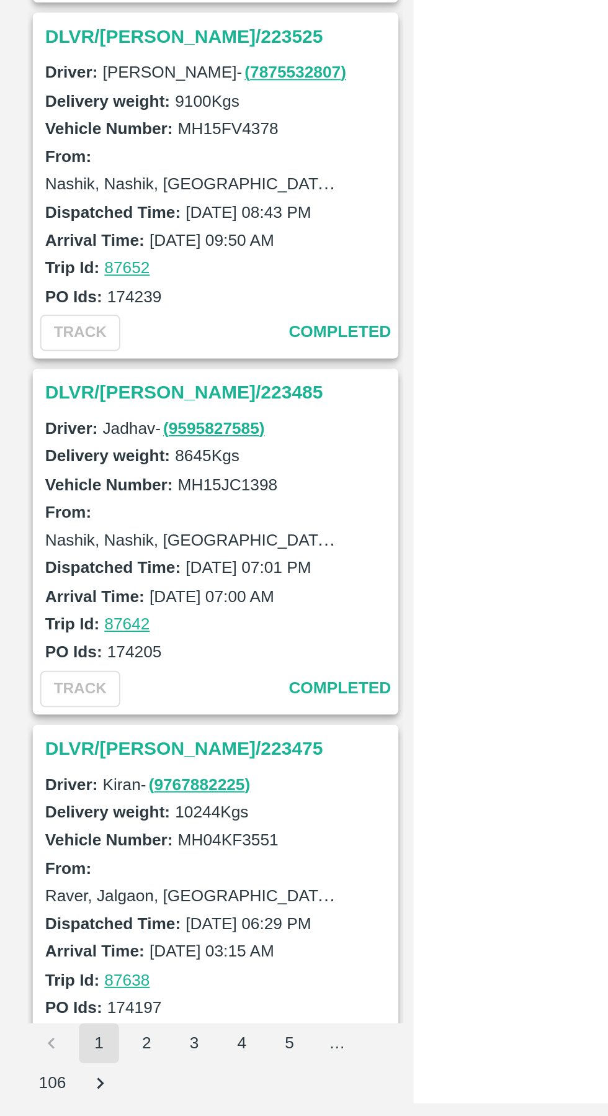
click at [58, 743] on h3 "DLVR/NASH/223485" at bounding box center [110, 749] width 173 height 16
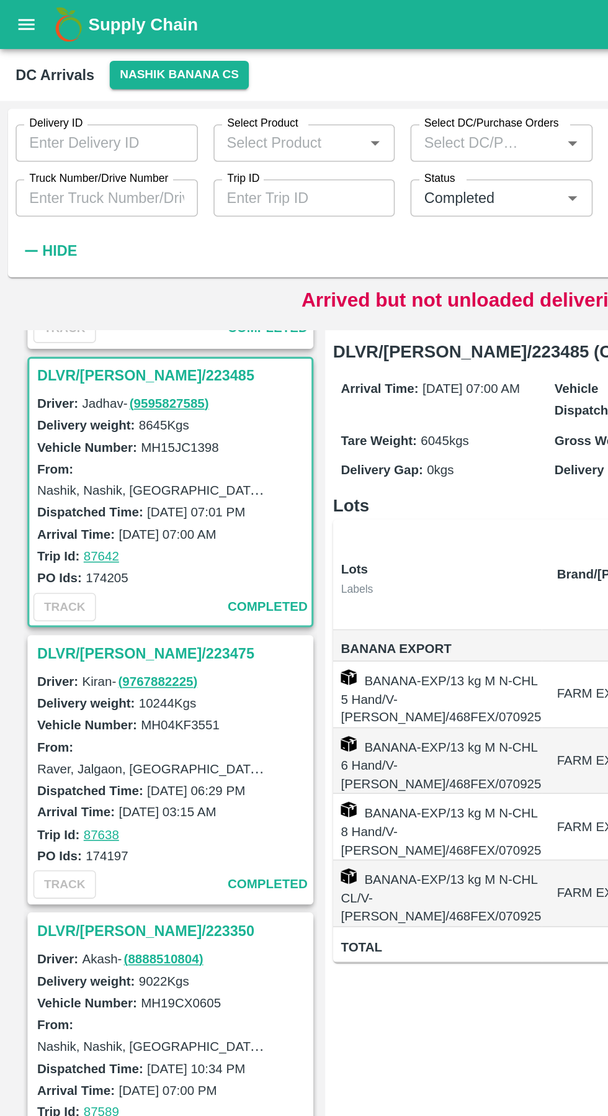
scroll to position [1050, 0]
